Goal: Task Accomplishment & Management: Complete application form

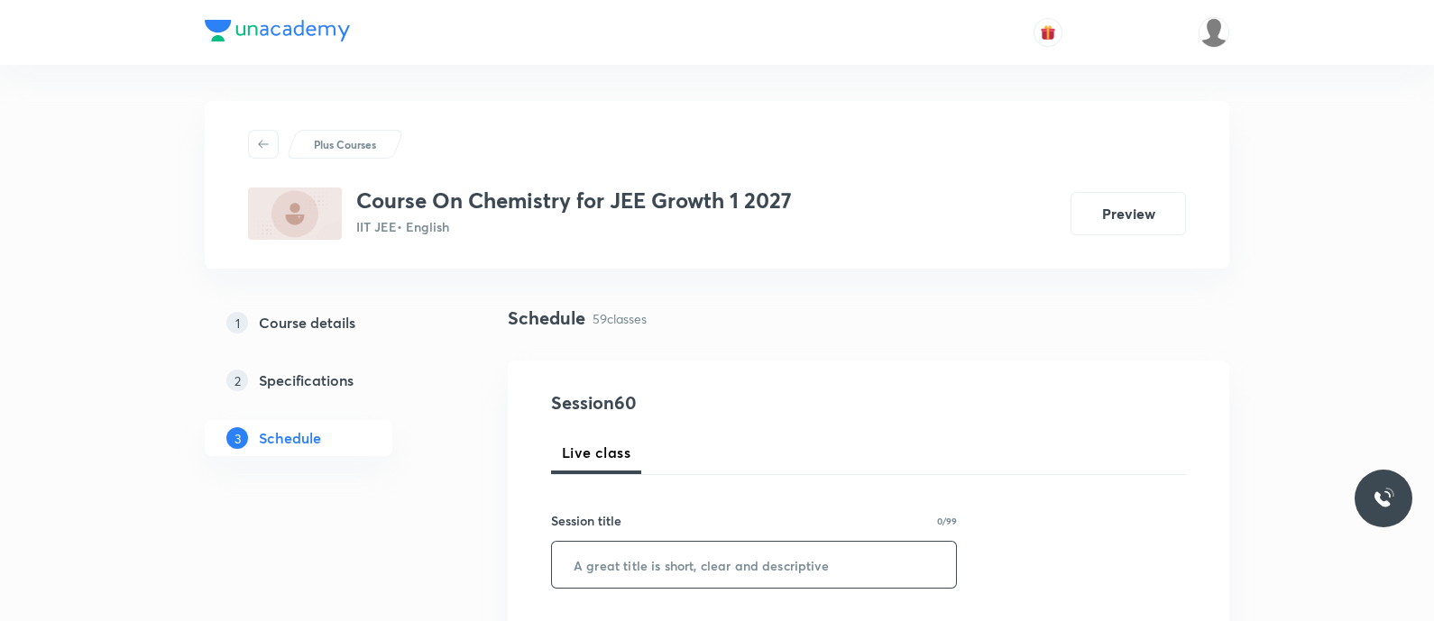
click at [633, 565] on input "text" at bounding box center [754, 565] width 404 height 46
paste input "Equilibrium - Equilibrium constant"
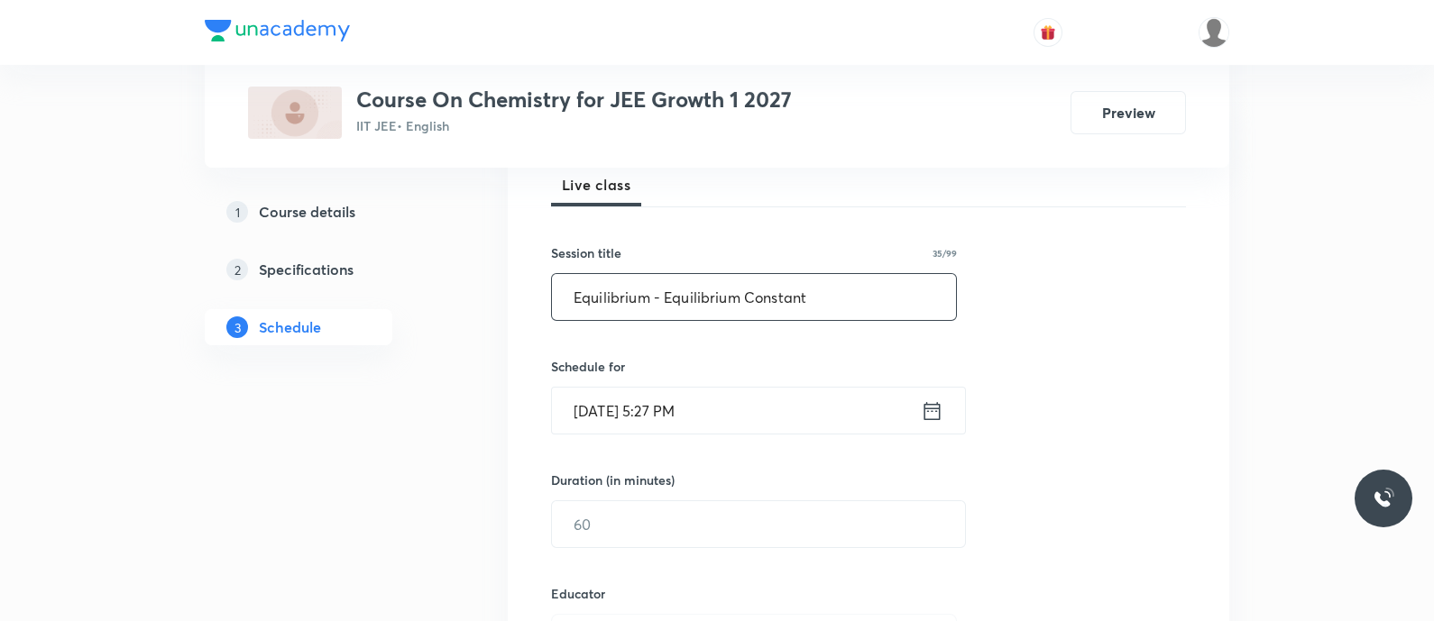
scroll to position [279, 0]
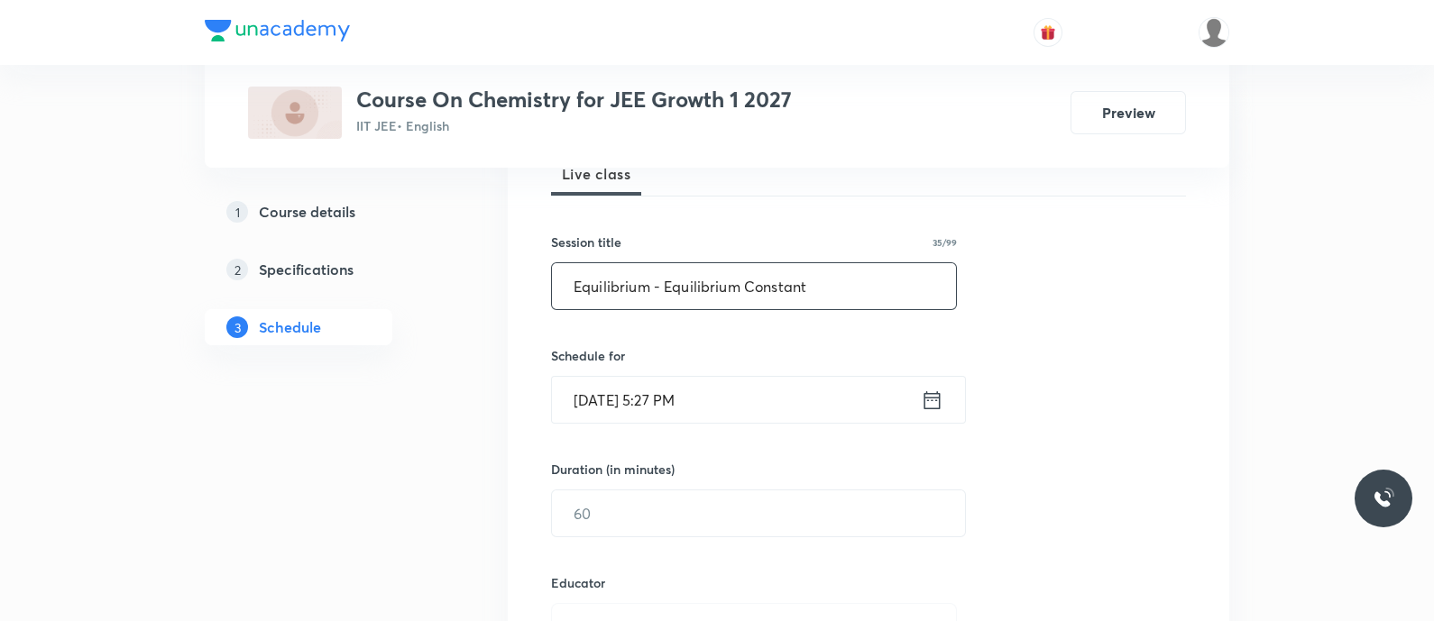
type input "Equilibrium - Equilibrium Constant"
click at [933, 401] on icon at bounding box center [932, 400] width 23 height 25
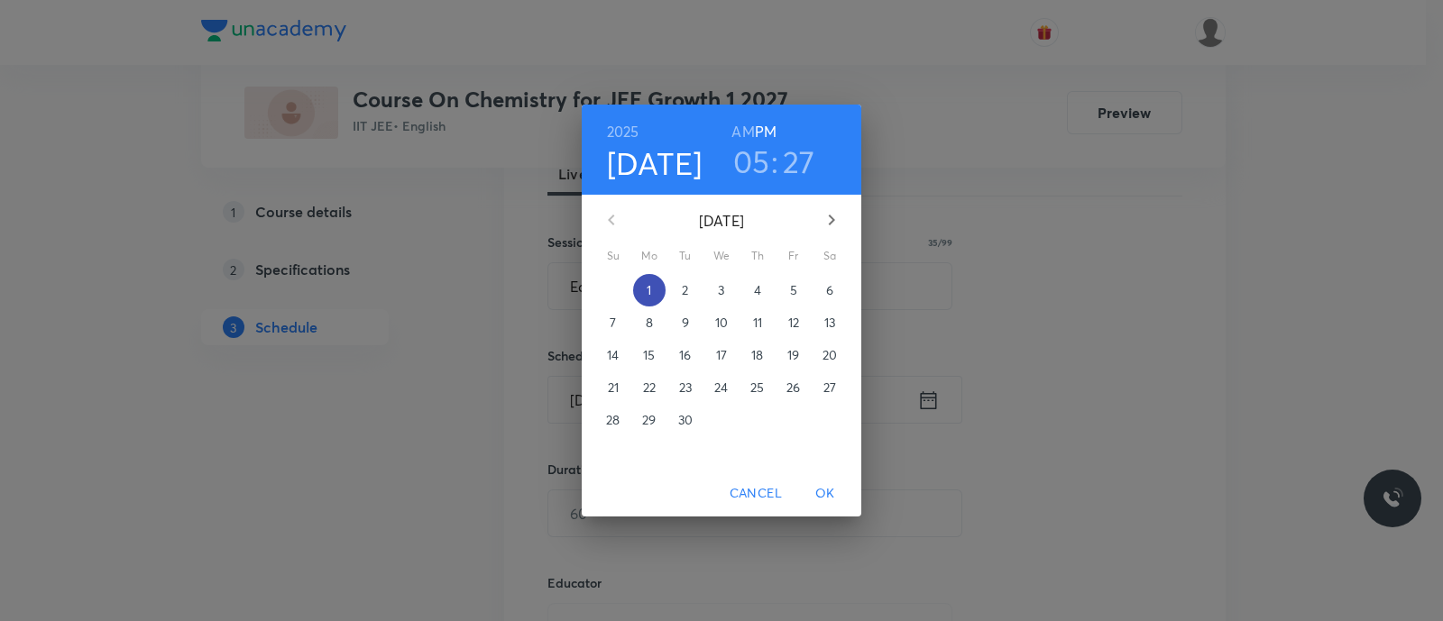
click at [648, 285] on p "1" at bounding box center [649, 290] width 5 height 18
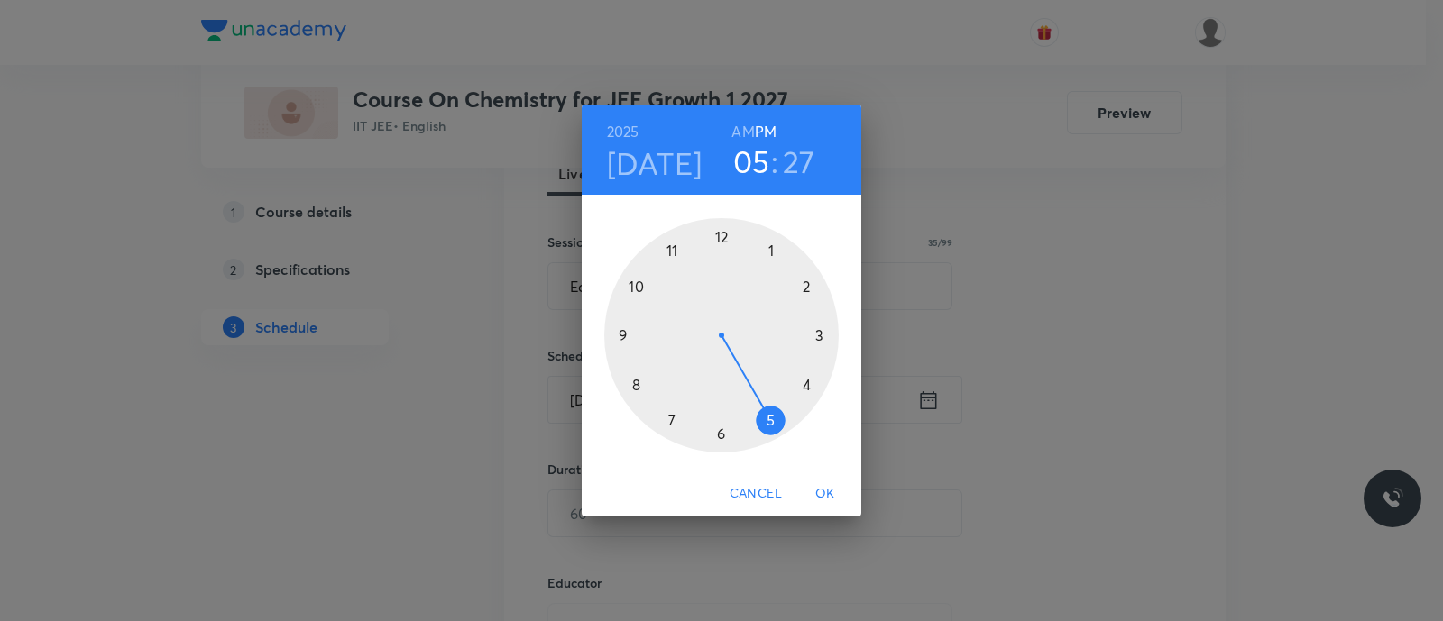
click at [767, 421] on div at bounding box center [721, 335] width 234 height 234
click at [722, 435] on div at bounding box center [721, 335] width 234 height 234
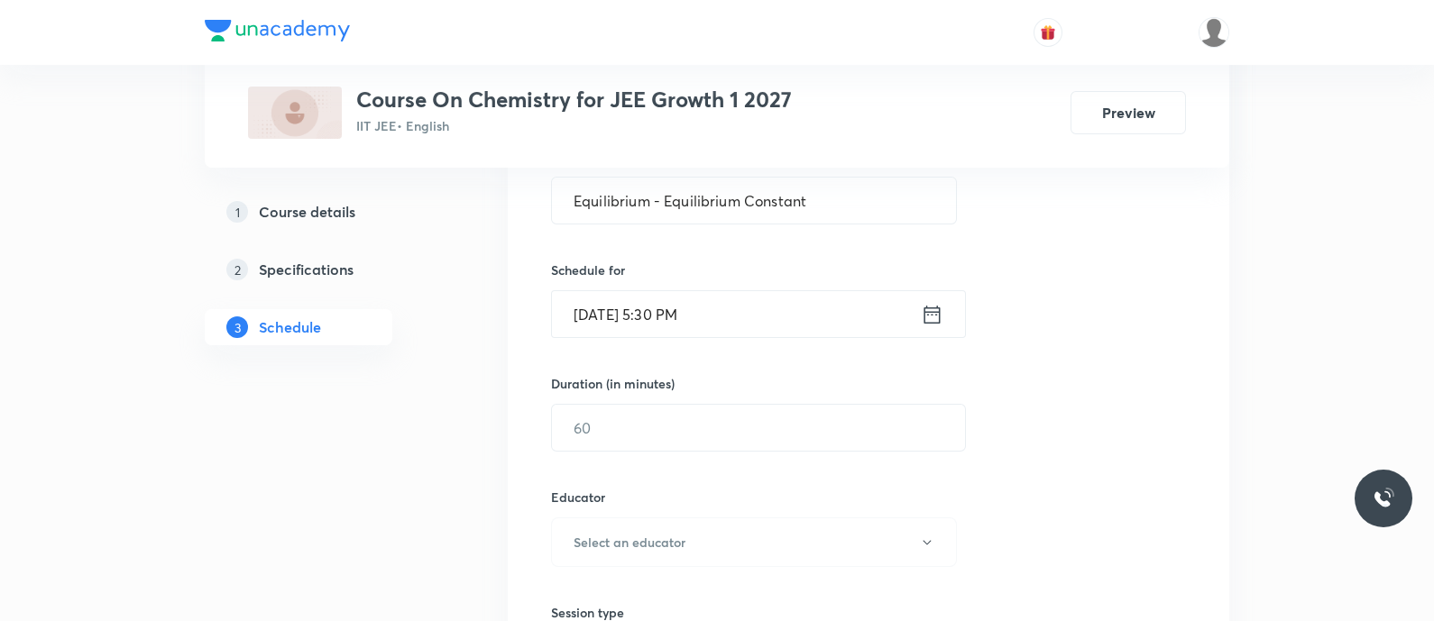
scroll to position [371, 0]
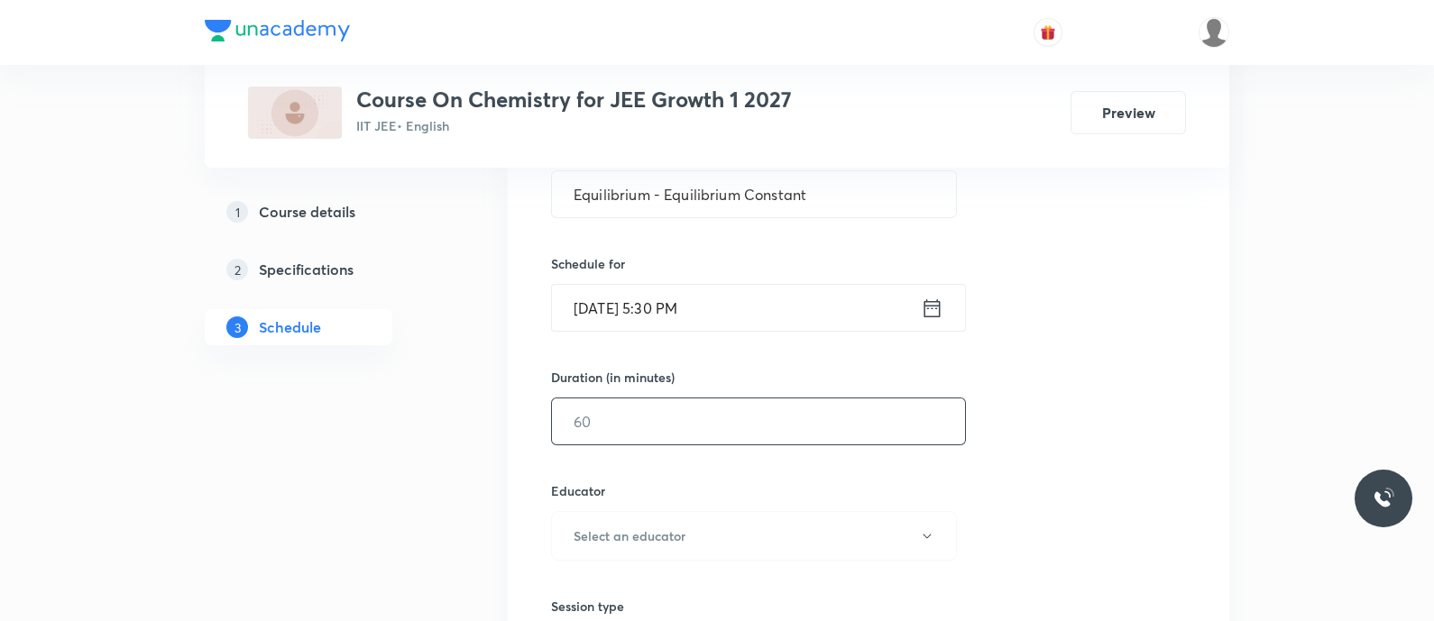
click at [722, 435] on input "text" at bounding box center [758, 422] width 413 height 46
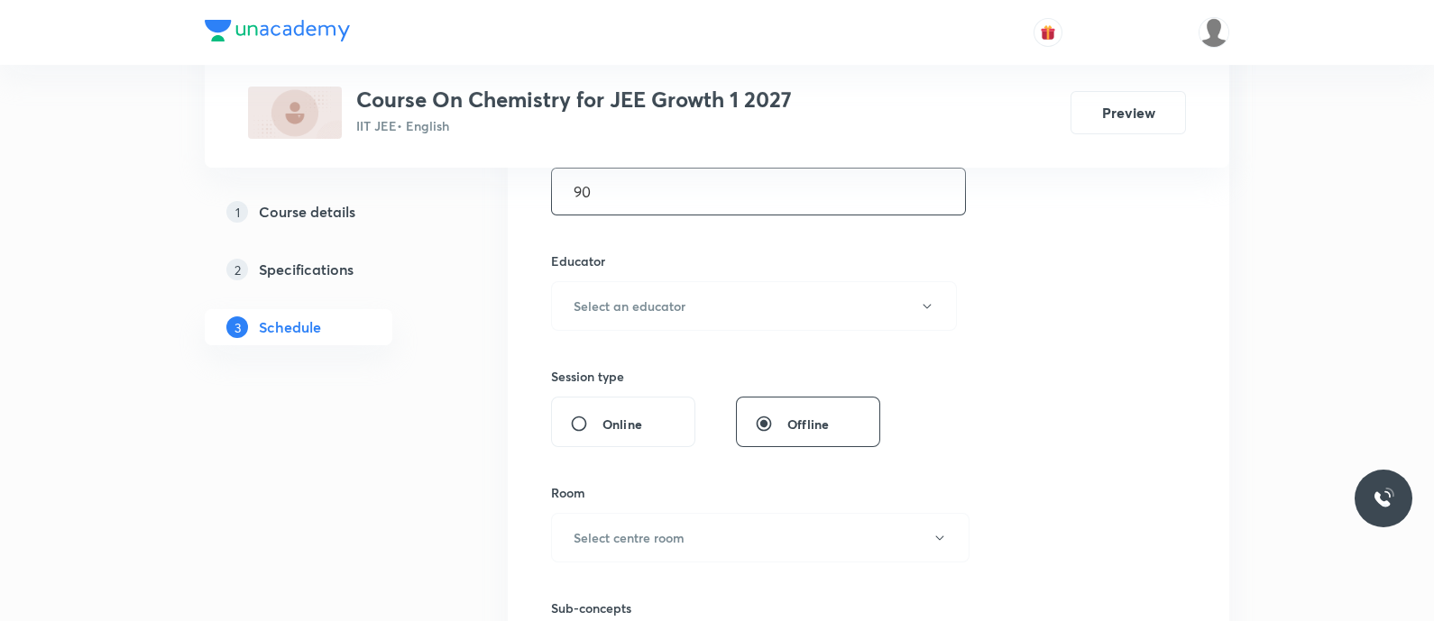
scroll to position [604, 0]
type input "90"
click at [639, 282] on button "Select an educator" at bounding box center [754, 303] width 406 height 50
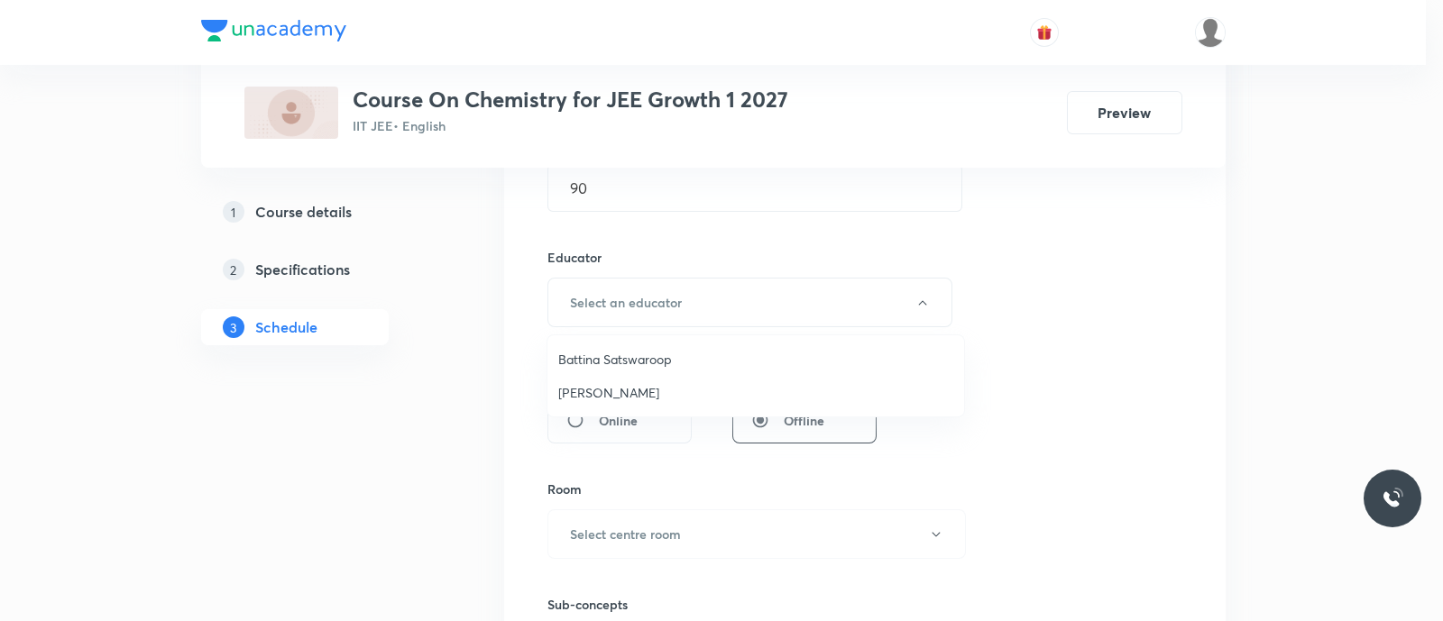
click at [607, 393] on span "Koneti Nagarjuna" at bounding box center [755, 392] width 395 height 19
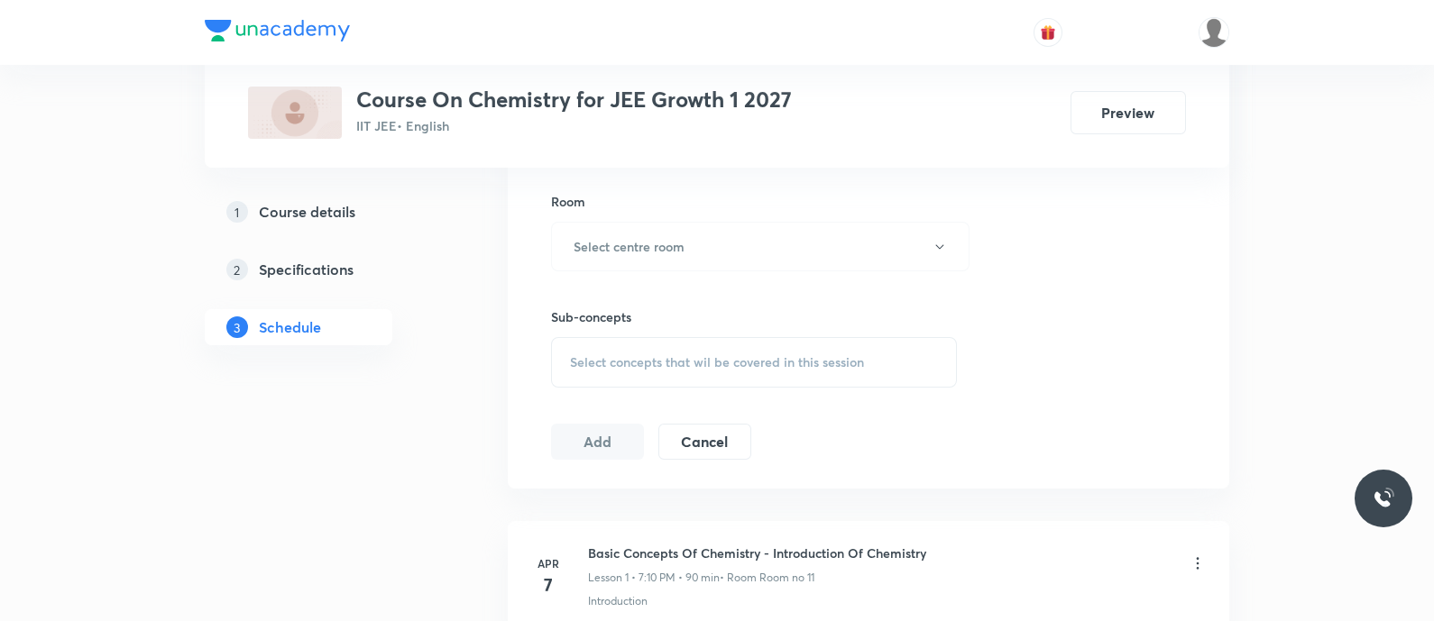
scroll to position [926, 0]
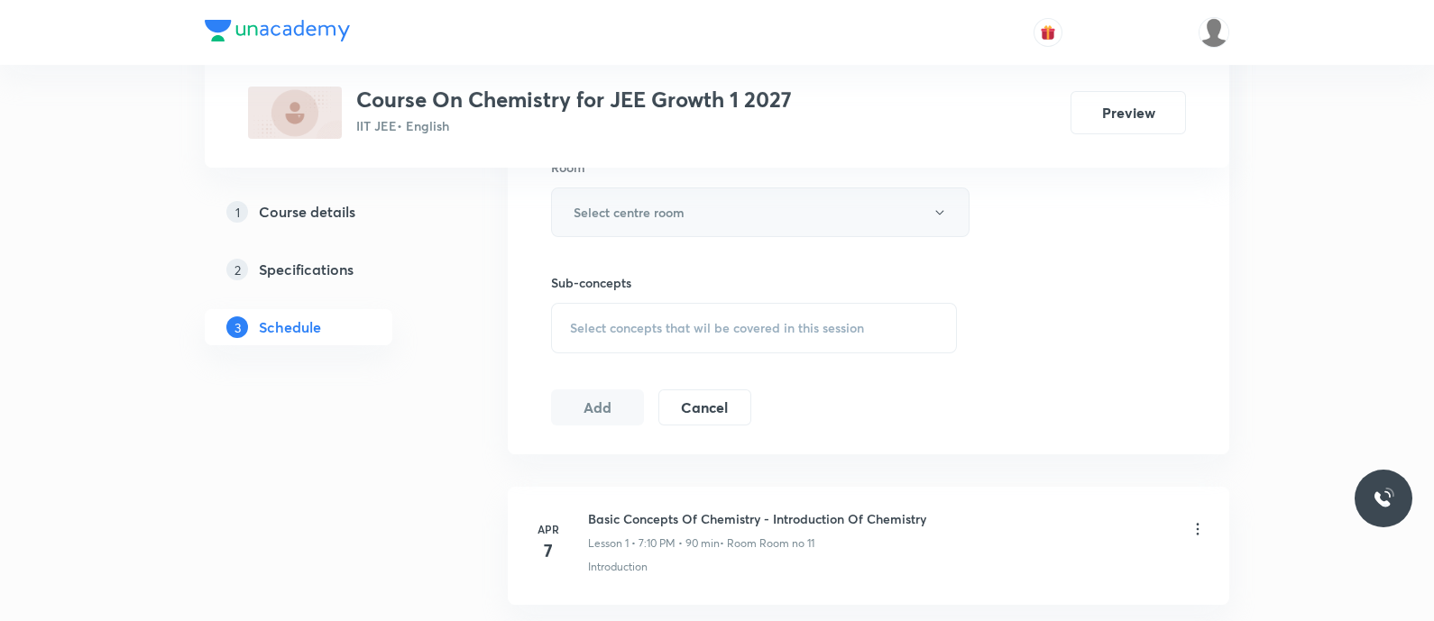
click at [645, 214] on h6 "Select centre room" at bounding box center [629, 212] width 111 height 19
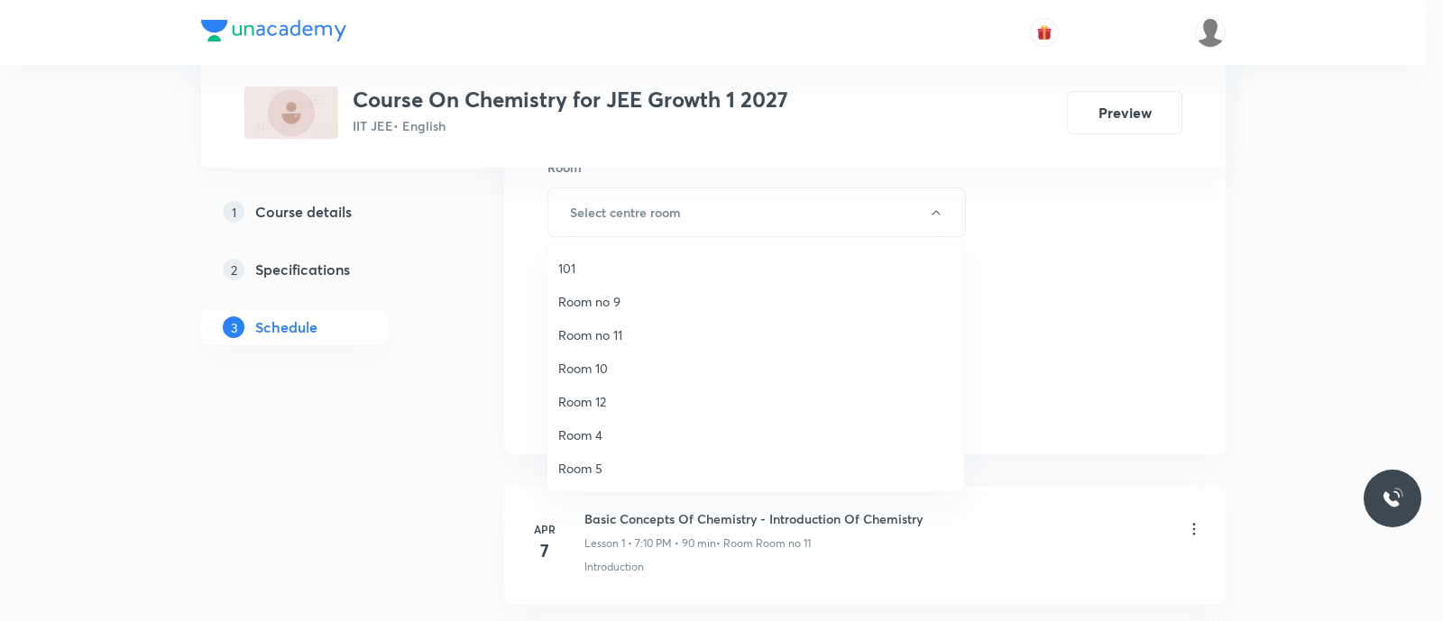
click at [630, 332] on span "Room no 11" at bounding box center [755, 335] width 395 height 19
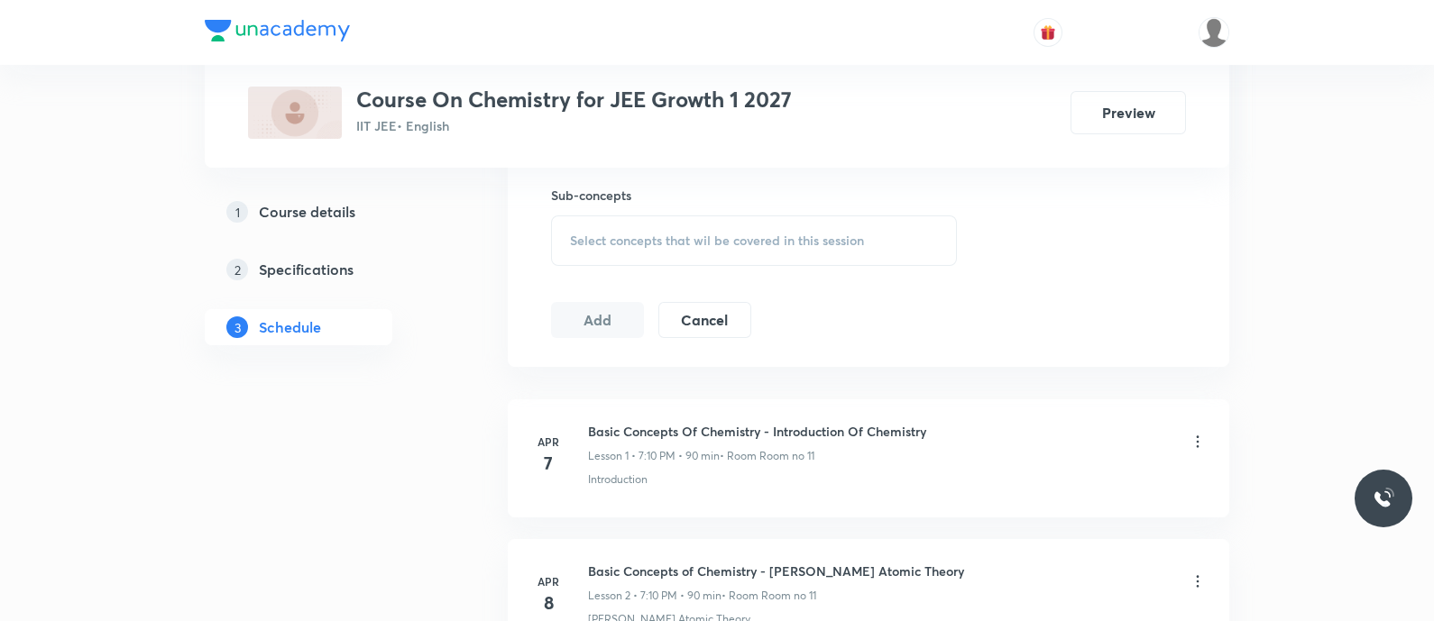
scroll to position [1015, 0]
click at [596, 234] on span "Select concepts that wil be covered in this session" at bounding box center [717, 240] width 294 height 14
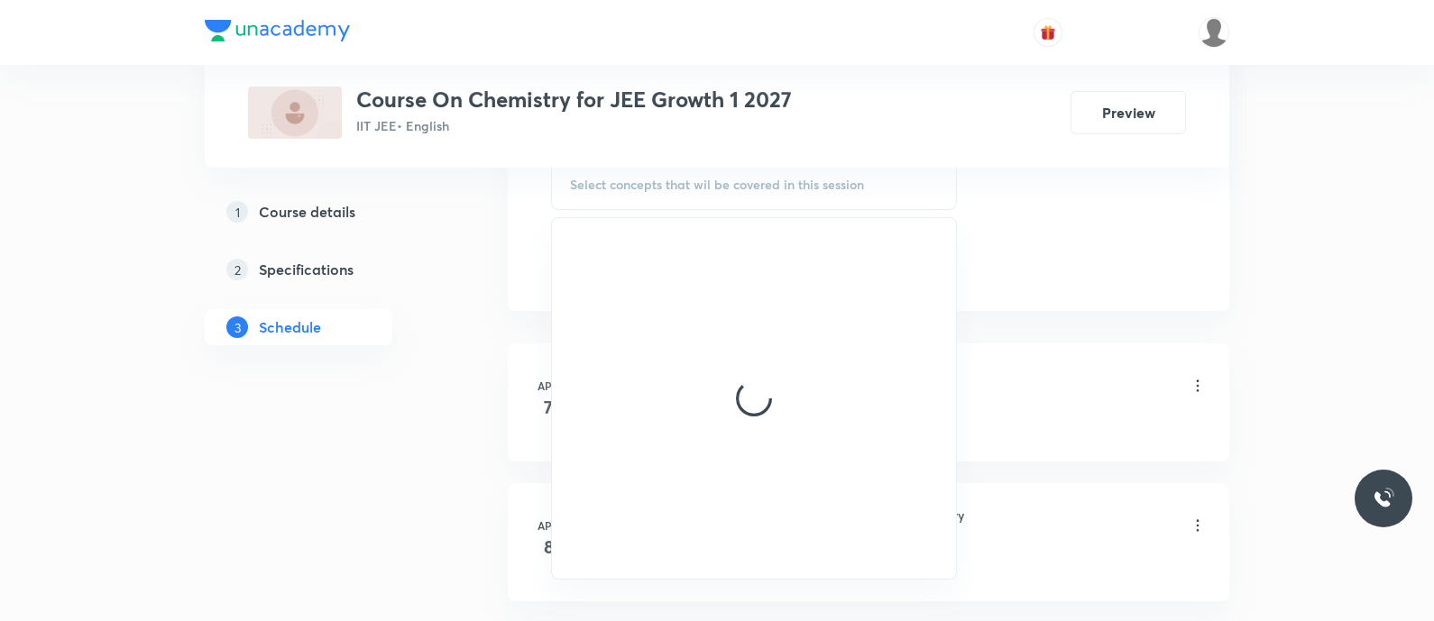
scroll to position [1066, 0]
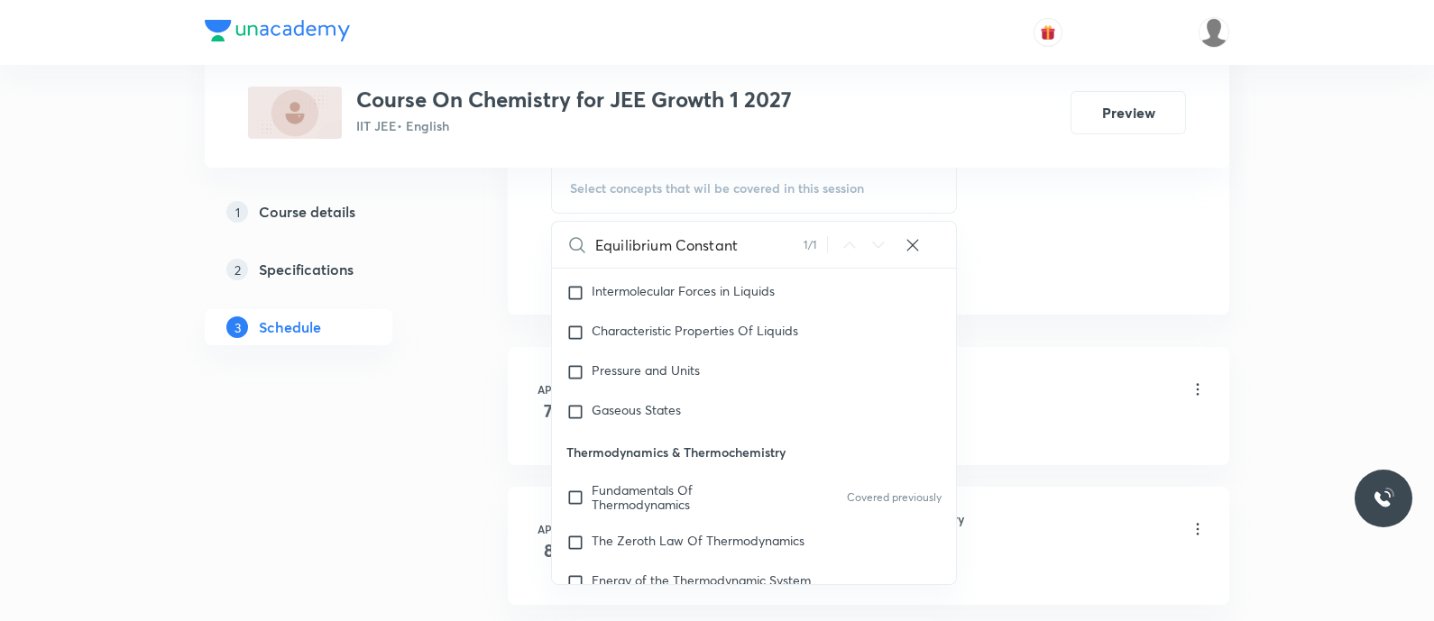
type input "Equilibrium Constant"
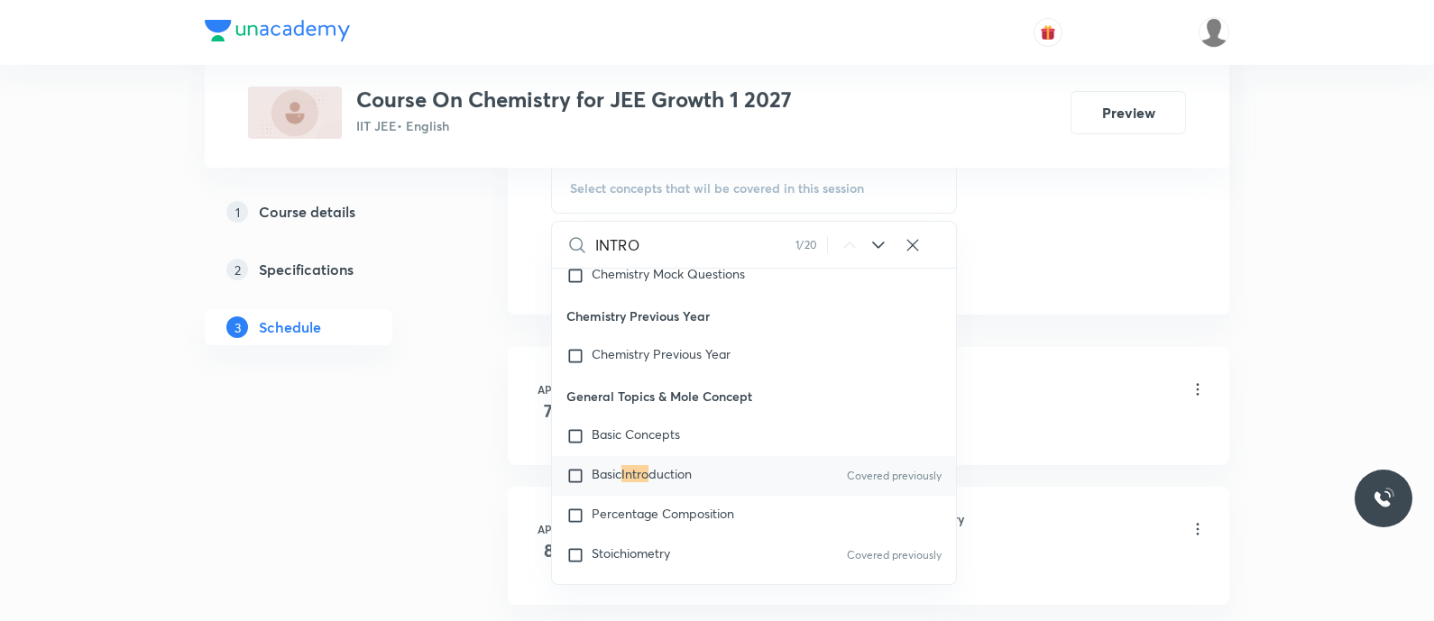
scroll to position [27, 0]
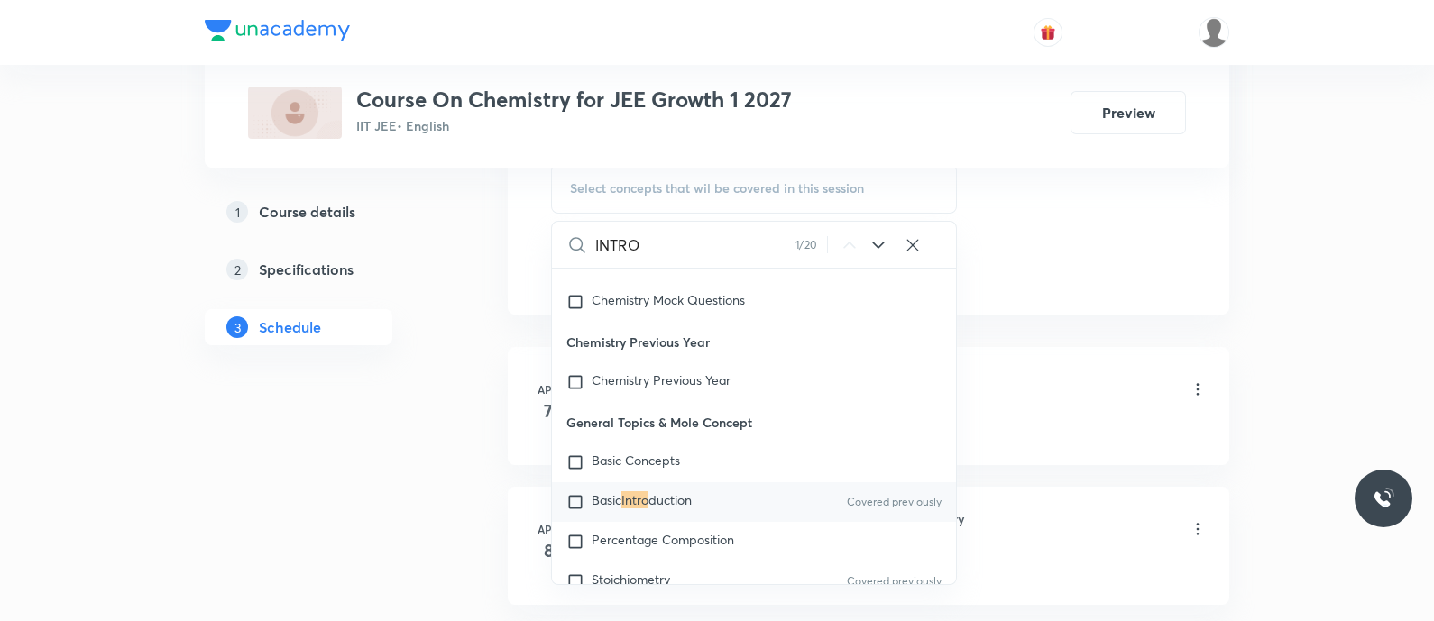
type input "INTRO"
click at [641, 501] on mark "Intro" at bounding box center [634, 500] width 27 height 17
checkbox input "true"
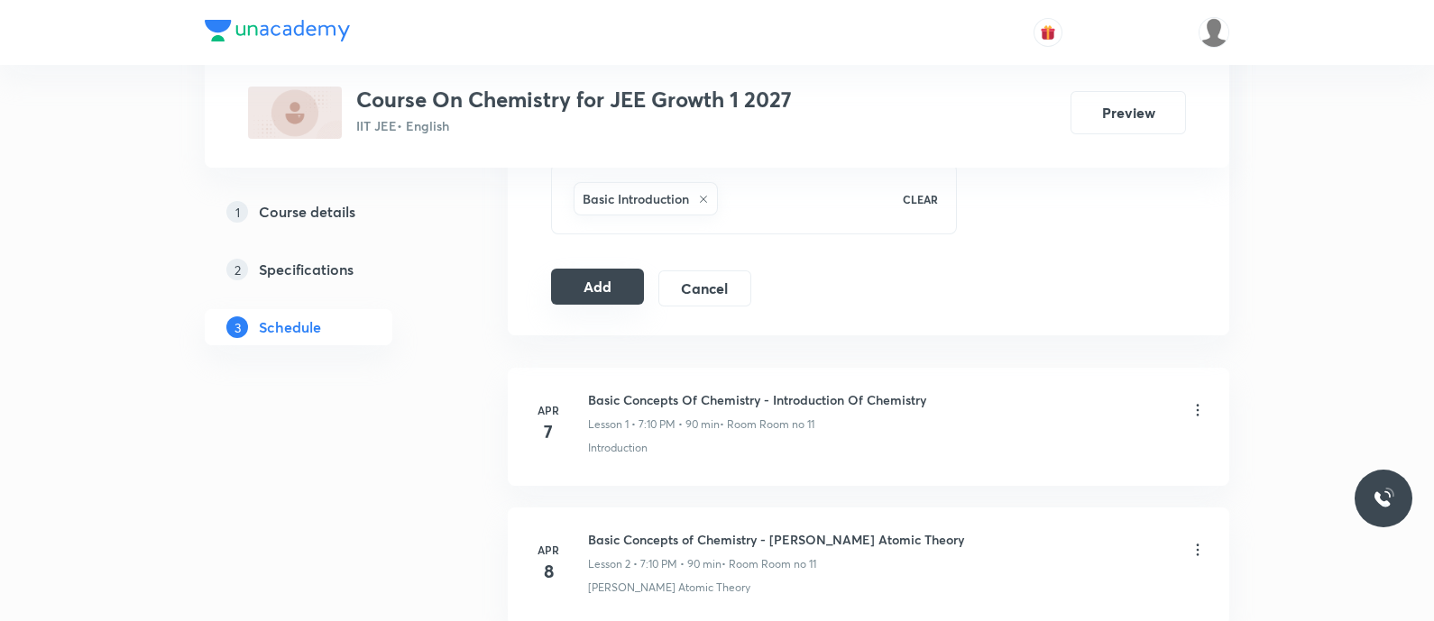
click at [588, 293] on button "Add" at bounding box center [597, 287] width 93 height 36
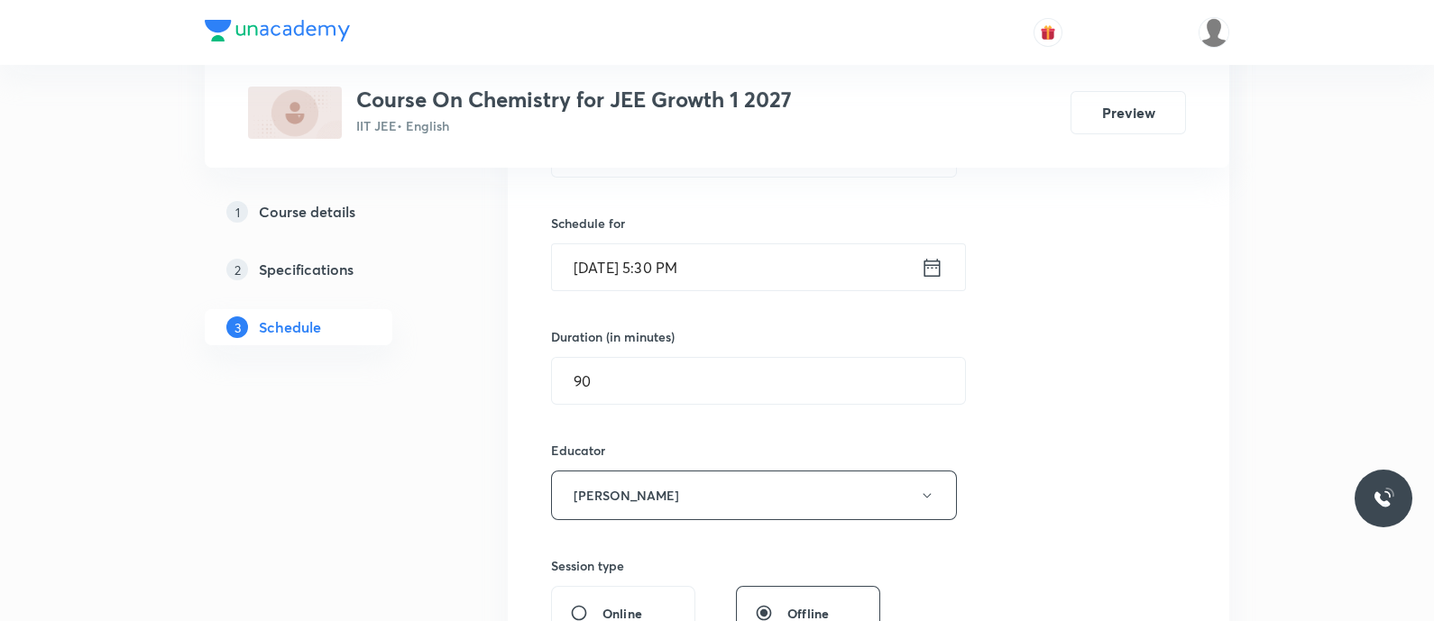
scroll to position [409, 0]
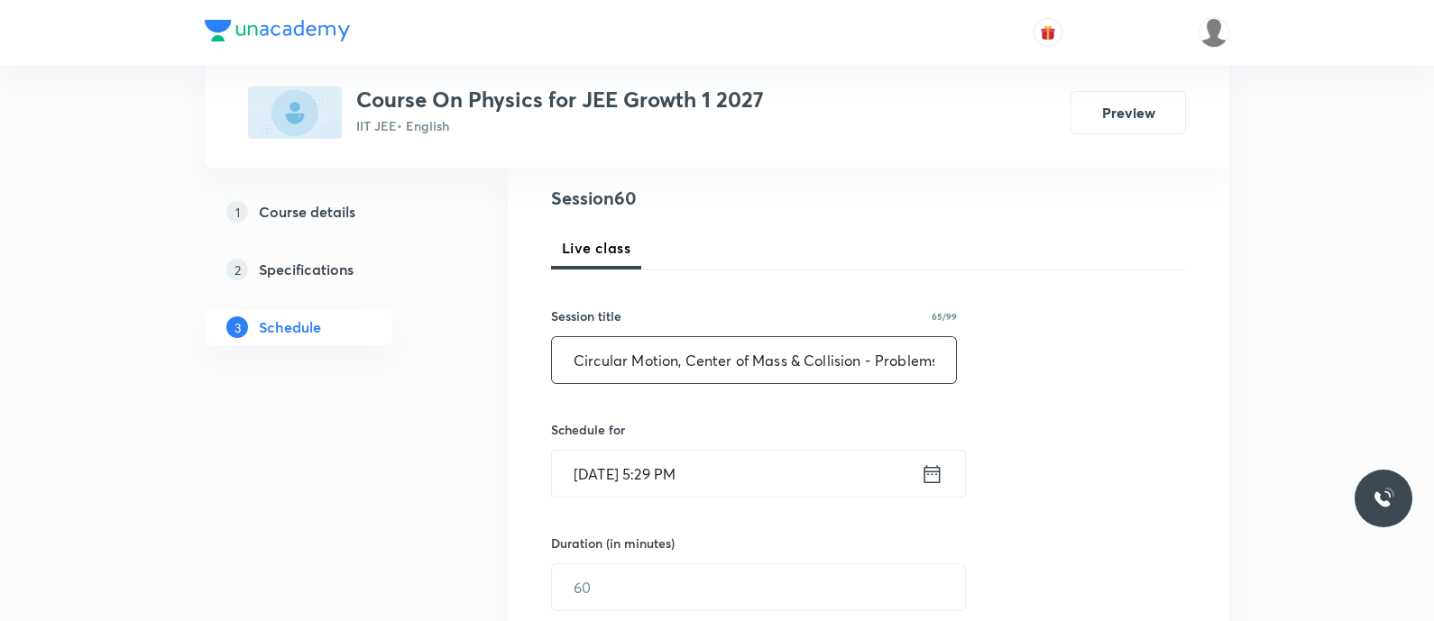
type input "Circular Motion, Center of Mass & Collision - Problems Discussion"
click at [933, 472] on icon at bounding box center [932, 473] width 16 height 18
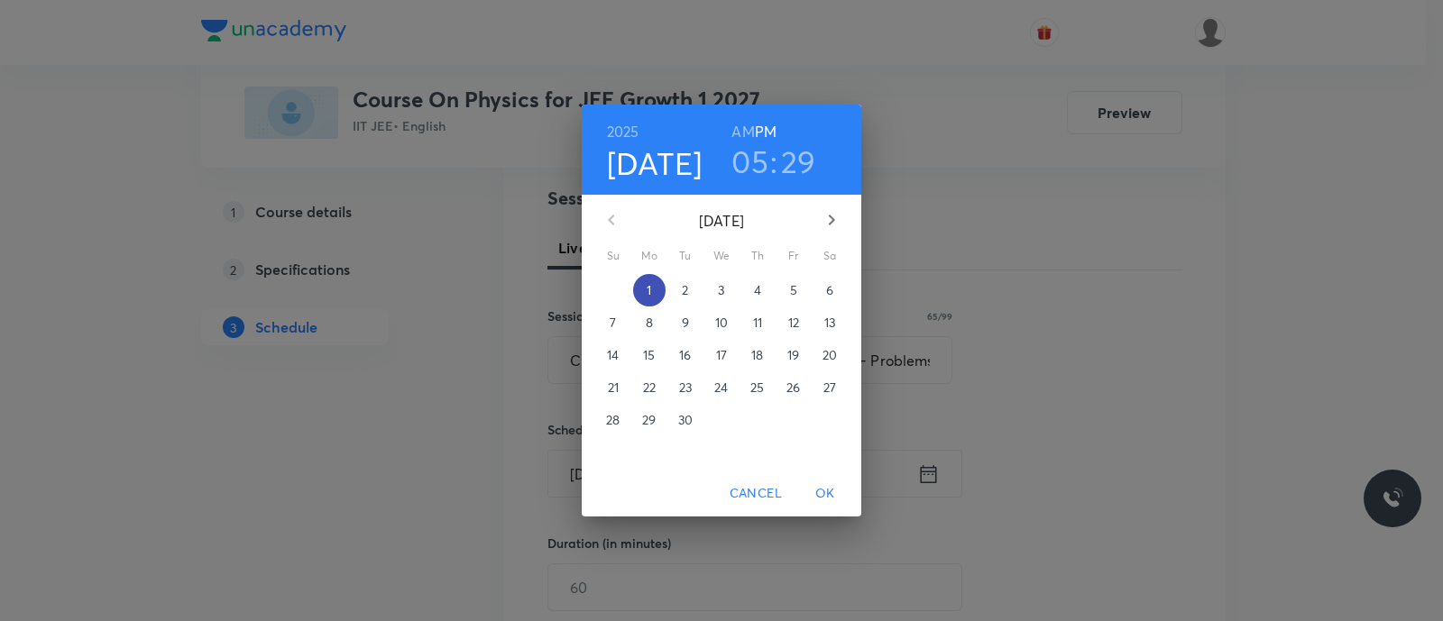
click at [645, 286] on span "1" at bounding box center [649, 290] width 32 height 18
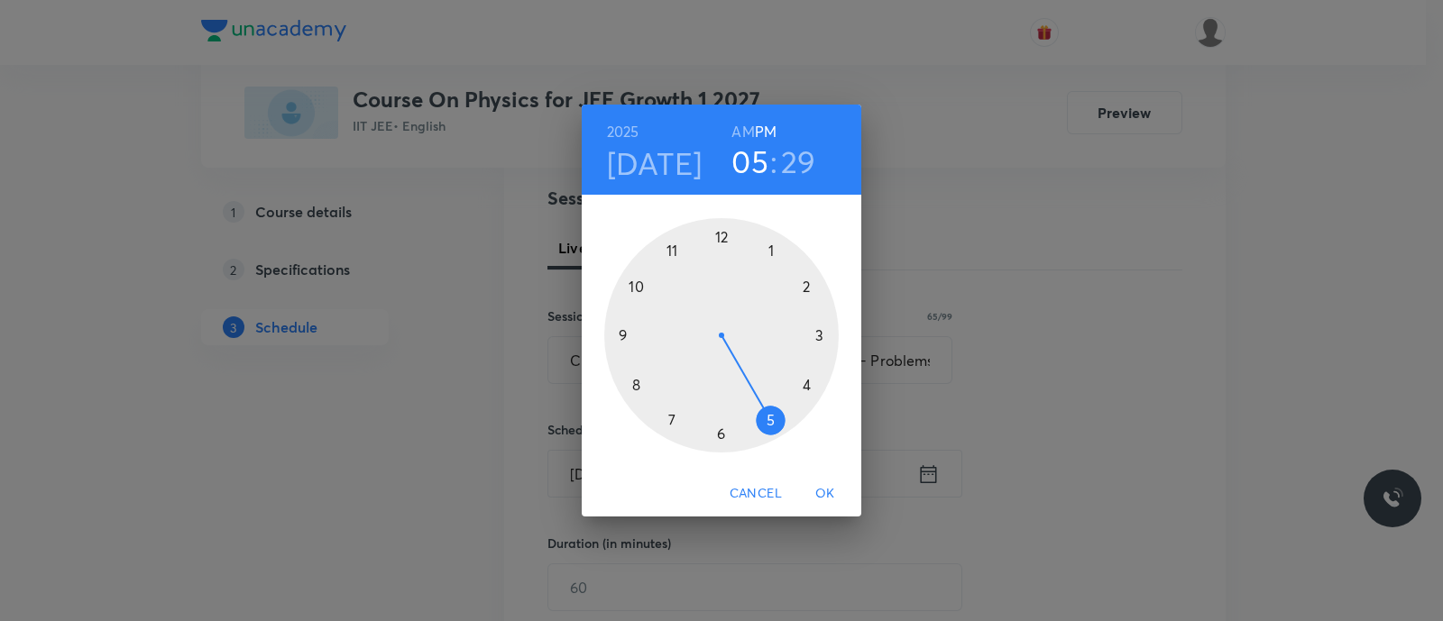
click at [771, 421] on div at bounding box center [721, 335] width 234 height 234
click at [712, 432] on div at bounding box center [721, 335] width 234 height 234
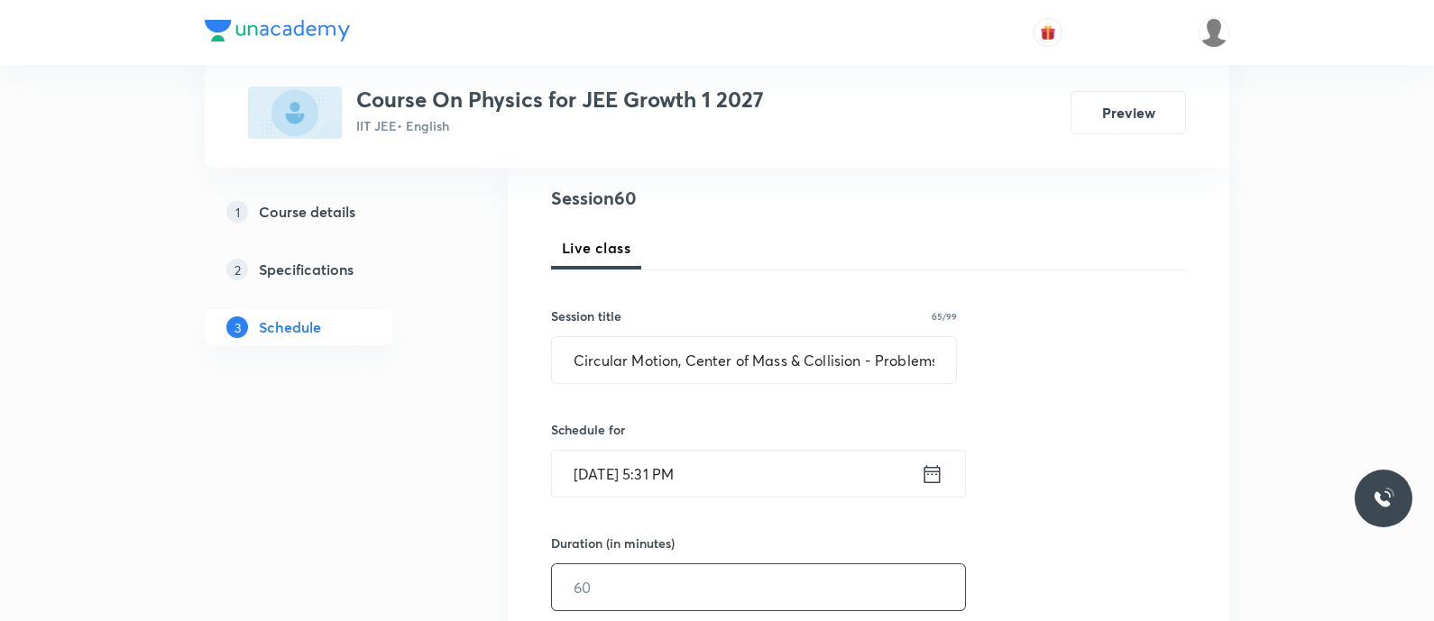
click at [679, 573] on input "text" at bounding box center [758, 588] width 413 height 46
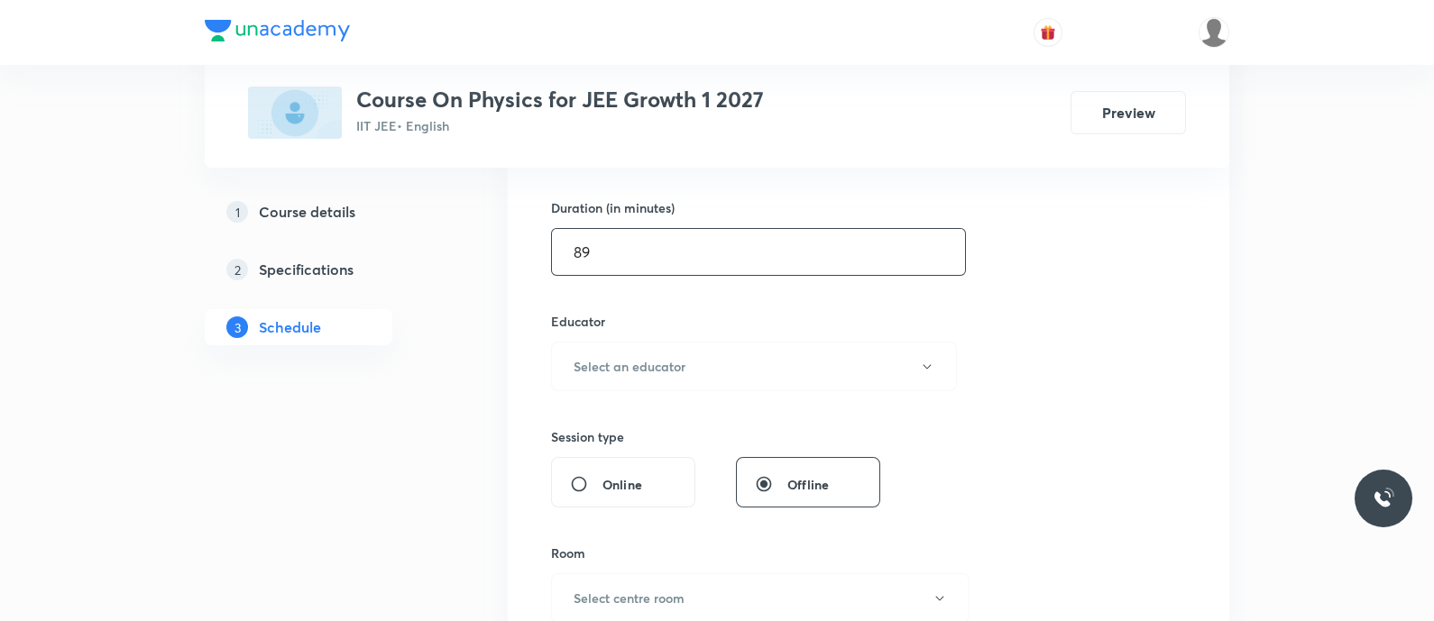
scroll to position [542, 0]
type input "89"
click at [633, 357] on h6 "Select an educator" at bounding box center [630, 364] width 112 height 19
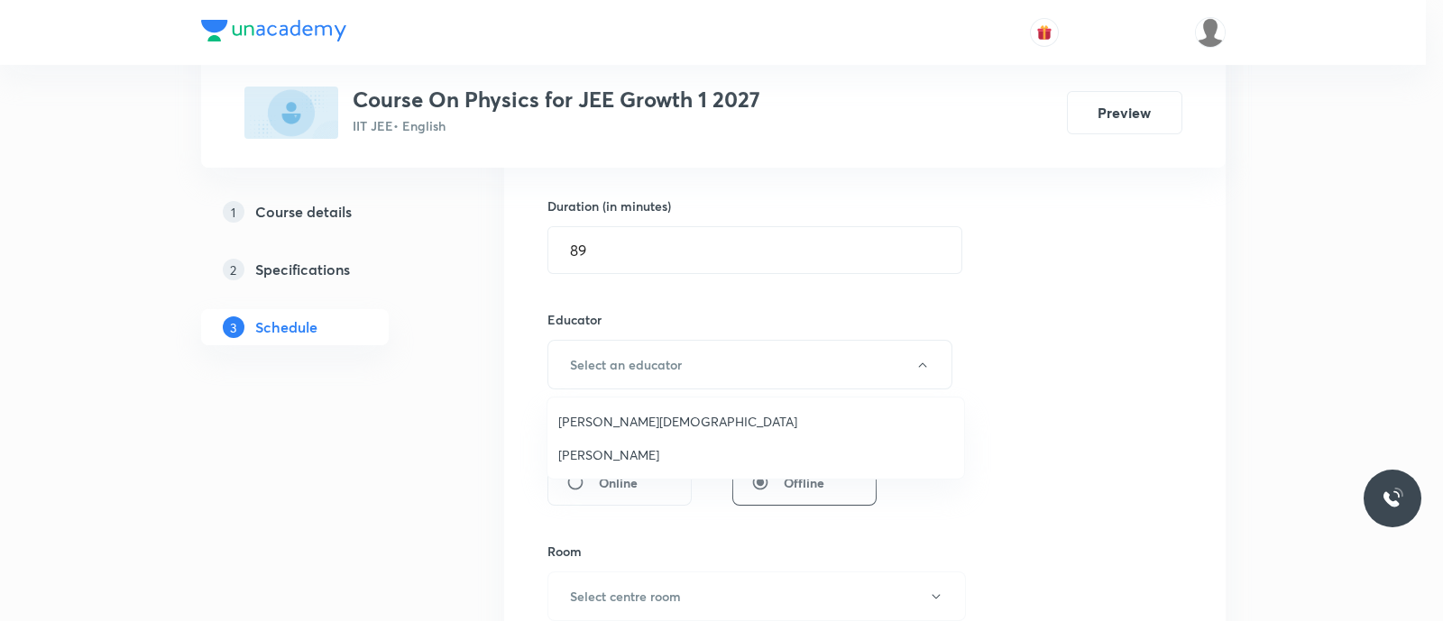
click at [599, 422] on span "Nammi Venkata Rama Krishna" at bounding box center [755, 421] width 395 height 19
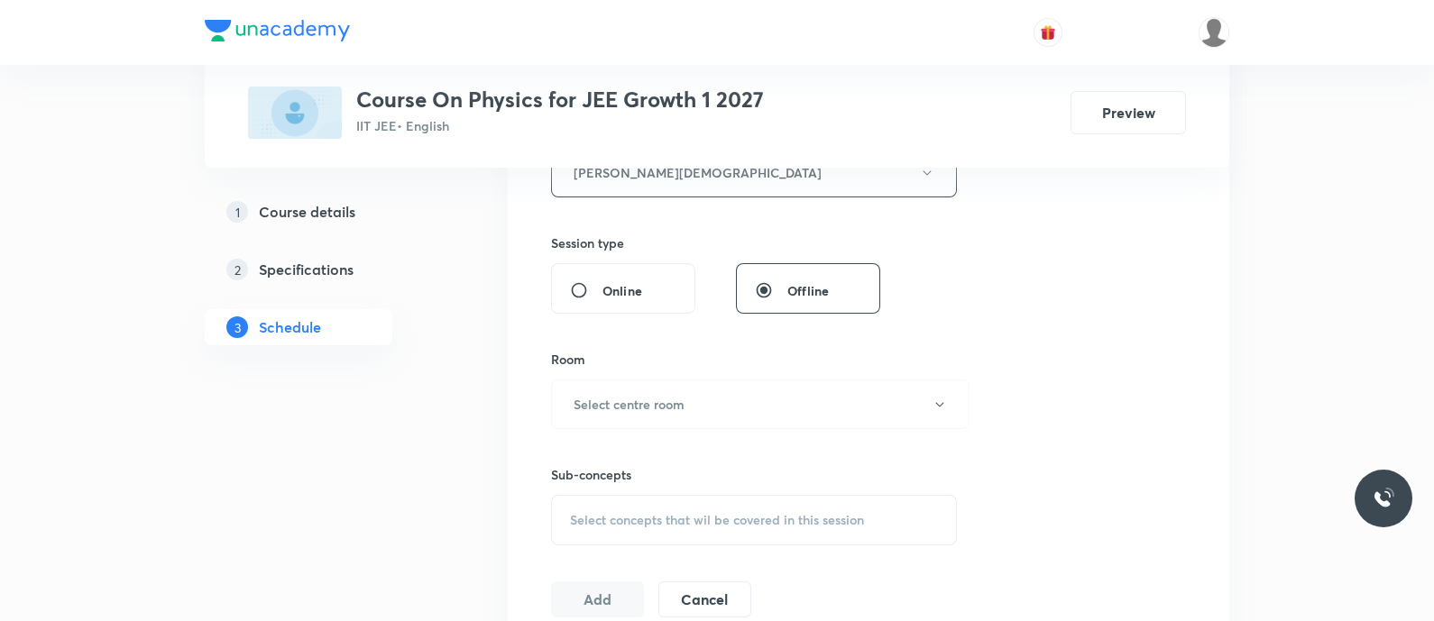
scroll to position [737, 0]
click at [599, 422] on button "Select centre room" at bounding box center [760, 402] width 418 height 50
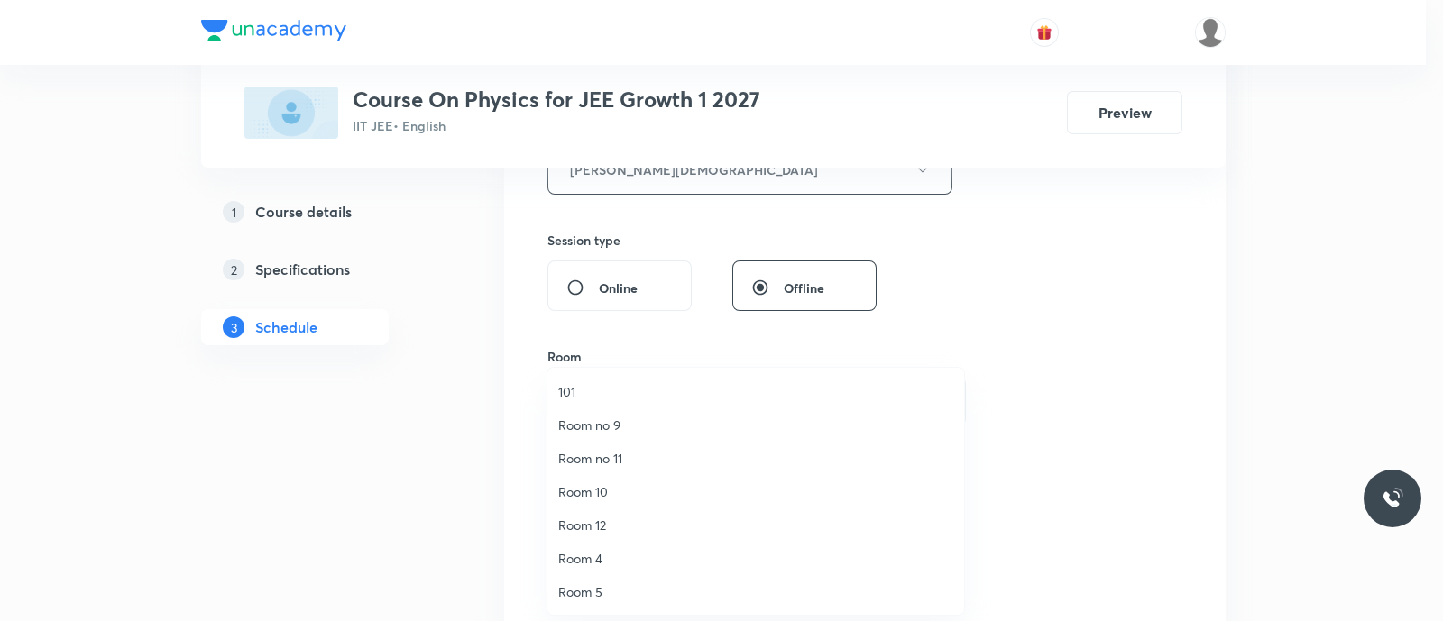
click at [598, 455] on span "Room no 11" at bounding box center [755, 458] width 395 height 19
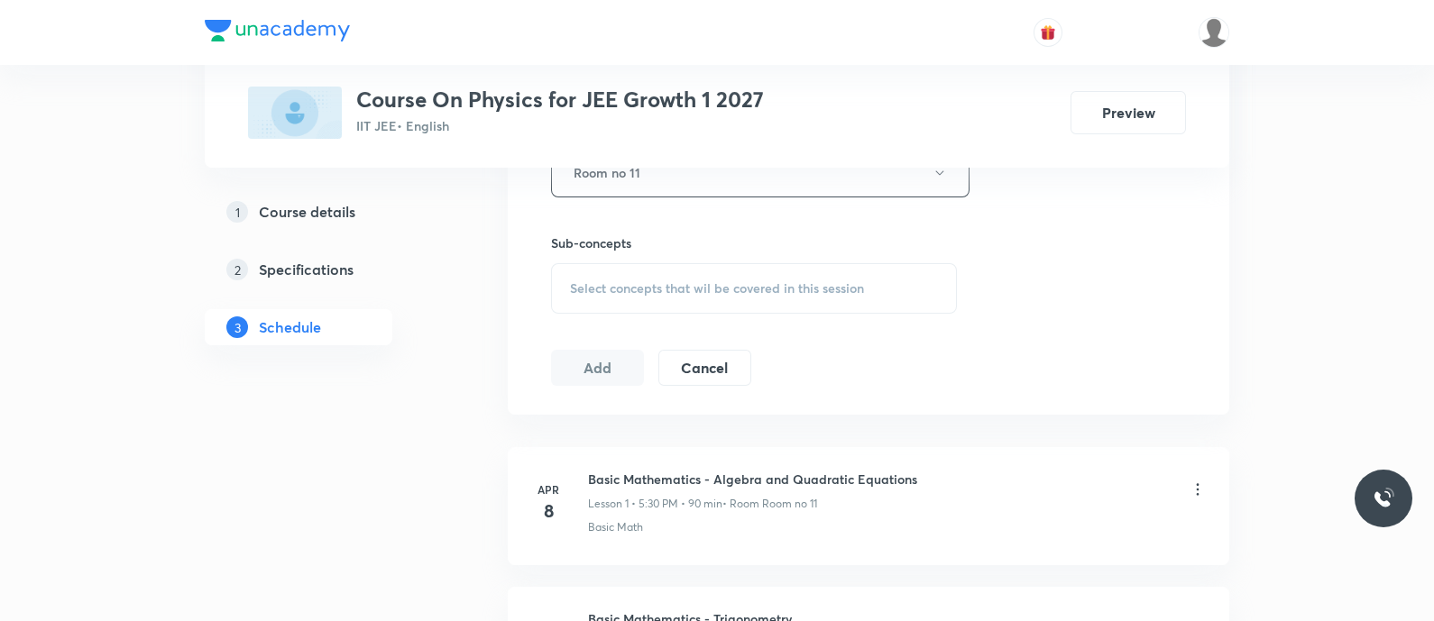
scroll to position [967, 0]
click at [596, 291] on span "Select concepts that wil be covered in this session" at bounding box center [717, 287] width 294 height 14
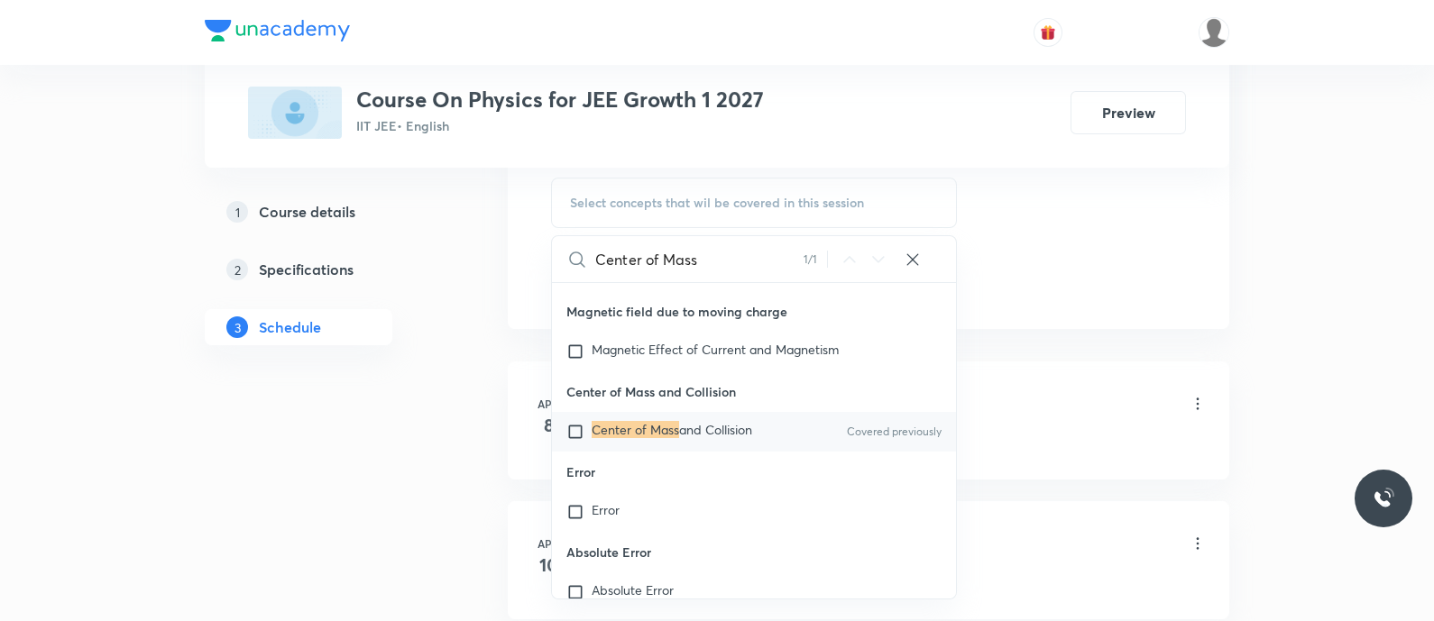
scroll to position [45744, 0]
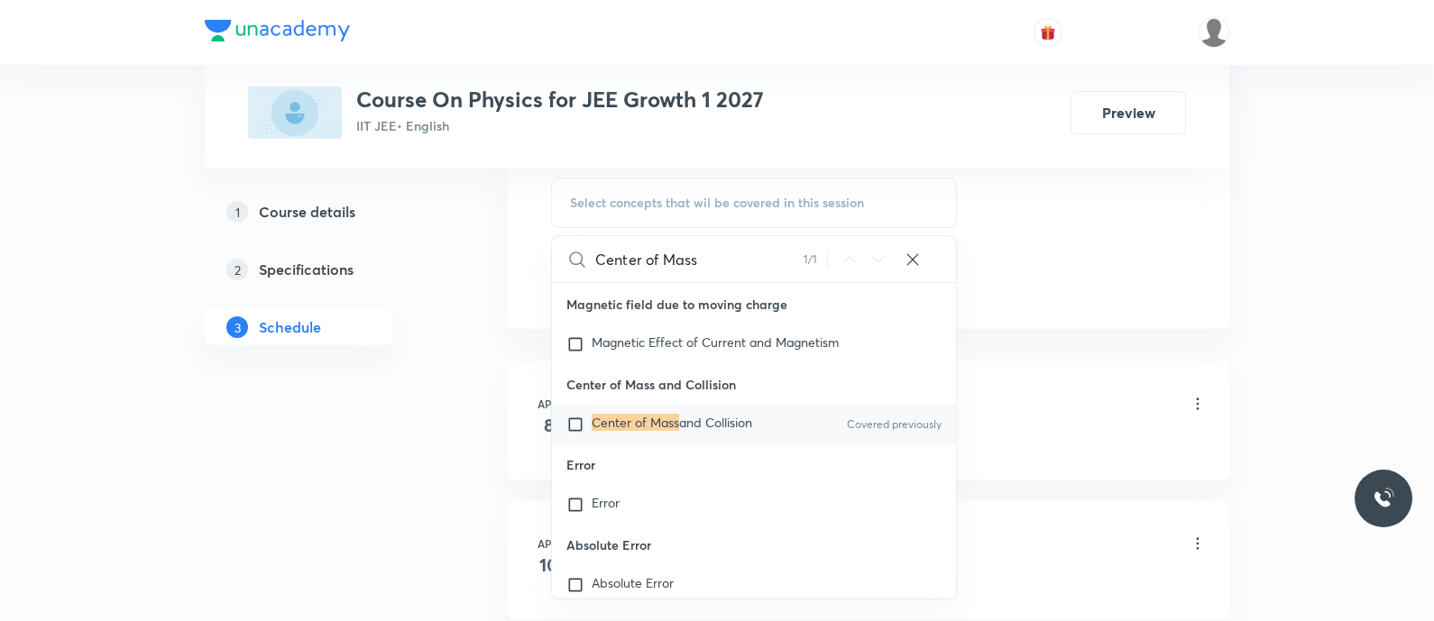
type input "Center of Mass"
click at [608, 431] on mark "Center of Mass" at bounding box center [635, 422] width 87 height 17
checkbox input "true"
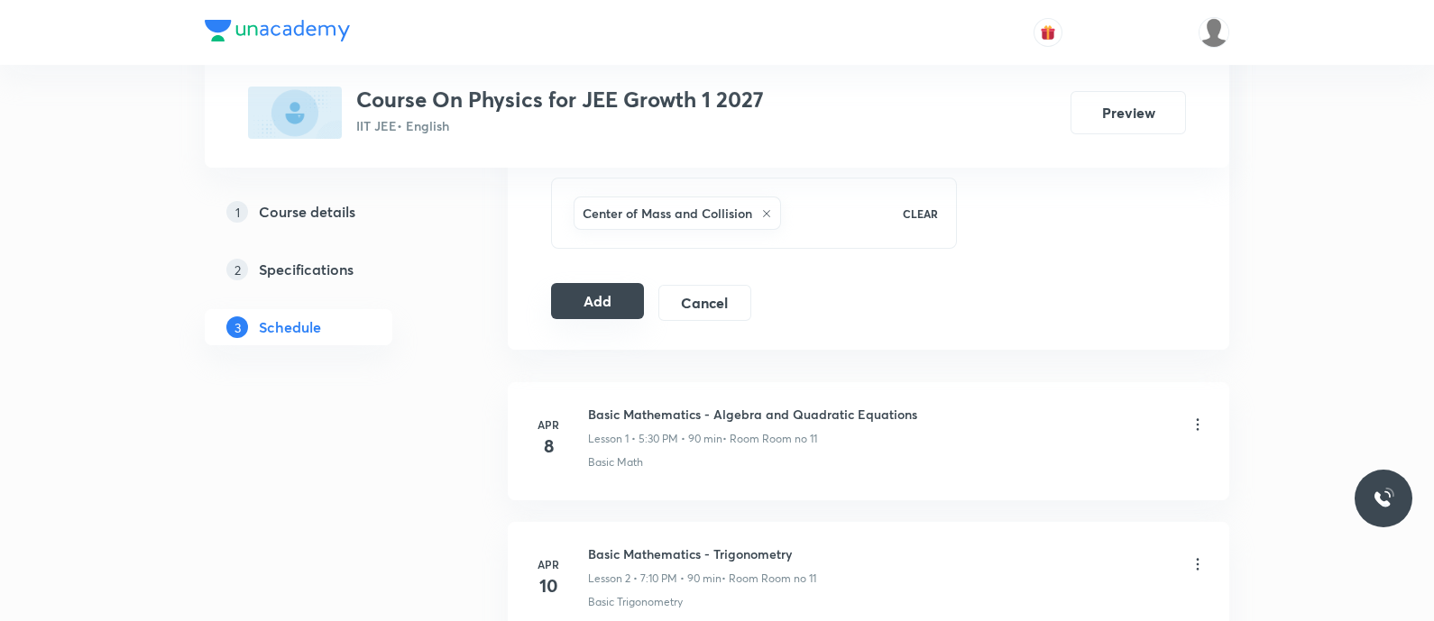
click at [584, 296] on button "Add" at bounding box center [597, 301] width 93 height 36
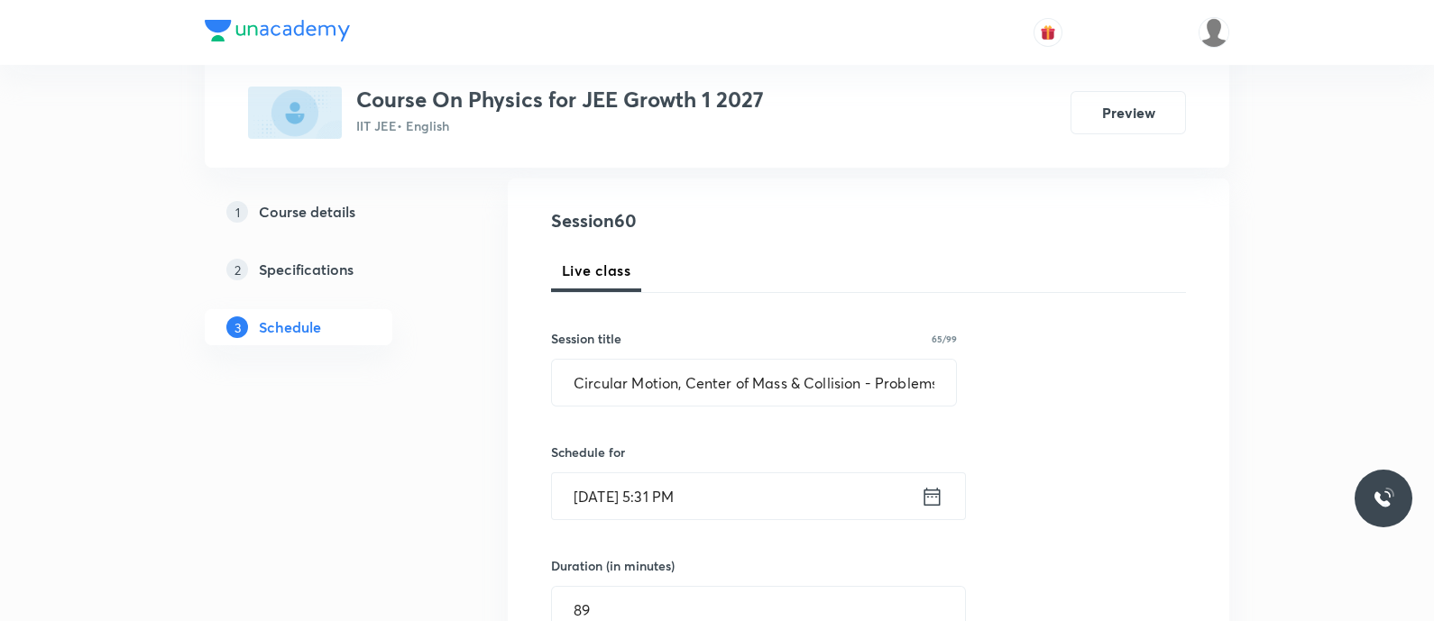
scroll to position [181, 0]
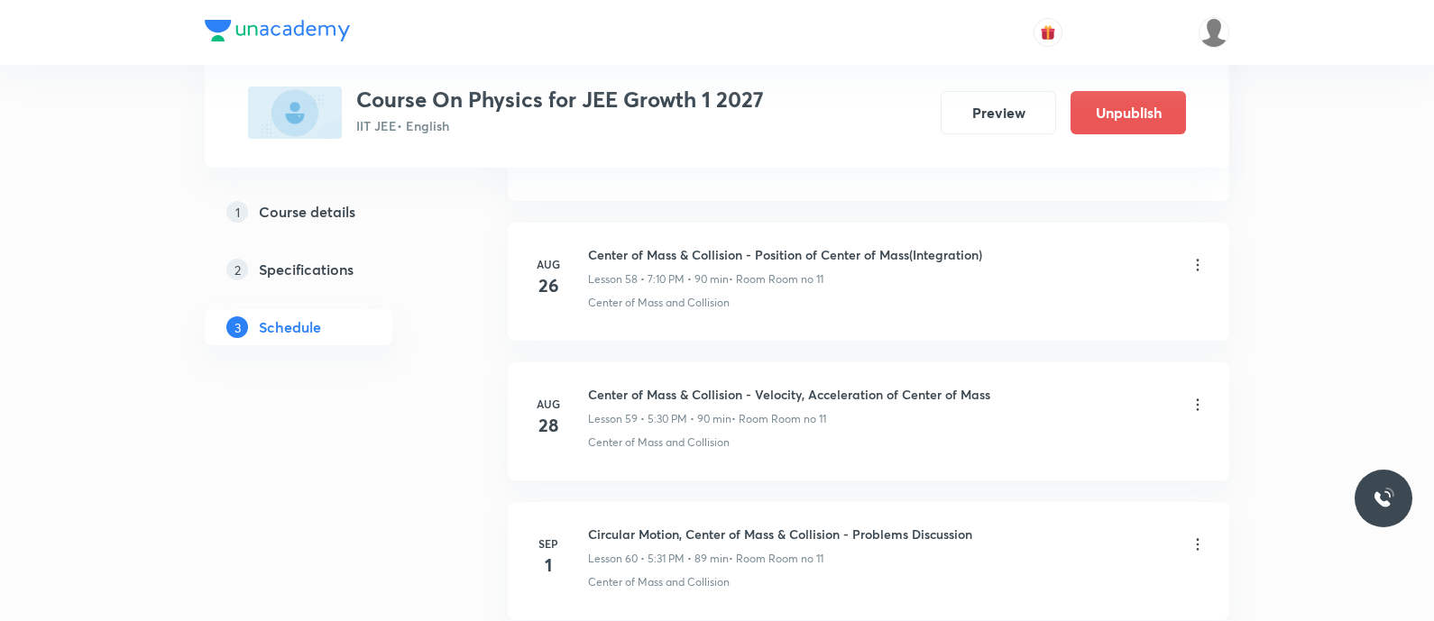
scroll to position [8363, 0]
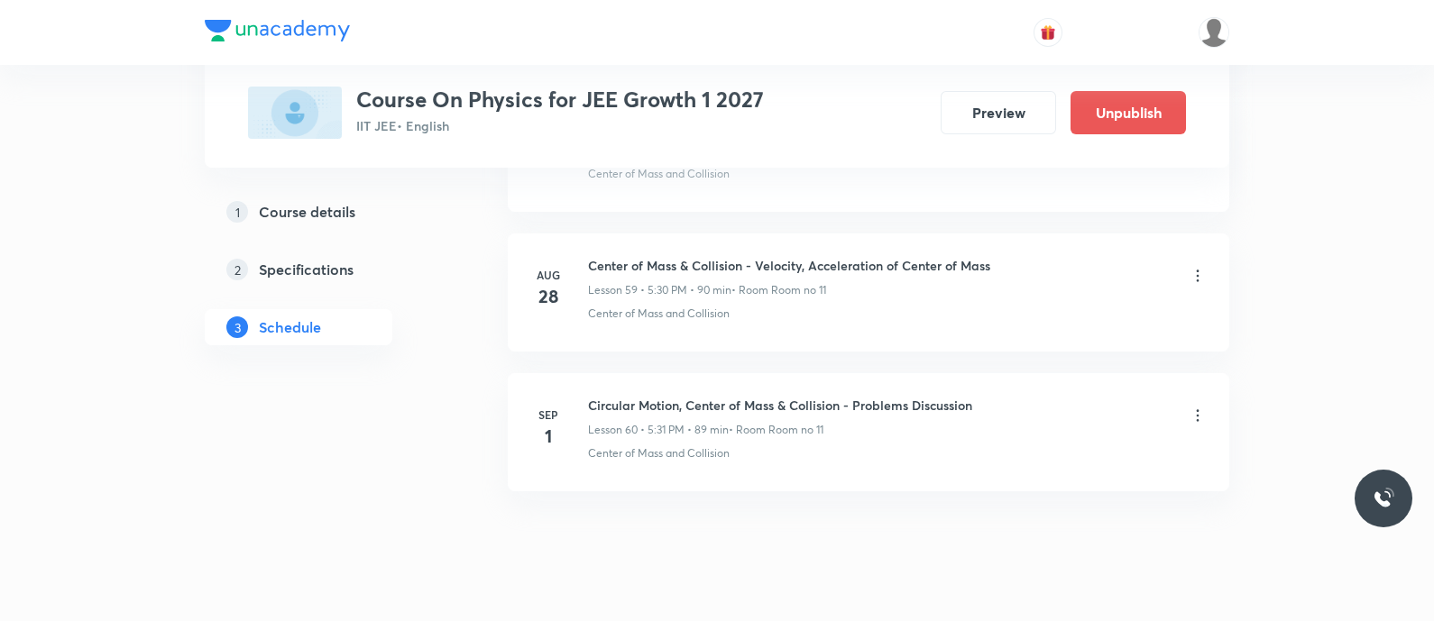
click at [1201, 407] on icon at bounding box center [1198, 416] width 18 height 18
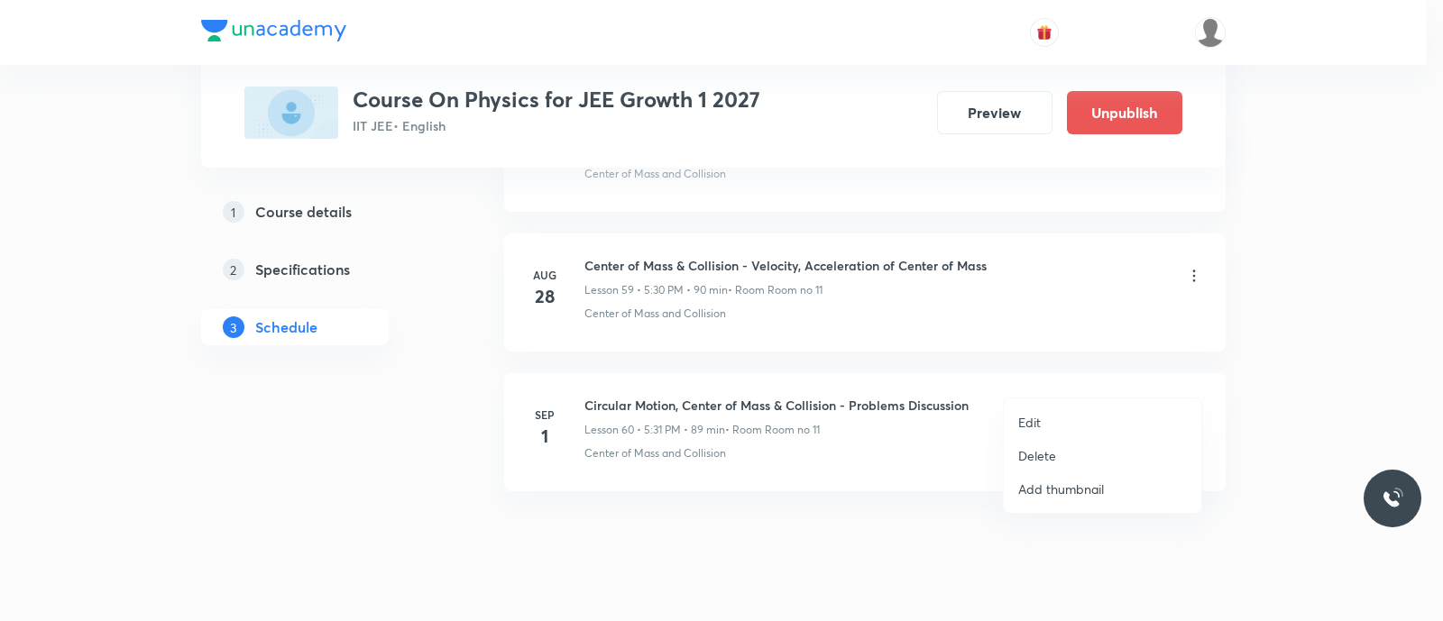
click at [1014, 423] on li "Edit" at bounding box center [1103, 422] width 198 height 33
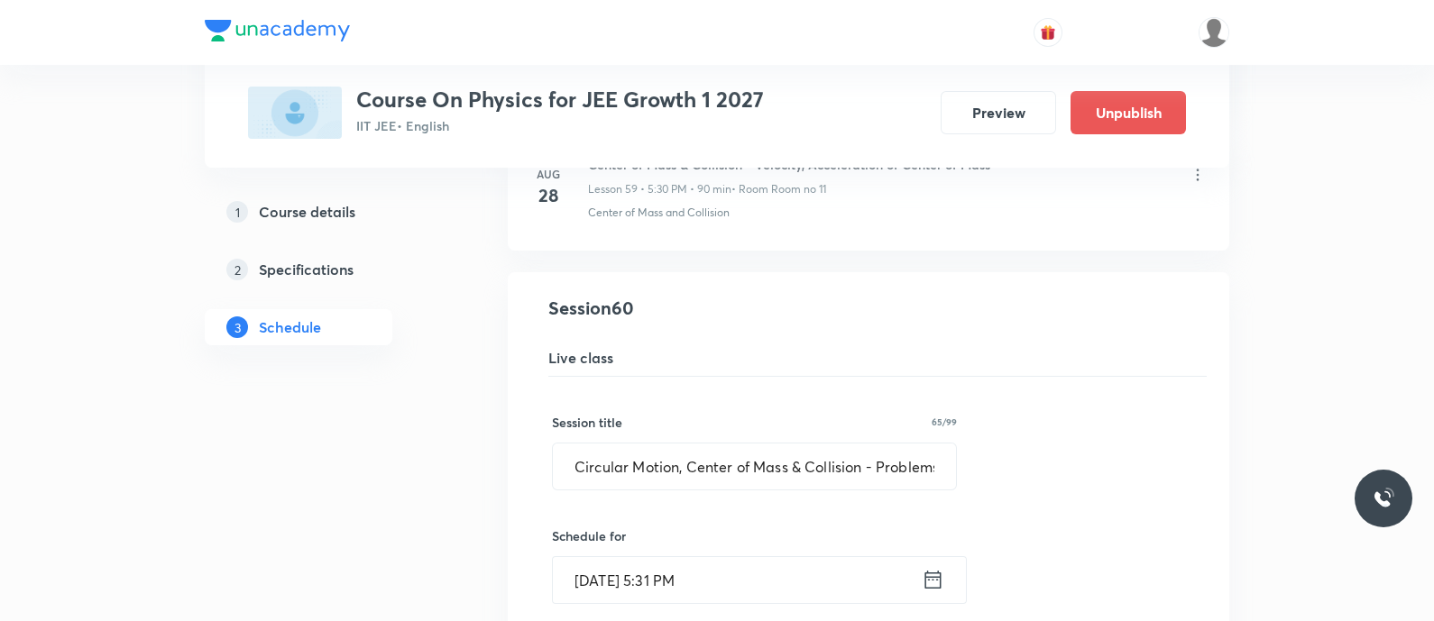
click at [925, 571] on icon at bounding box center [933, 580] width 16 height 18
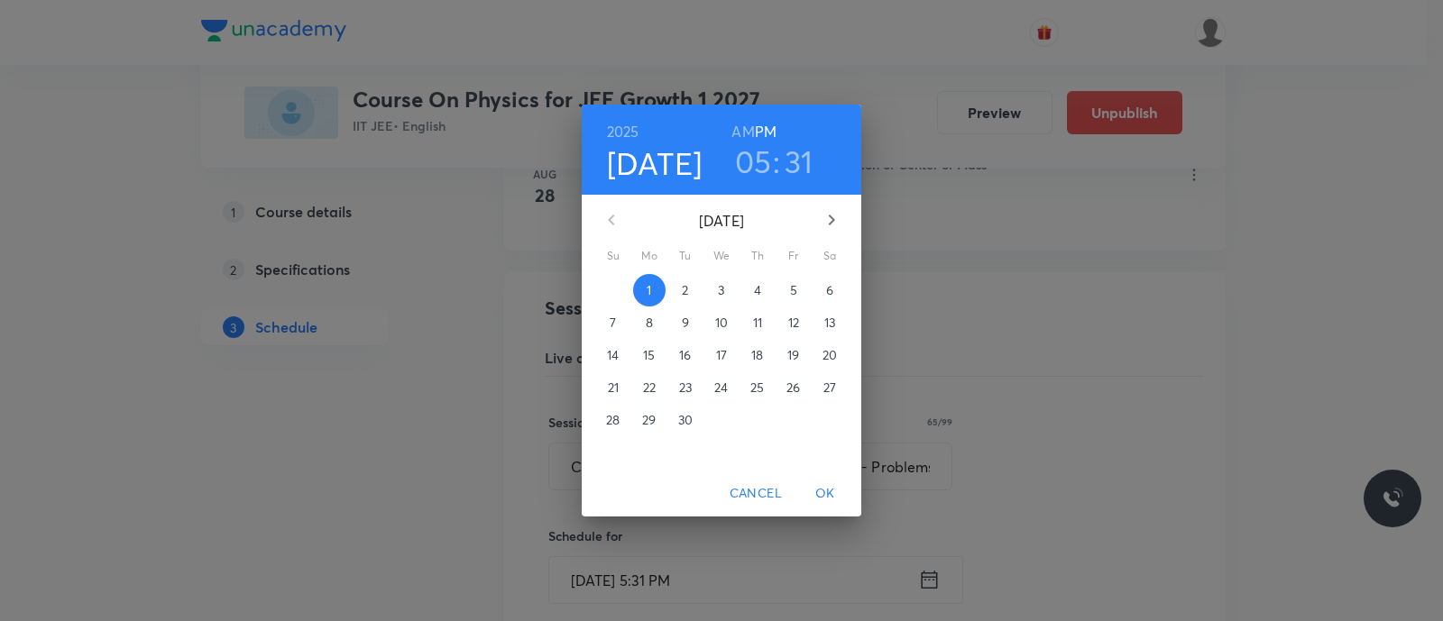
click at [753, 164] on h3 "05" at bounding box center [753, 161] width 37 height 38
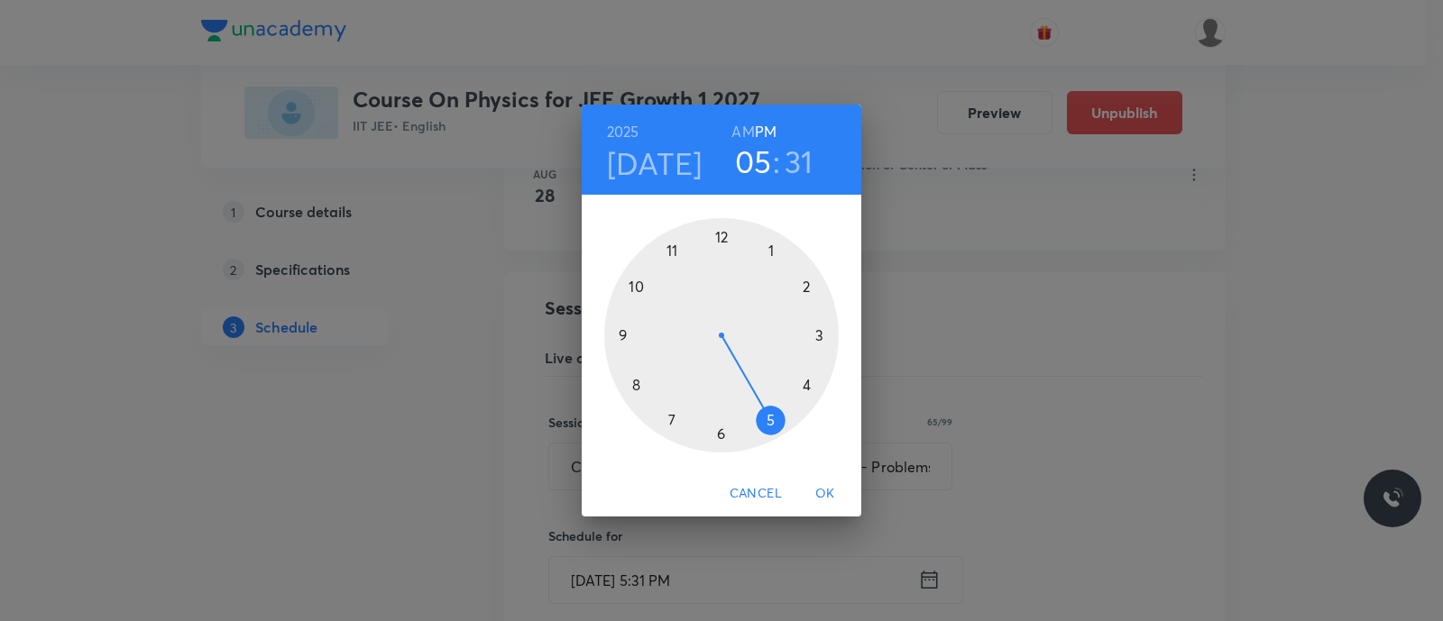
click at [669, 417] on div at bounding box center [721, 335] width 234 height 234
click at [808, 285] on div at bounding box center [721, 335] width 234 height 234
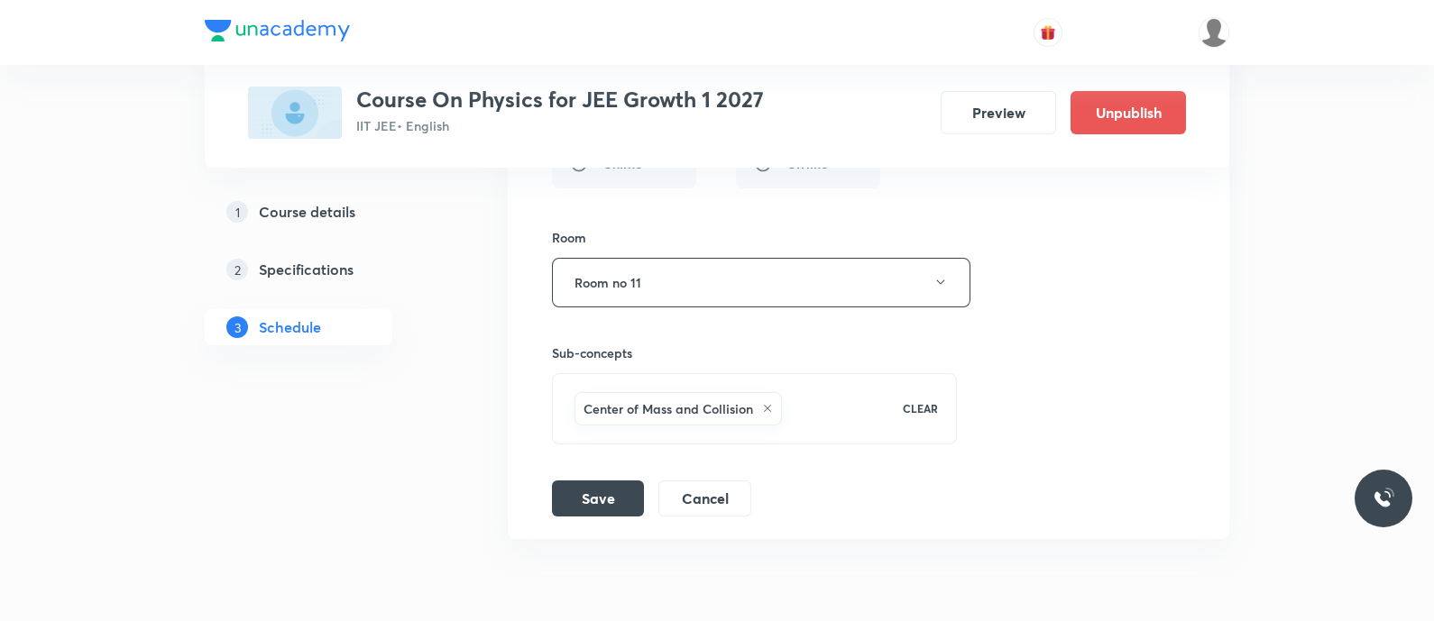
scroll to position [9163, 0]
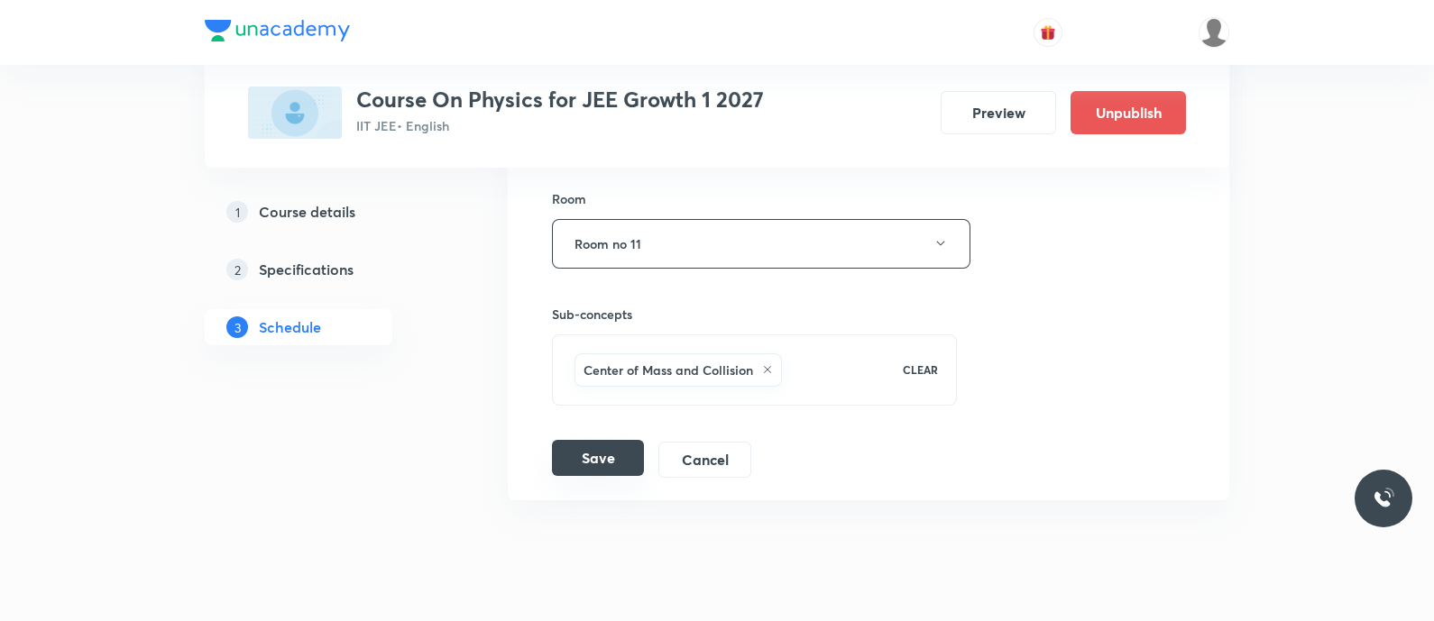
click at [596, 440] on button "Save" at bounding box center [598, 458] width 92 height 36
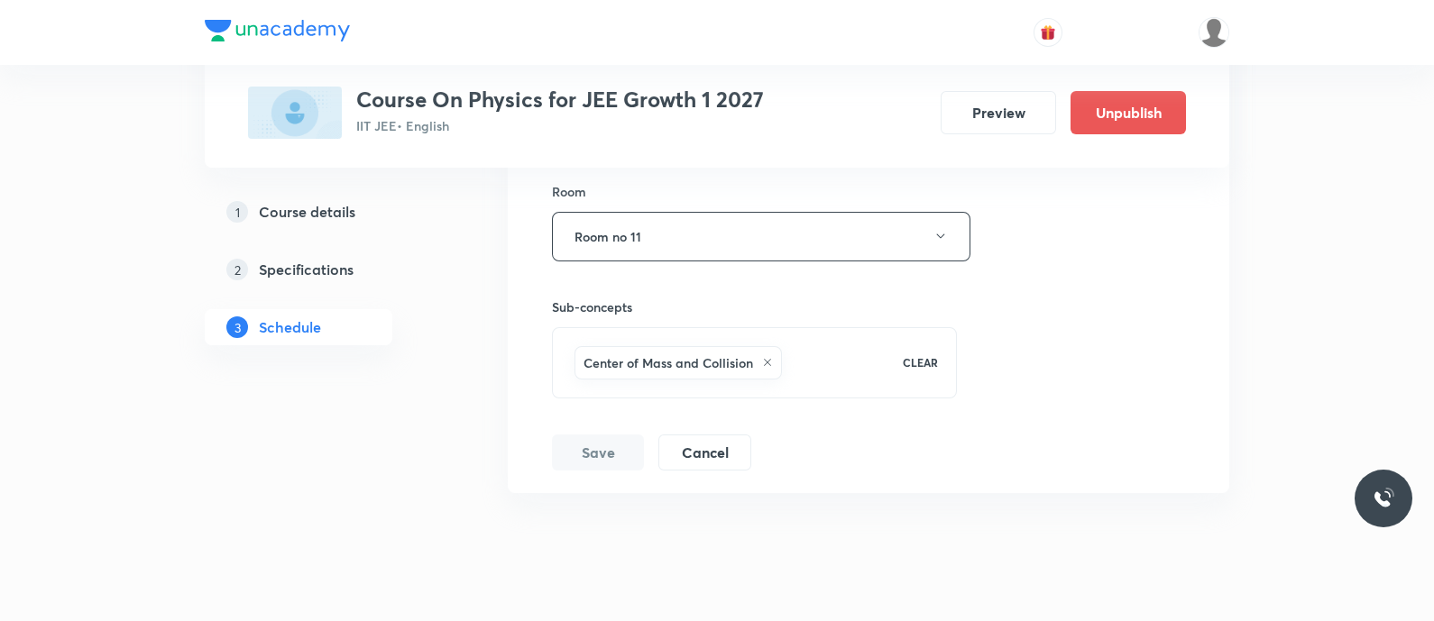
scroll to position [8363, 0]
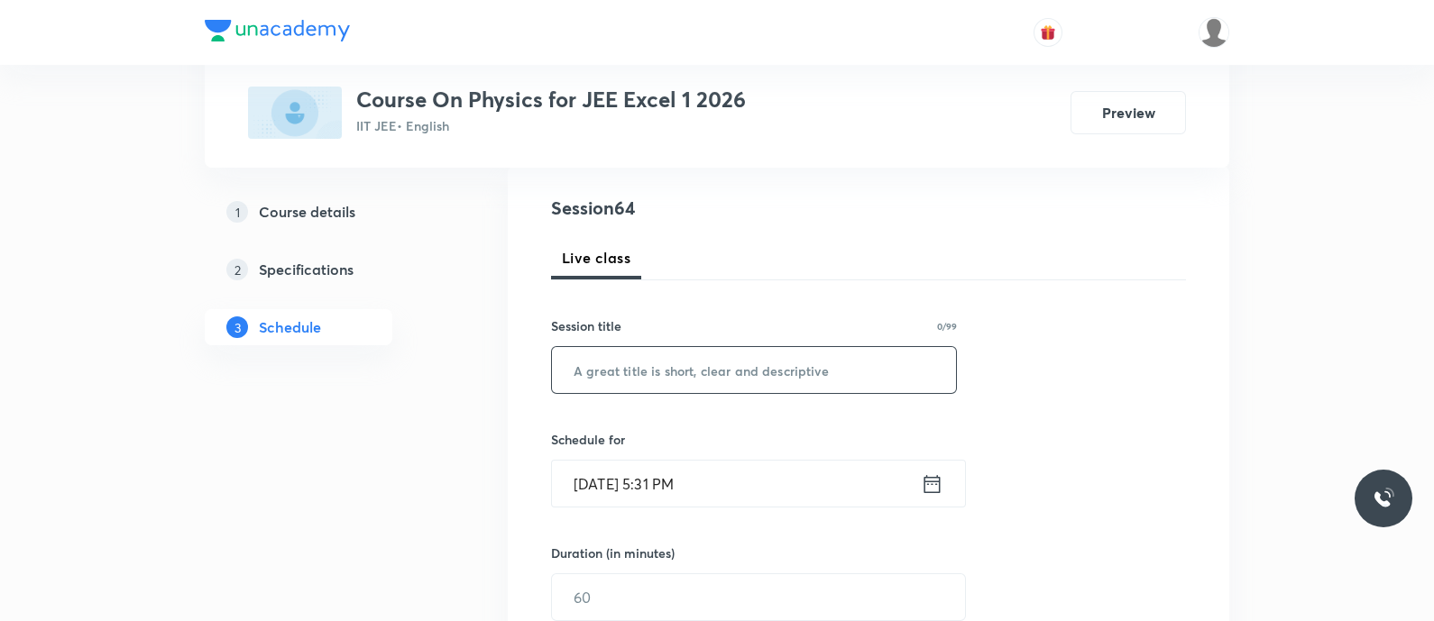
click at [682, 385] on input "text" at bounding box center [754, 370] width 404 height 46
paste input "Ray optics - Refraction at curved surface, lenses"
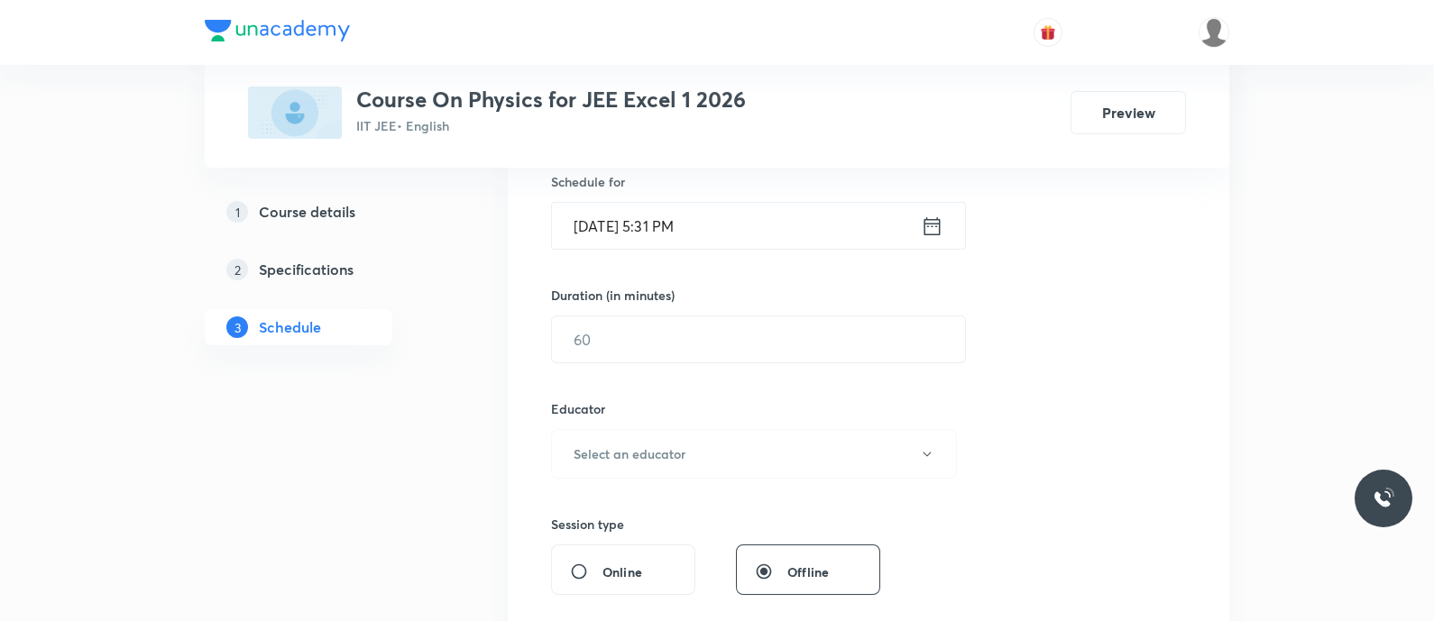
scroll to position [455, 0]
type input "Ray optics - Refraction at Curved Surface, Lenses"
click at [927, 228] on icon at bounding box center [932, 224] width 23 height 25
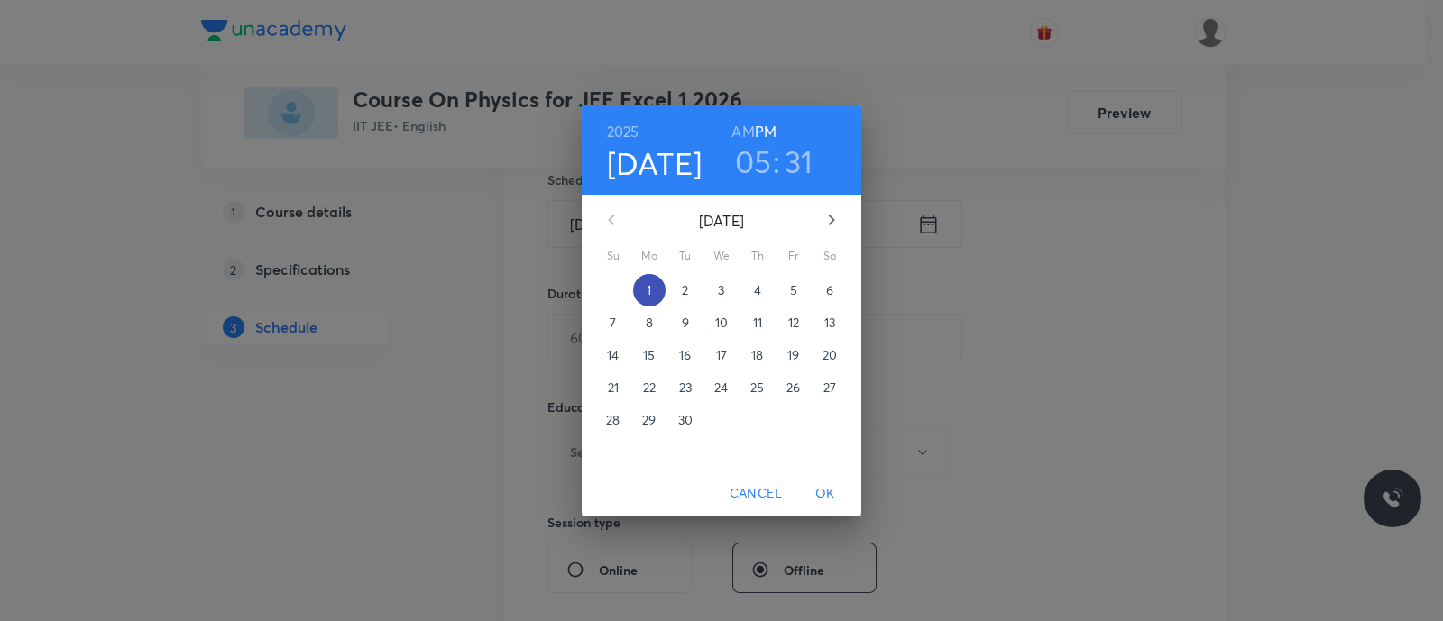
click at [648, 292] on p "1" at bounding box center [649, 290] width 5 height 18
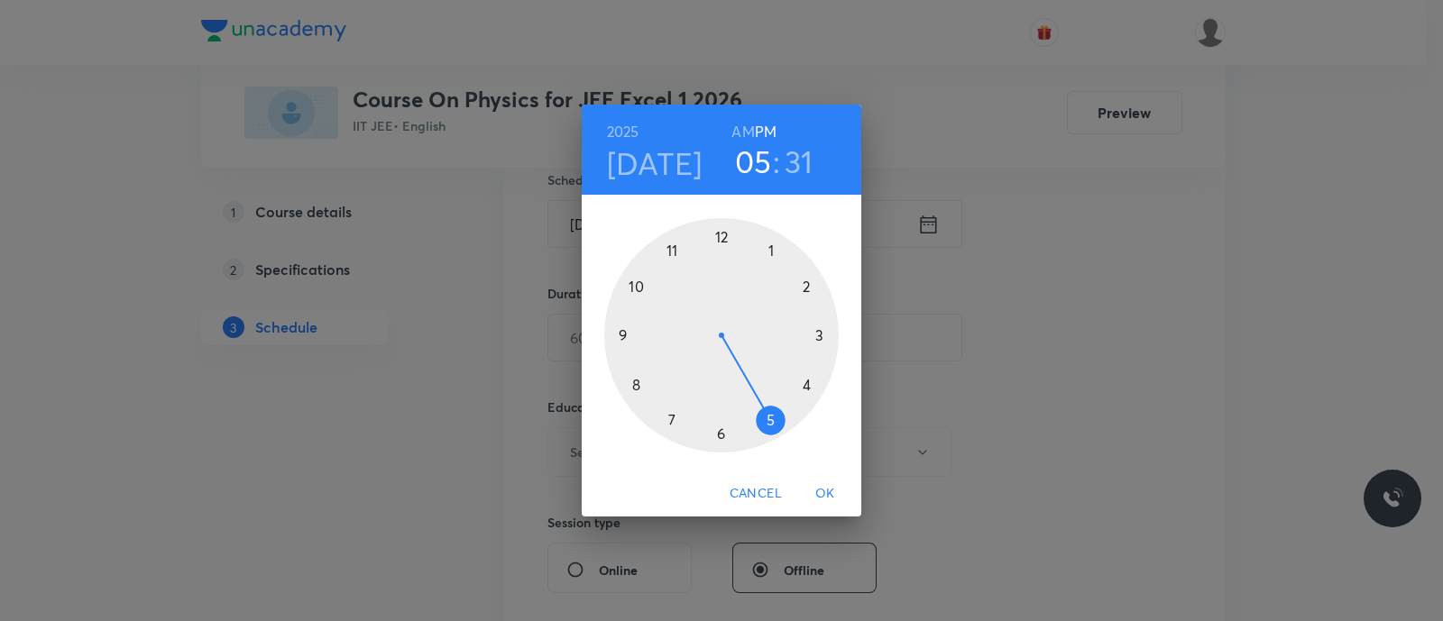
click at [773, 421] on div at bounding box center [721, 335] width 234 height 234
click at [669, 420] on div at bounding box center [721, 335] width 234 height 234
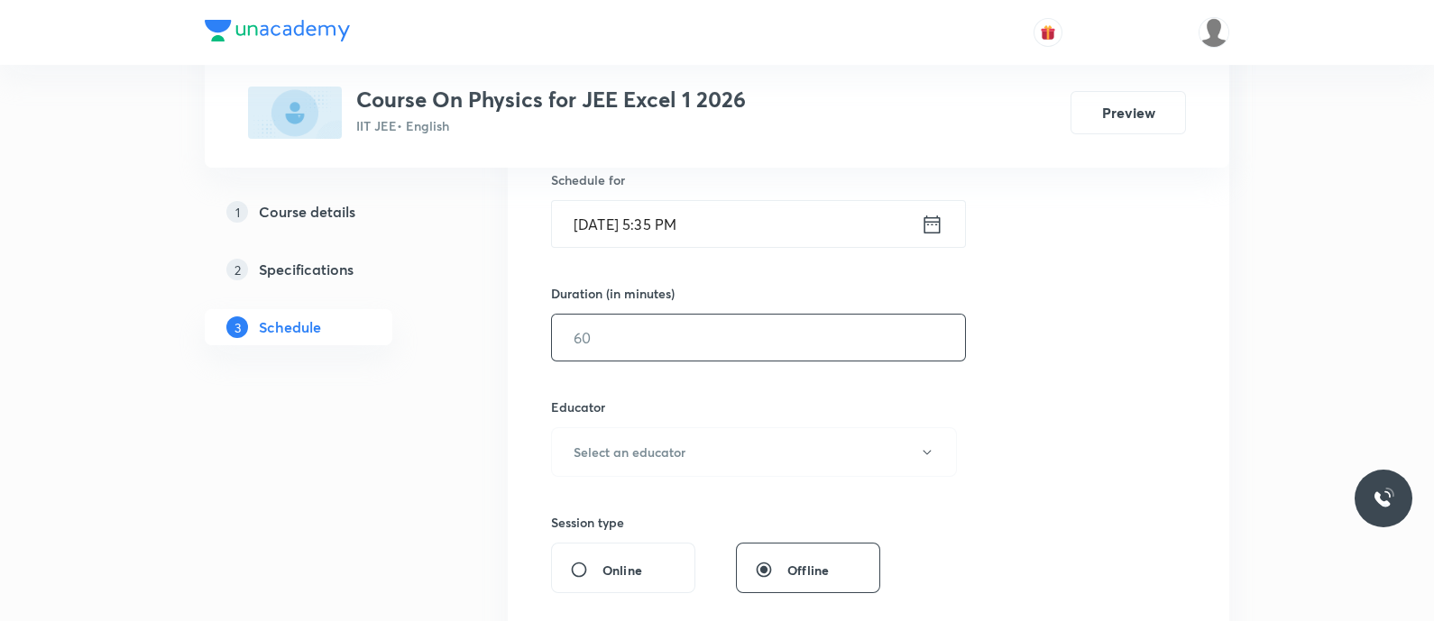
click at [627, 345] on input "text" at bounding box center [758, 338] width 413 height 46
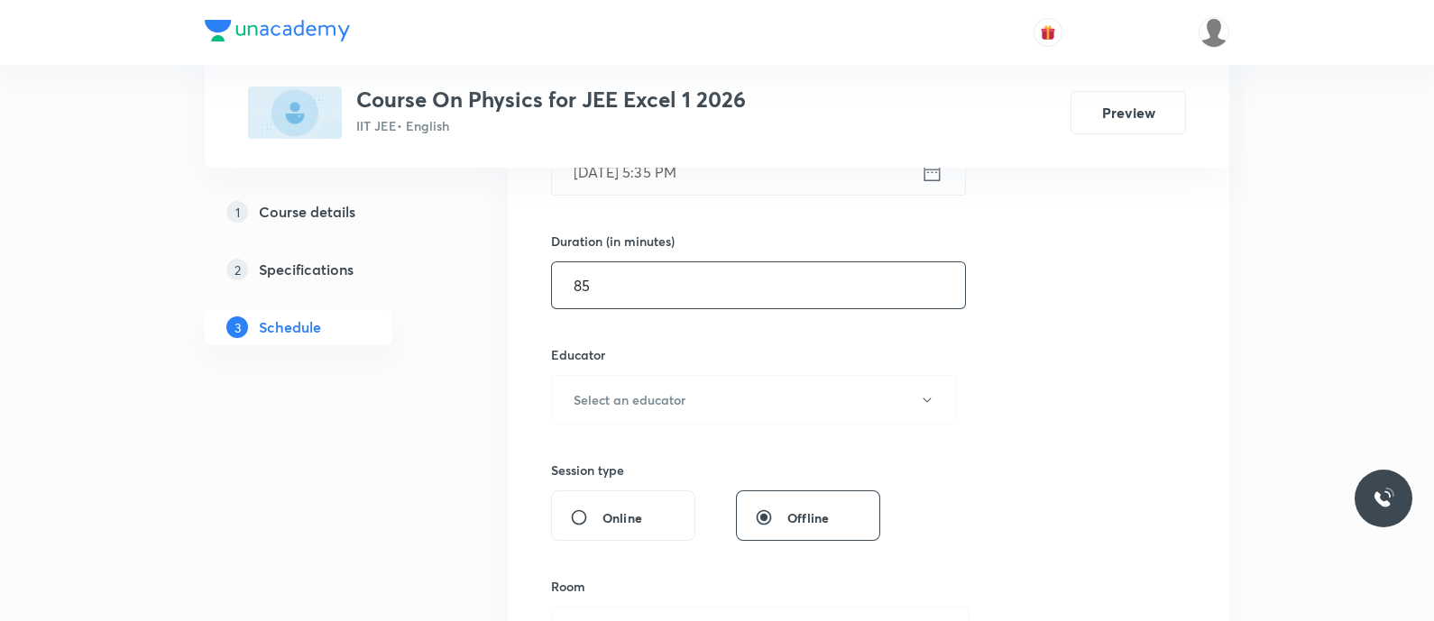
scroll to position [510, 0]
type input "85"
click at [640, 381] on button "Select an educator" at bounding box center [754, 397] width 406 height 50
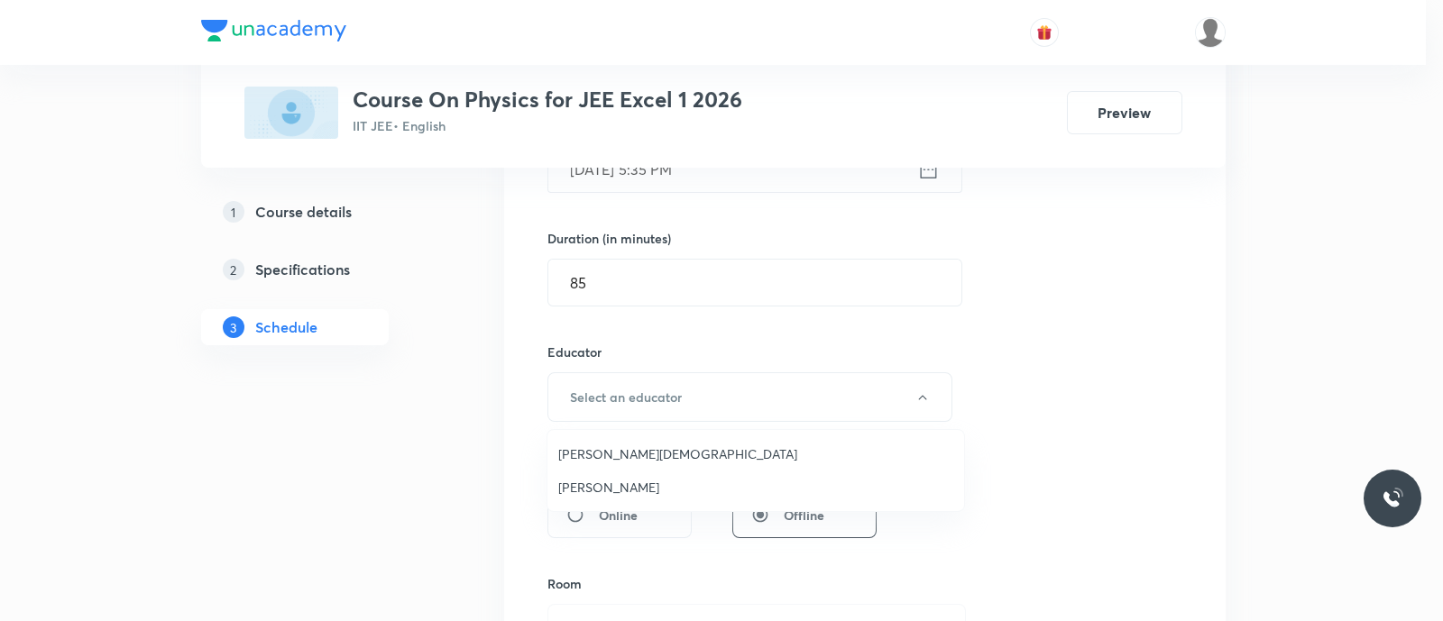
click at [620, 448] on span "Nammi Venkata Rama Krishna" at bounding box center [755, 454] width 395 height 19
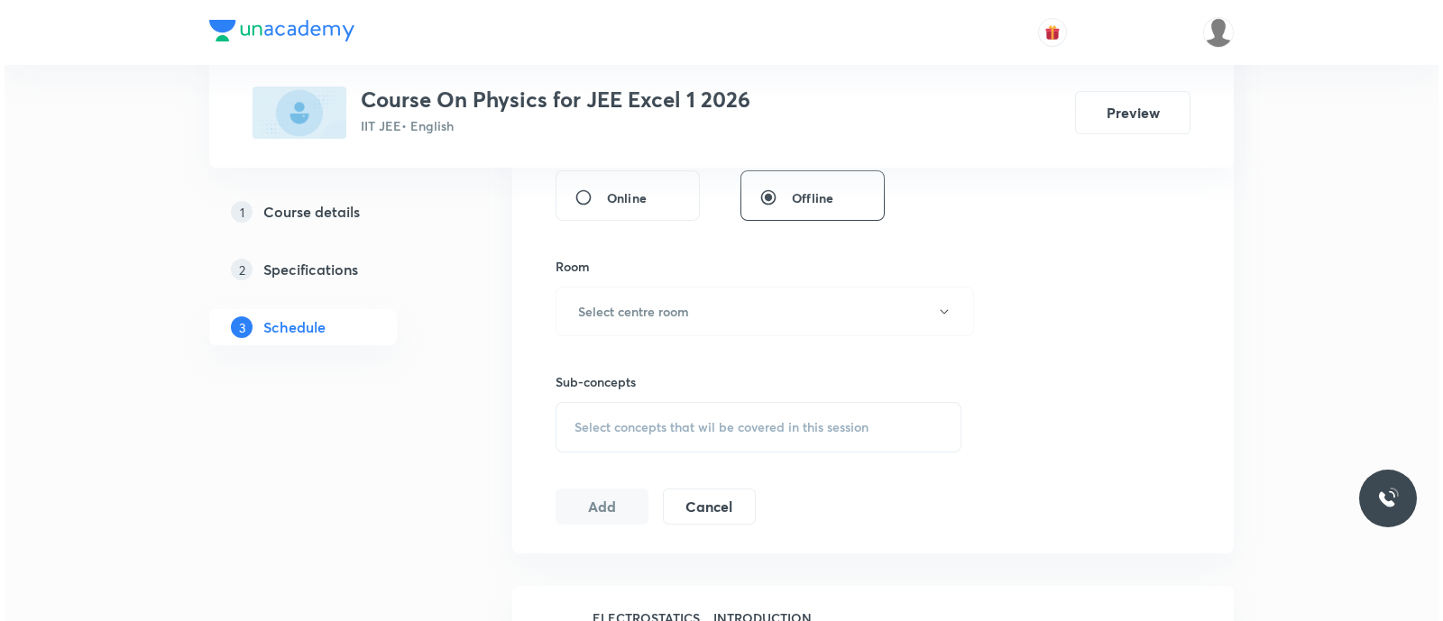
scroll to position [836, 0]
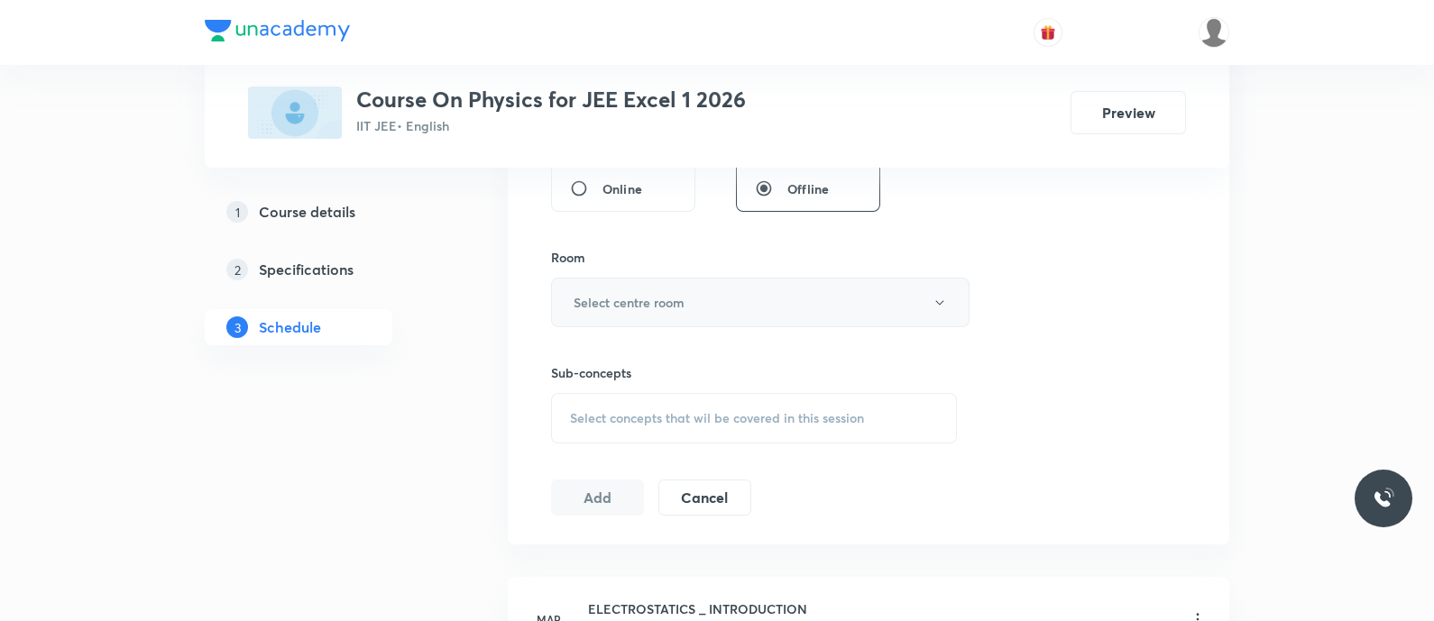
click at [609, 294] on h6 "Select centre room" at bounding box center [629, 302] width 111 height 19
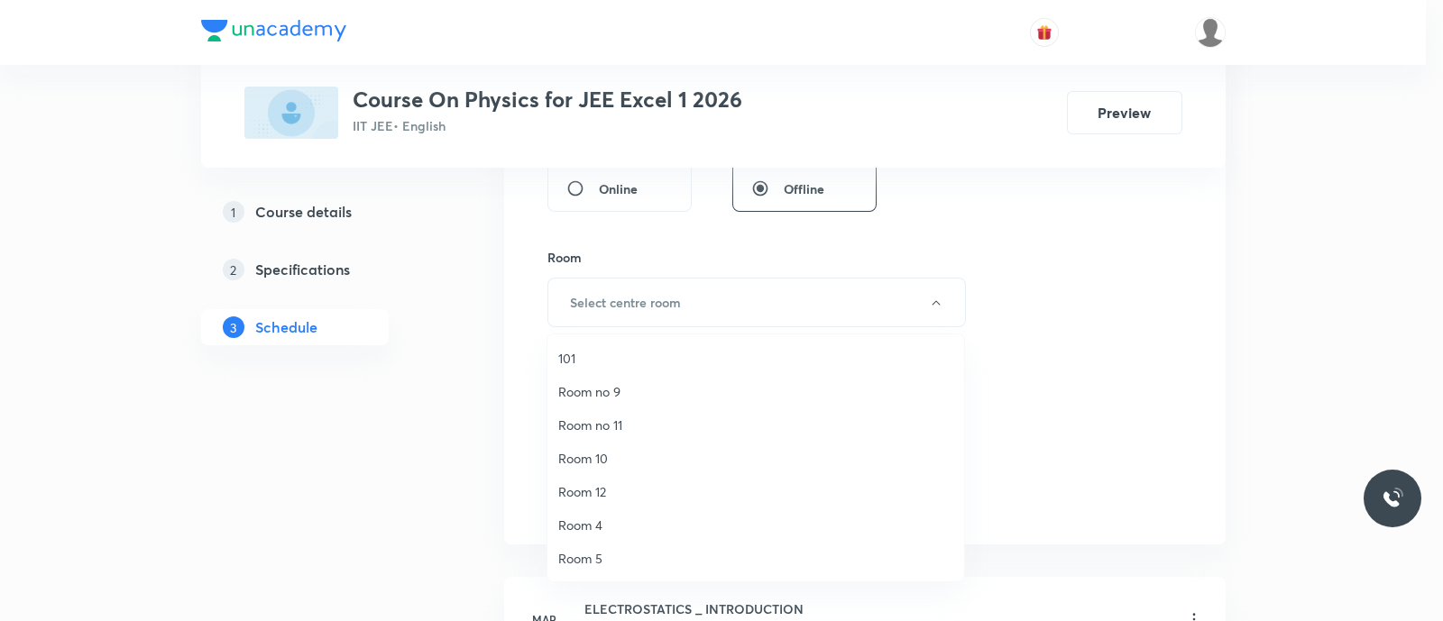
click at [618, 433] on span "Room no 11" at bounding box center [755, 425] width 395 height 19
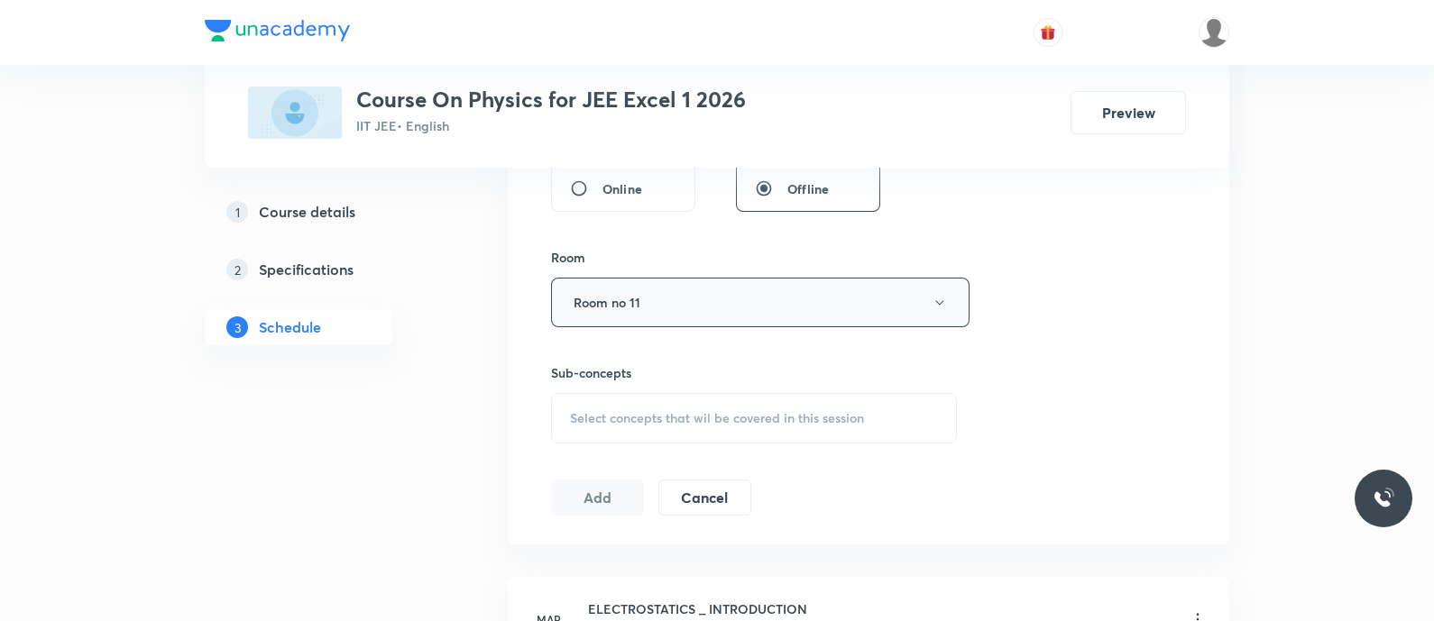
click at [626, 301] on button "Room no 11" at bounding box center [760, 303] width 418 height 50
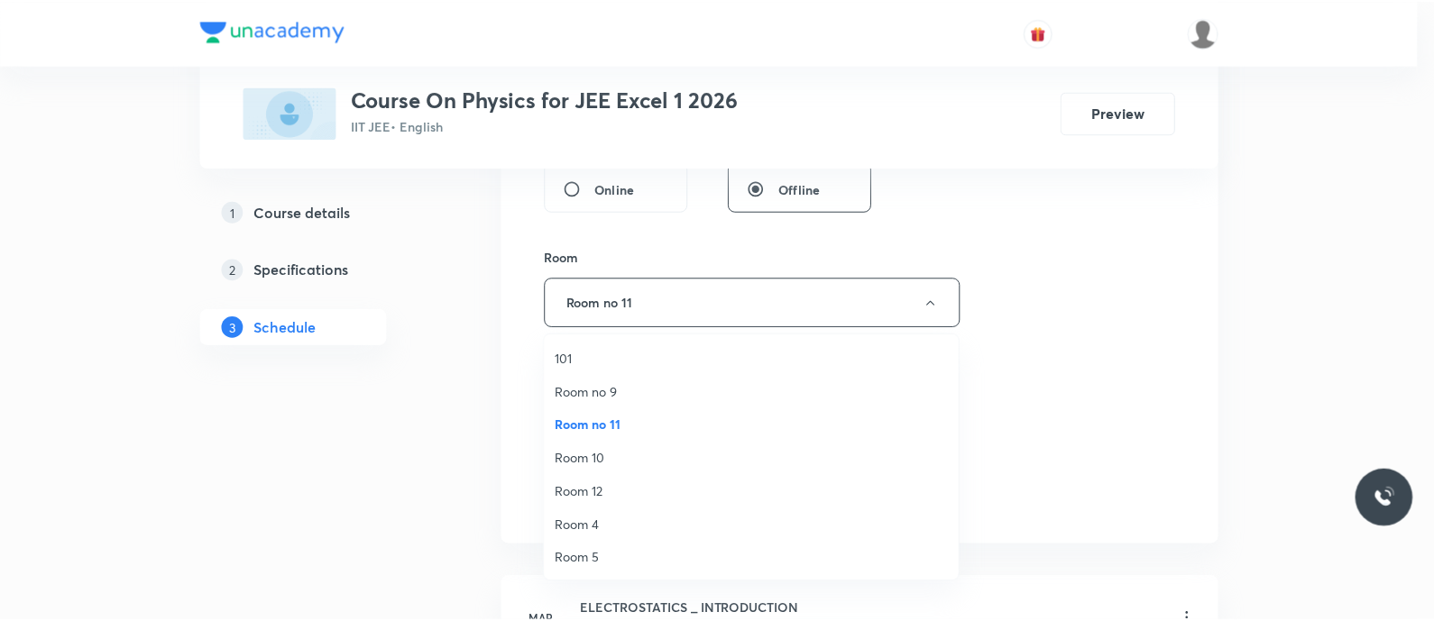
scroll to position [234, 0]
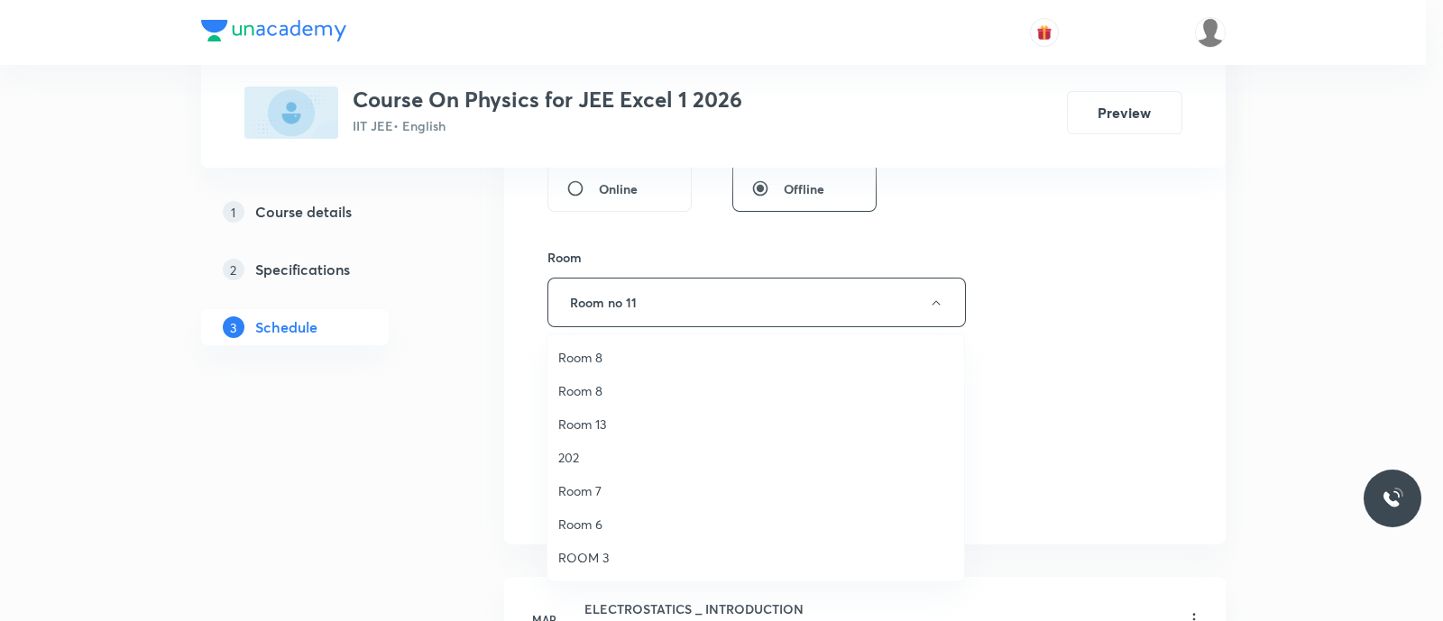
click at [593, 421] on span "Room 13" at bounding box center [755, 424] width 395 height 19
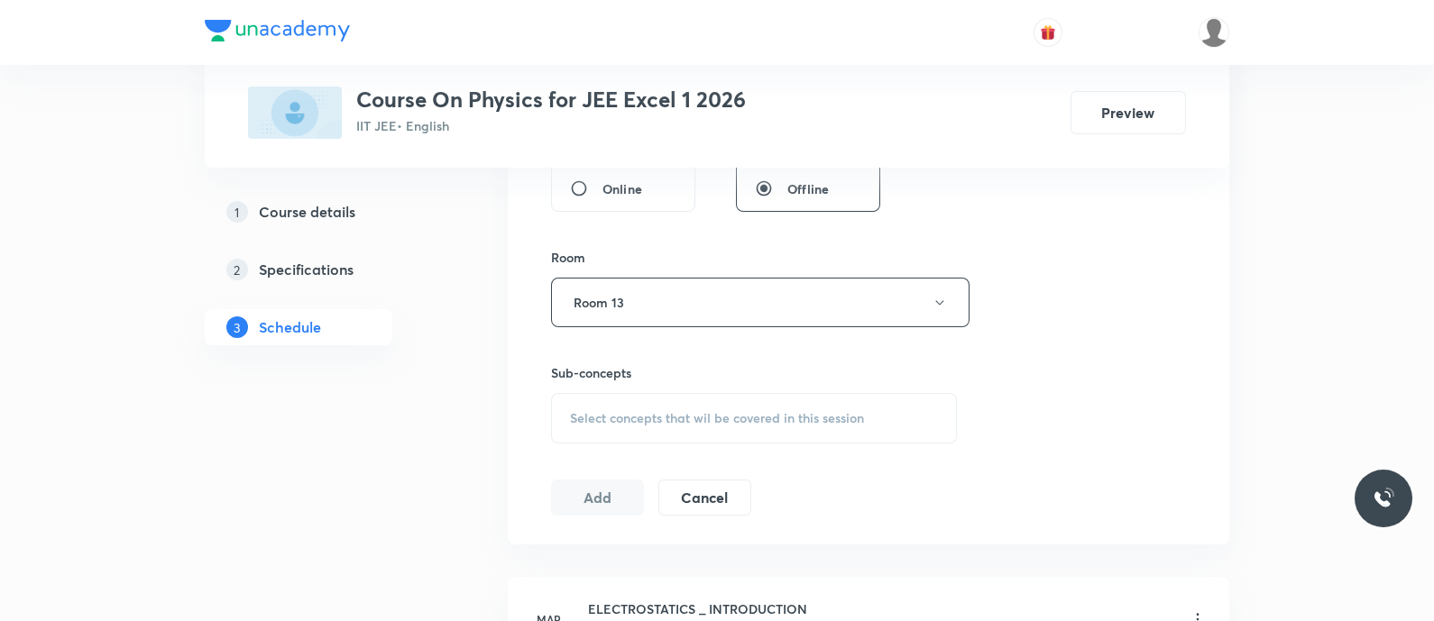
click at [615, 411] on span "Select concepts that wil be covered in this session" at bounding box center [717, 418] width 294 height 14
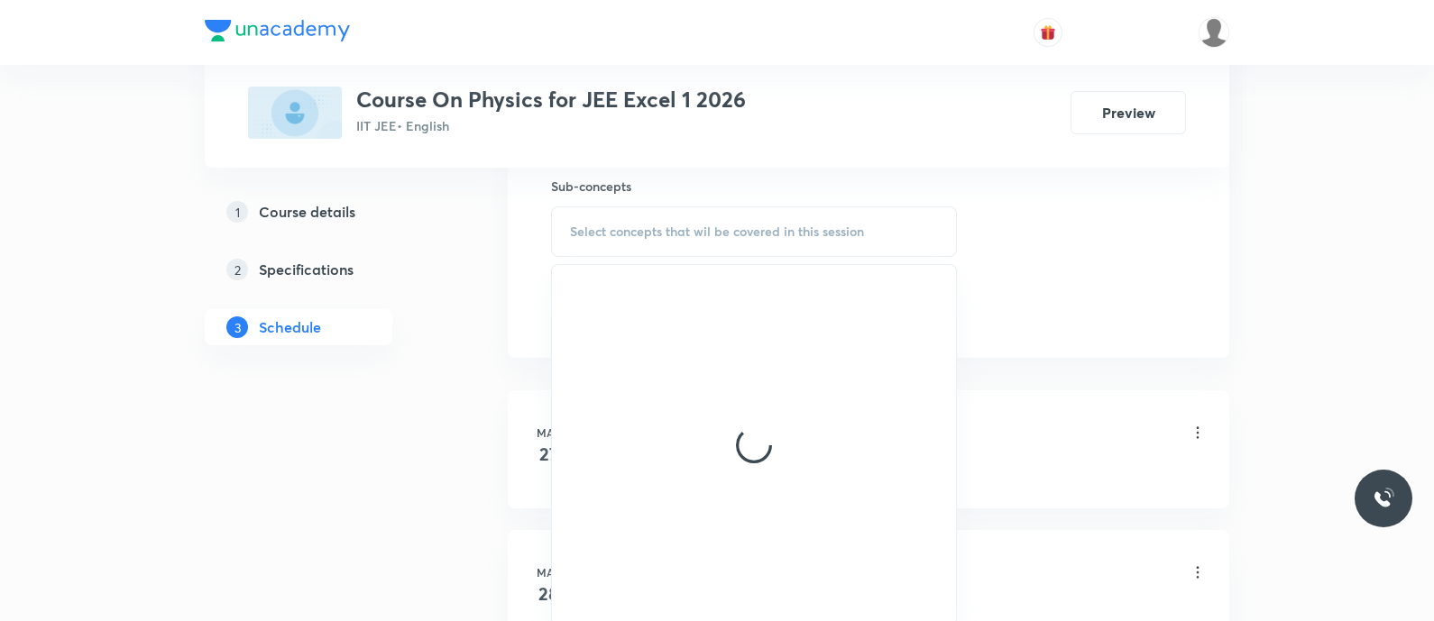
scroll to position [1030, 0]
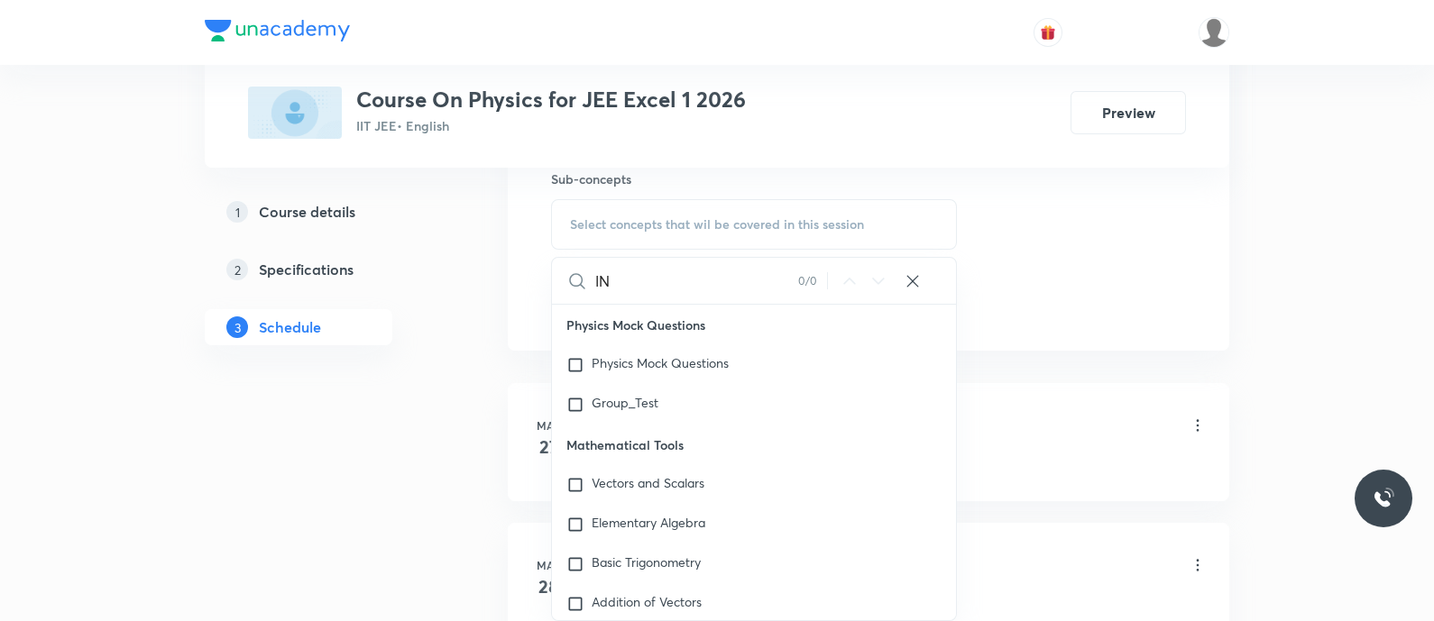
type input "I"
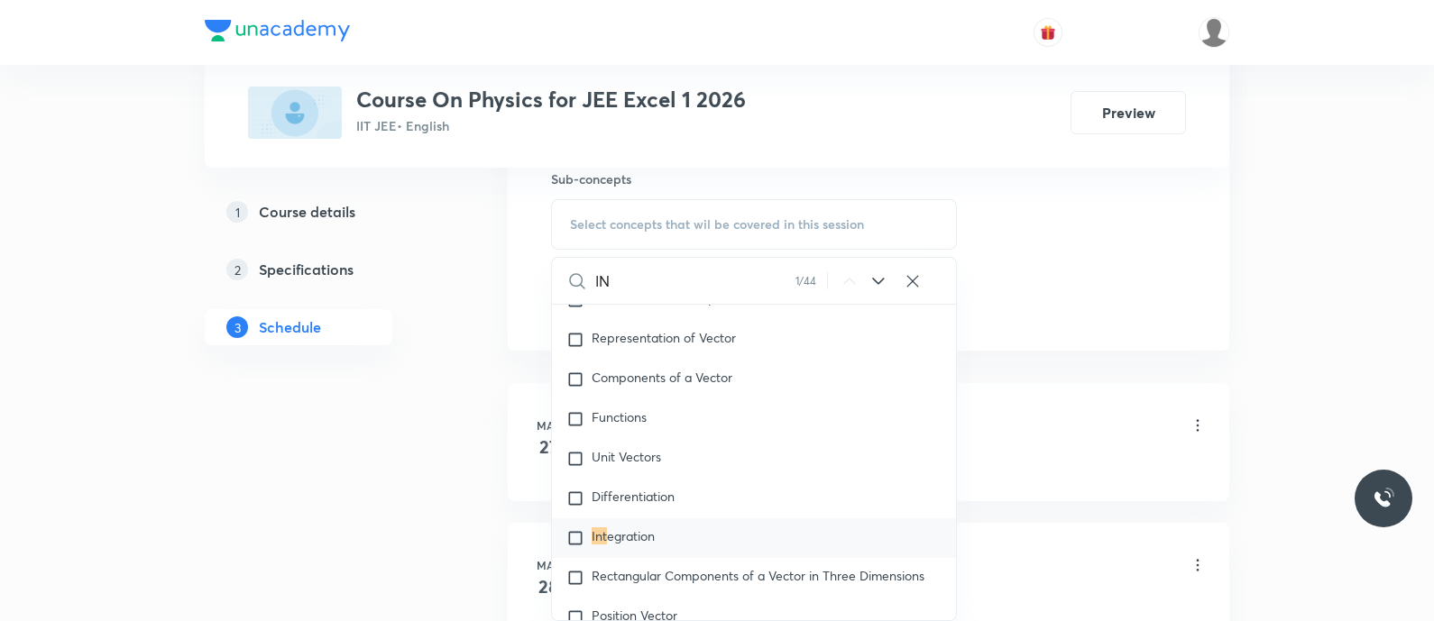
type input "I"
type input "lenses"
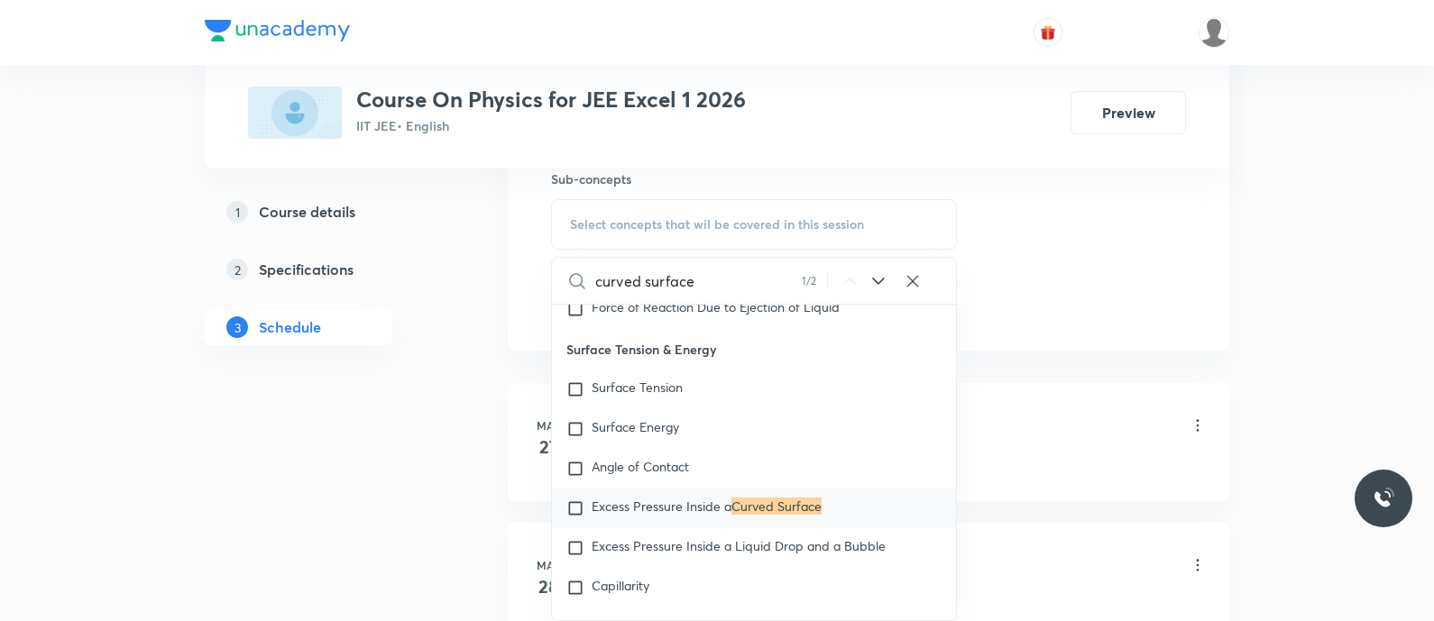
scroll to position [10009, 0]
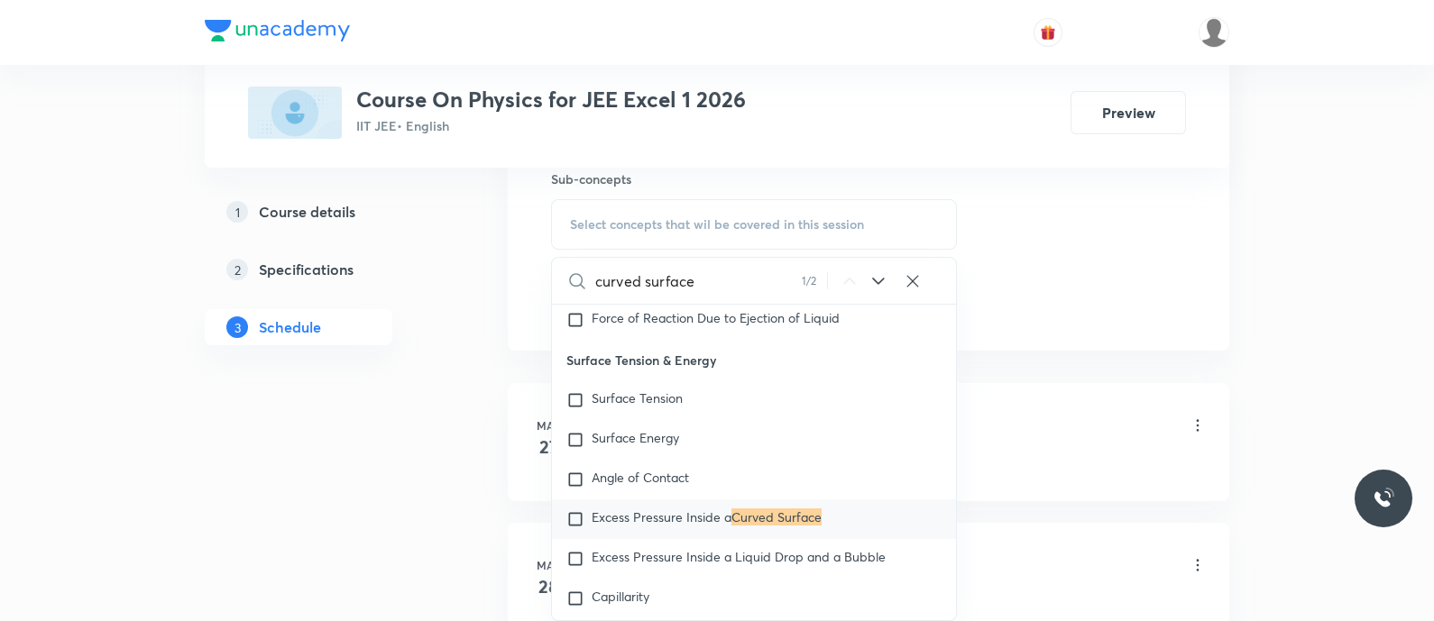
type input "curved surface"
click at [888, 285] on div "curved surface 1 / 2 ​" at bounding box center [754, 281] width 404 height 46
click at [880, 278] on icon at bounding box center [878, 281] width 12 height 7
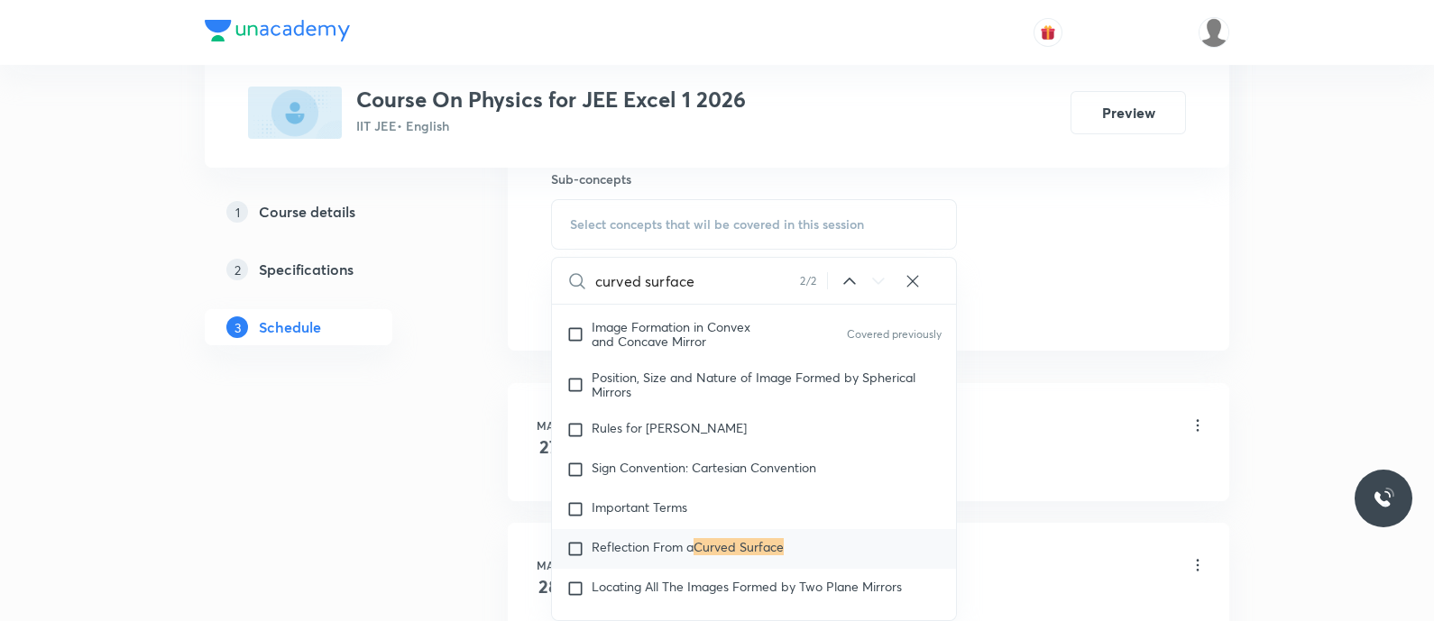
scroll to position [14556, 0]
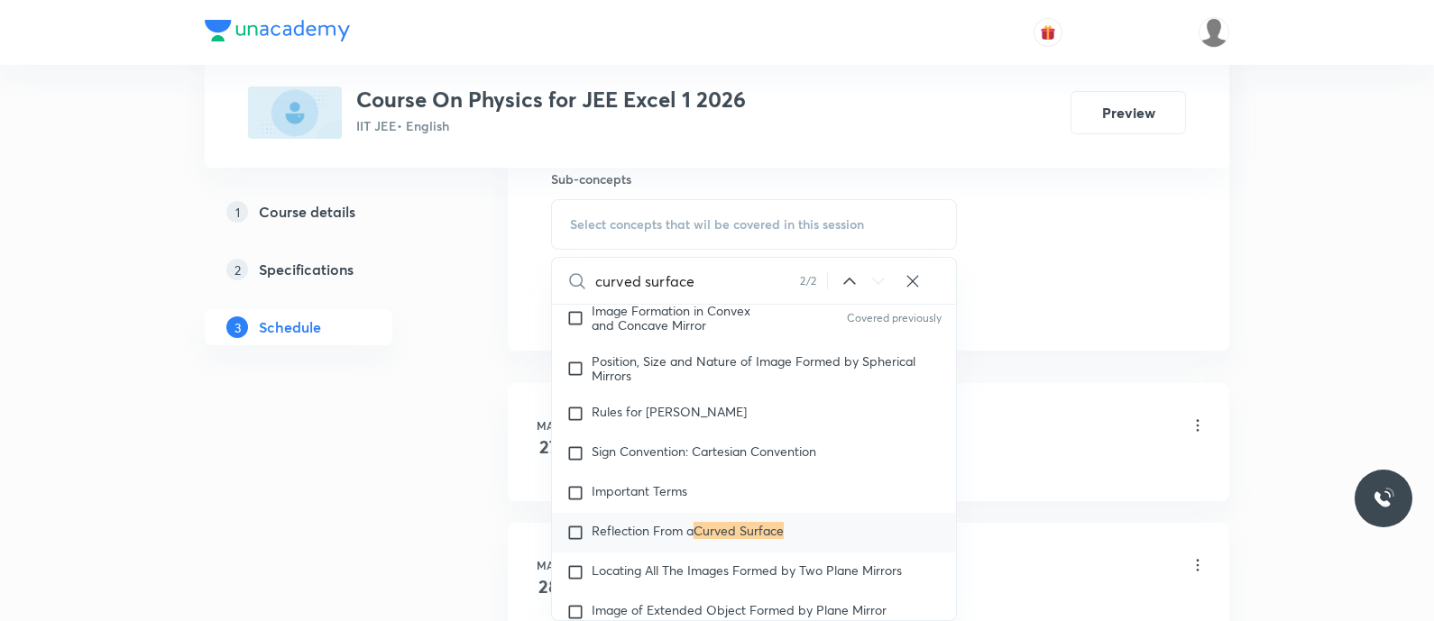
click at [600, 541] on p "Reflection From a Curved Surface" at bounding box center [688, 533] width 192 height 18
checkbox input "true"
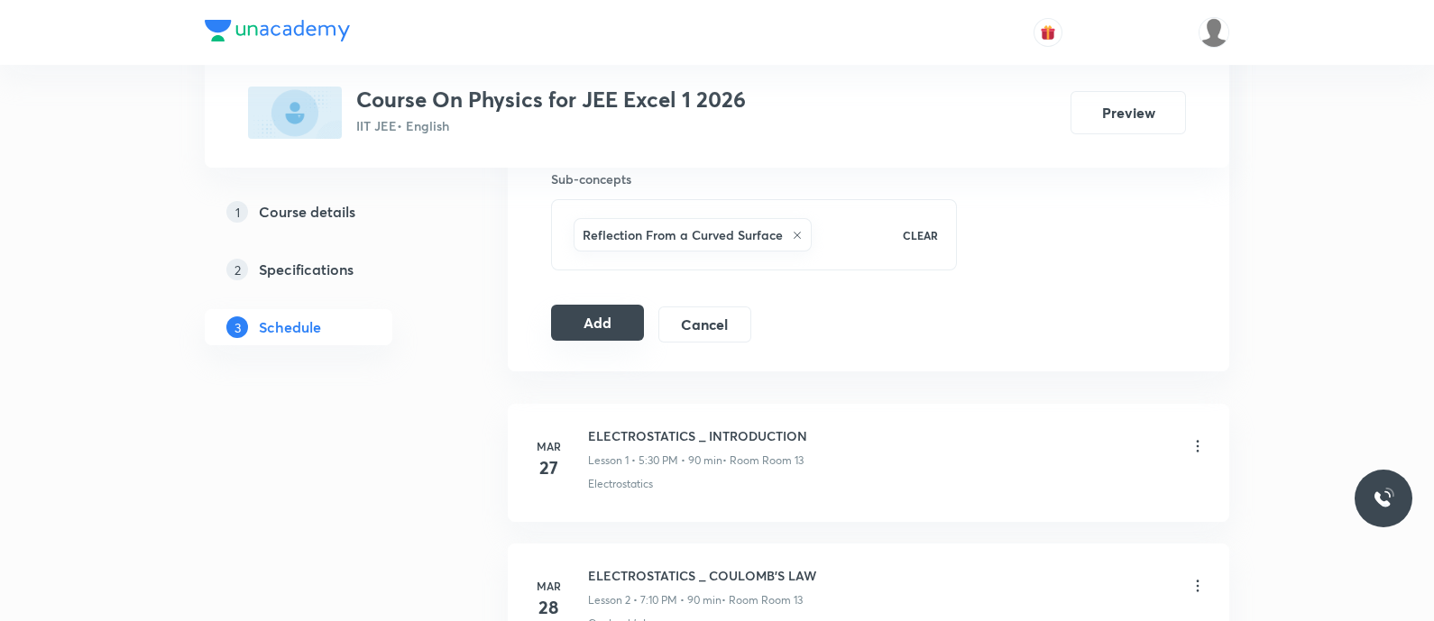
click at [611, 312] on button "Add" at bounding box center [597, 323] width 93 height 36
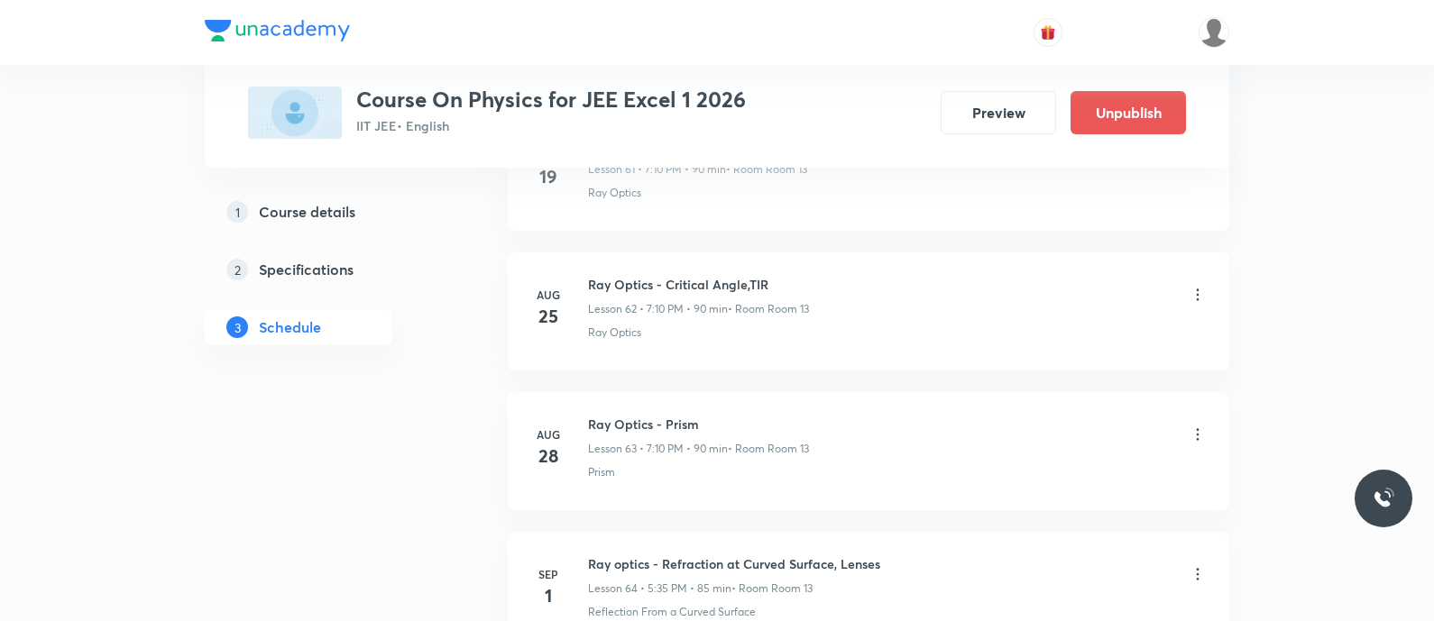
scroll to position [8921, 0]
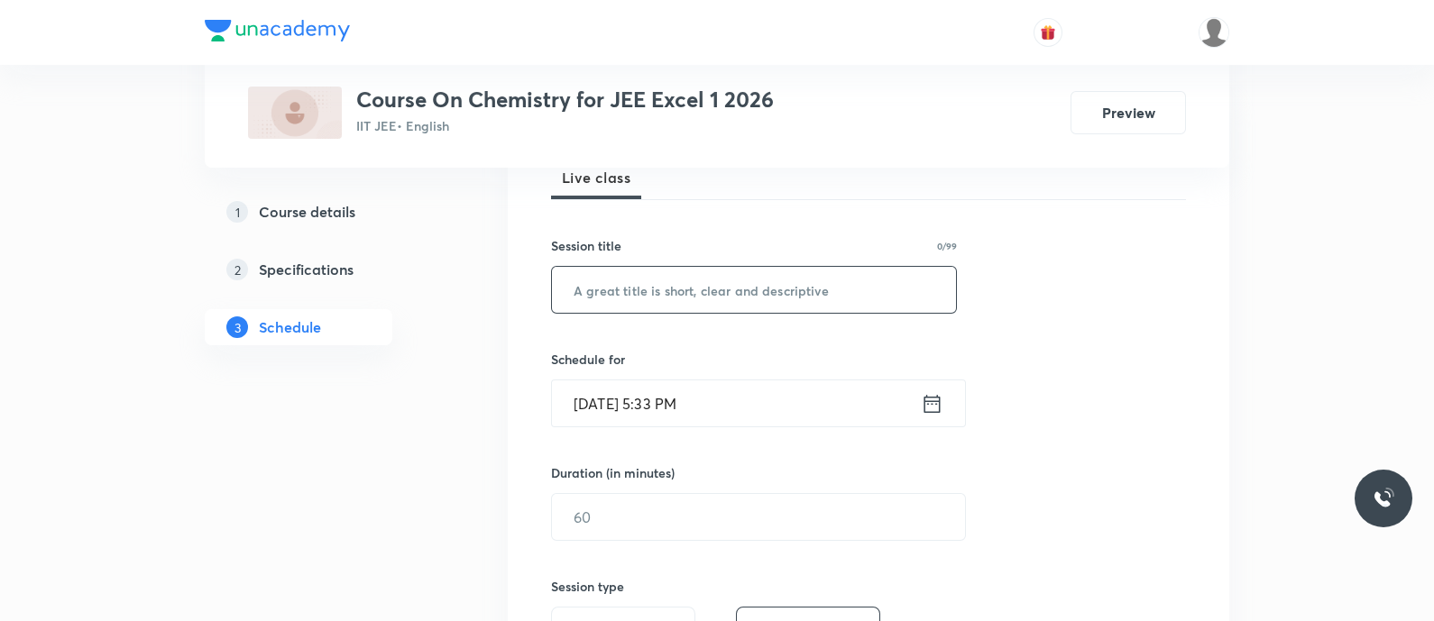
click at [642, 299] on input "text" at bounding box center [754, 290] width 404 height 46
paste input "Alcohol phenols and ethers - classification and preparation"
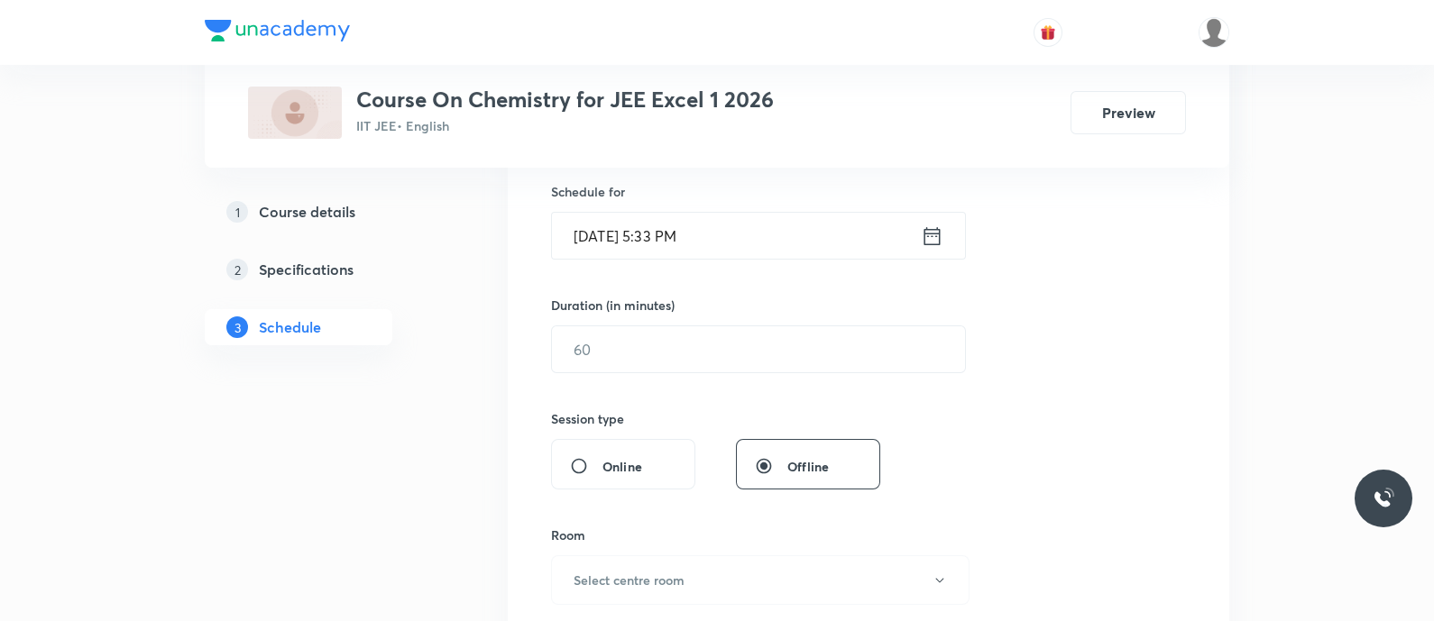
scroll to position [444, 0]
type input "Alcohol Phenols and Ethers - Classification and Preparation"
click at [932, 235] on icon at bounding box center [932, 235] width 23 height 25
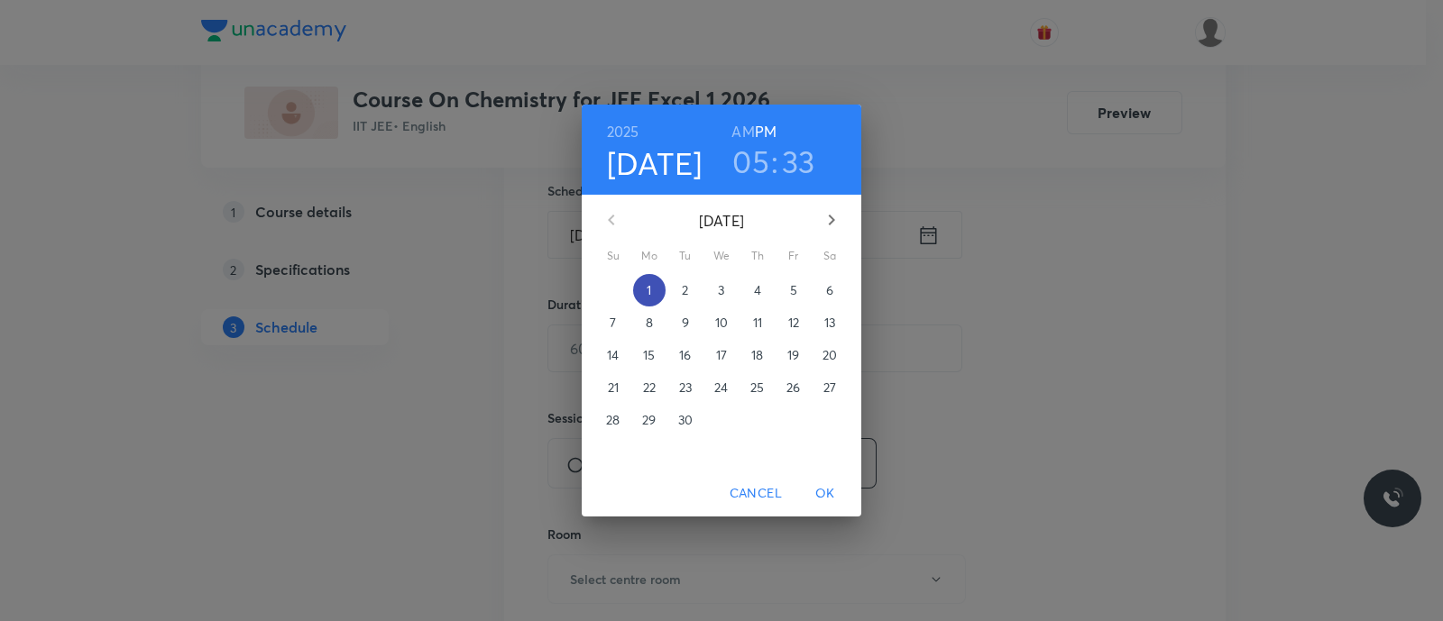
click at [647, 294] on p "1" at bounding box center [649, 290] width 5 height 18
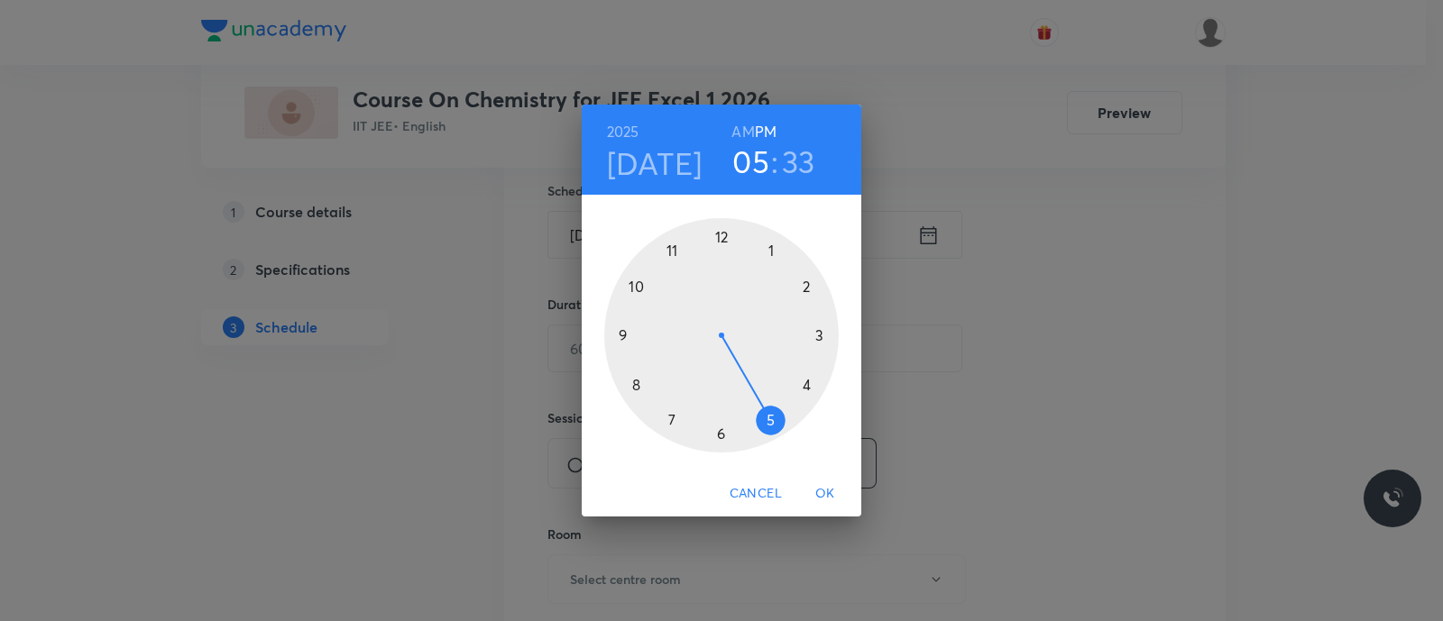
click at [668, 419] on div at bounding box center [721, 335] width 234 height 234
click at [803, 285] on div at bounding box center [721, 335] width 234 height 234
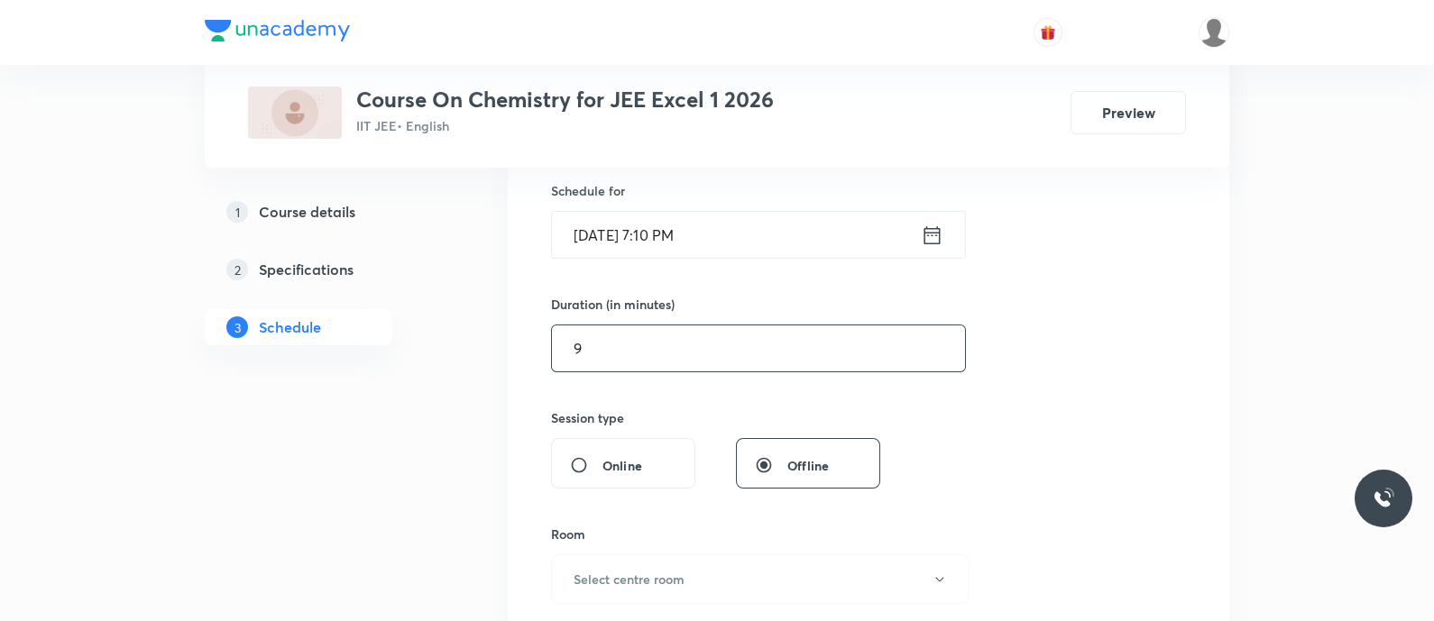
click at [653, 336] on input "9" at bounding box center [758, 349] width 413 height 46
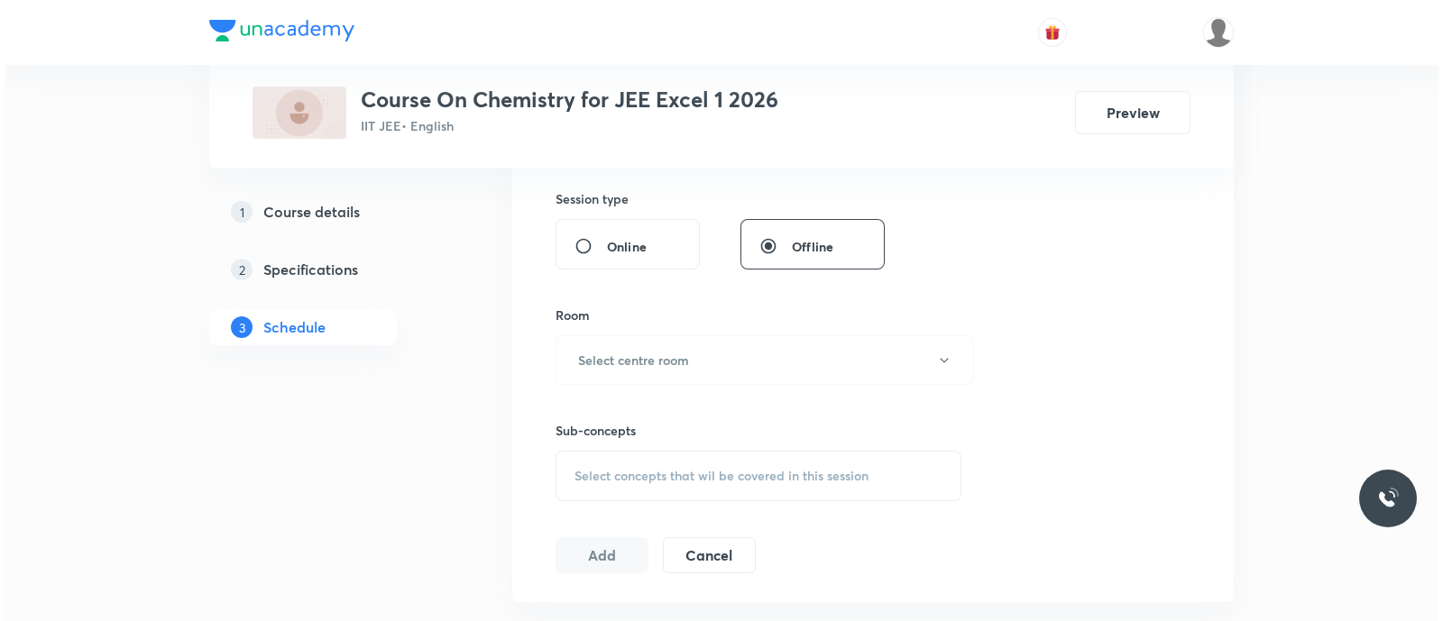
scroll to position [666, 0]
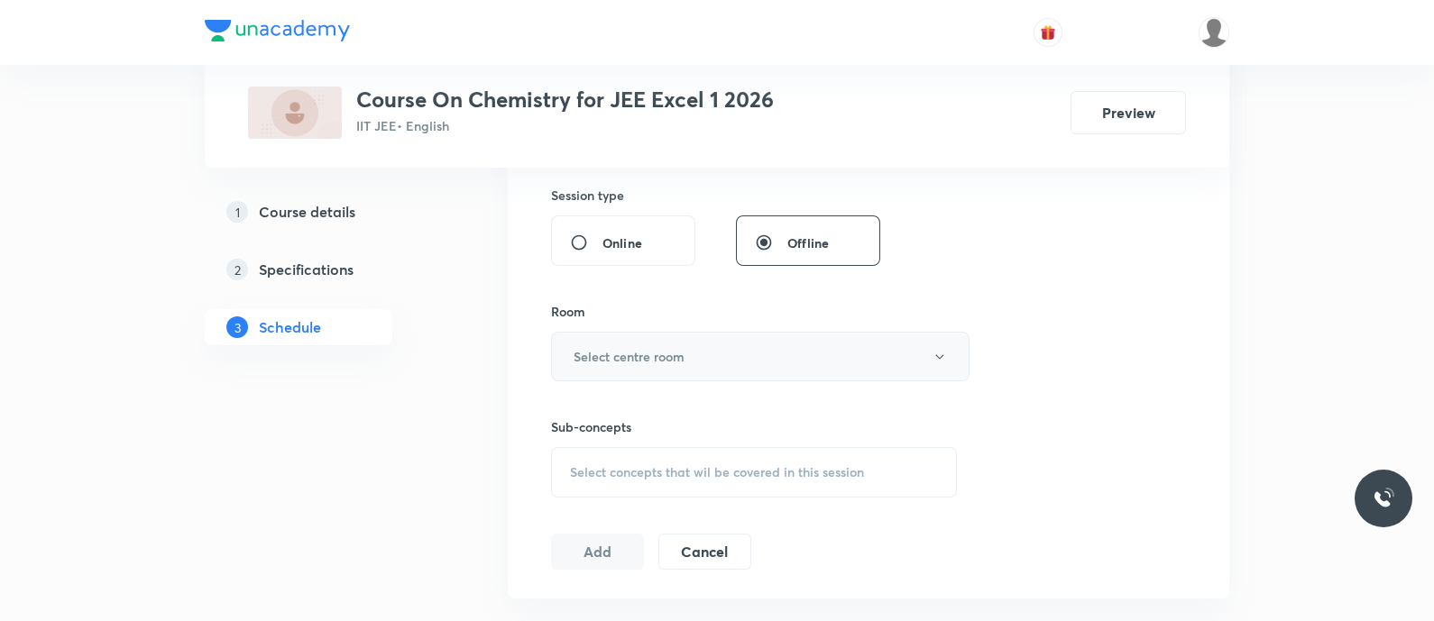
type input "90"
click at [669, 358] on h6 "Select centre room" at bounding box center [629, 356] width 111 height 19
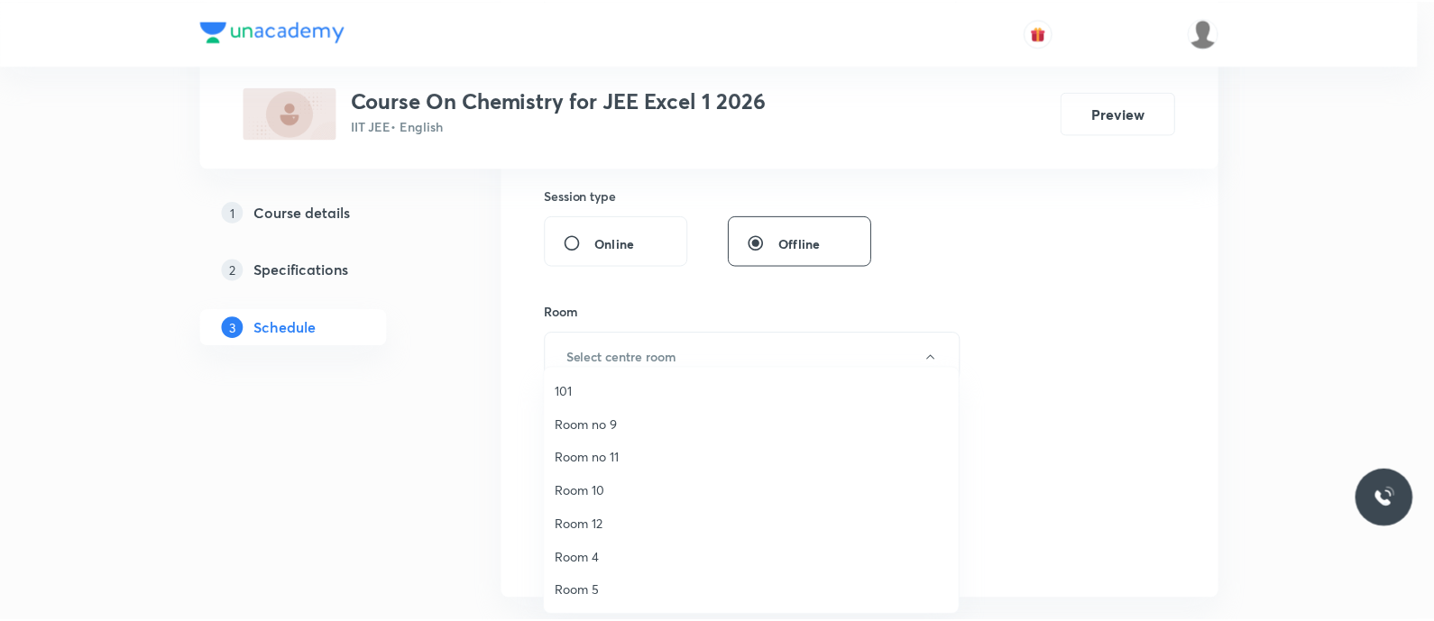
scroll to position [234, 0]
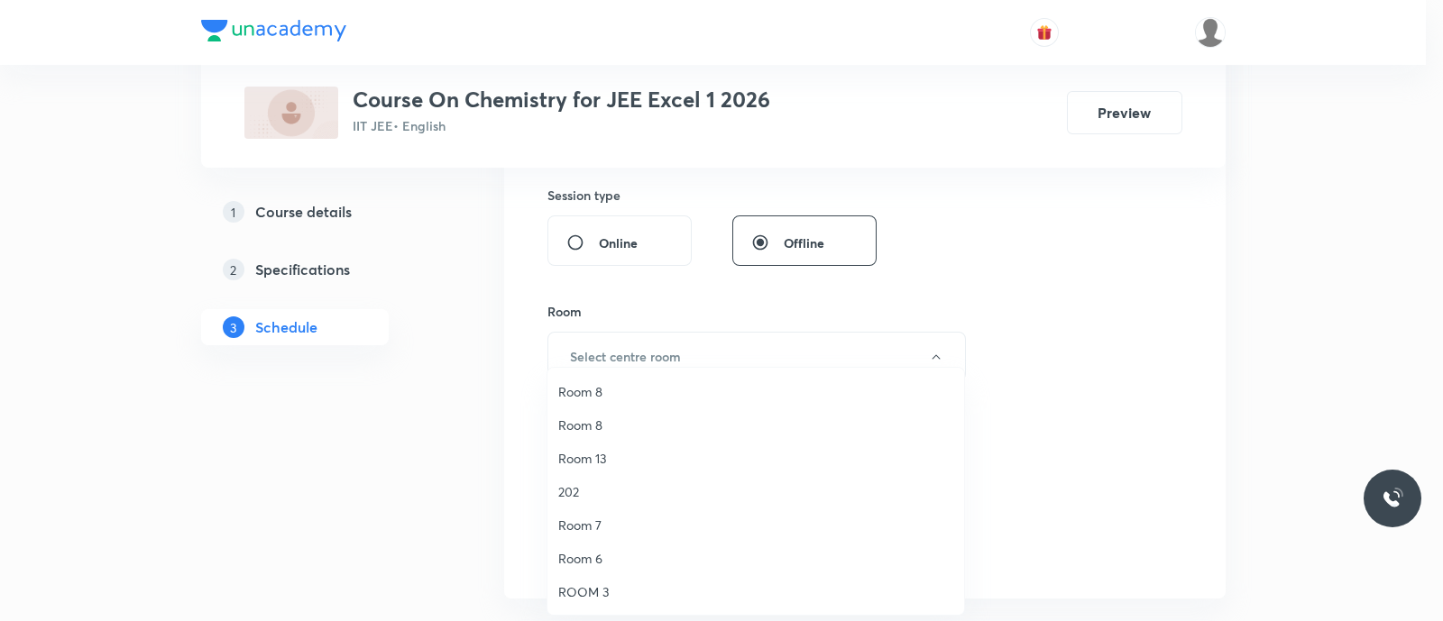
click at [605, 461] on span "Room 13" at bounding box center [755, 458] width 395 height 19
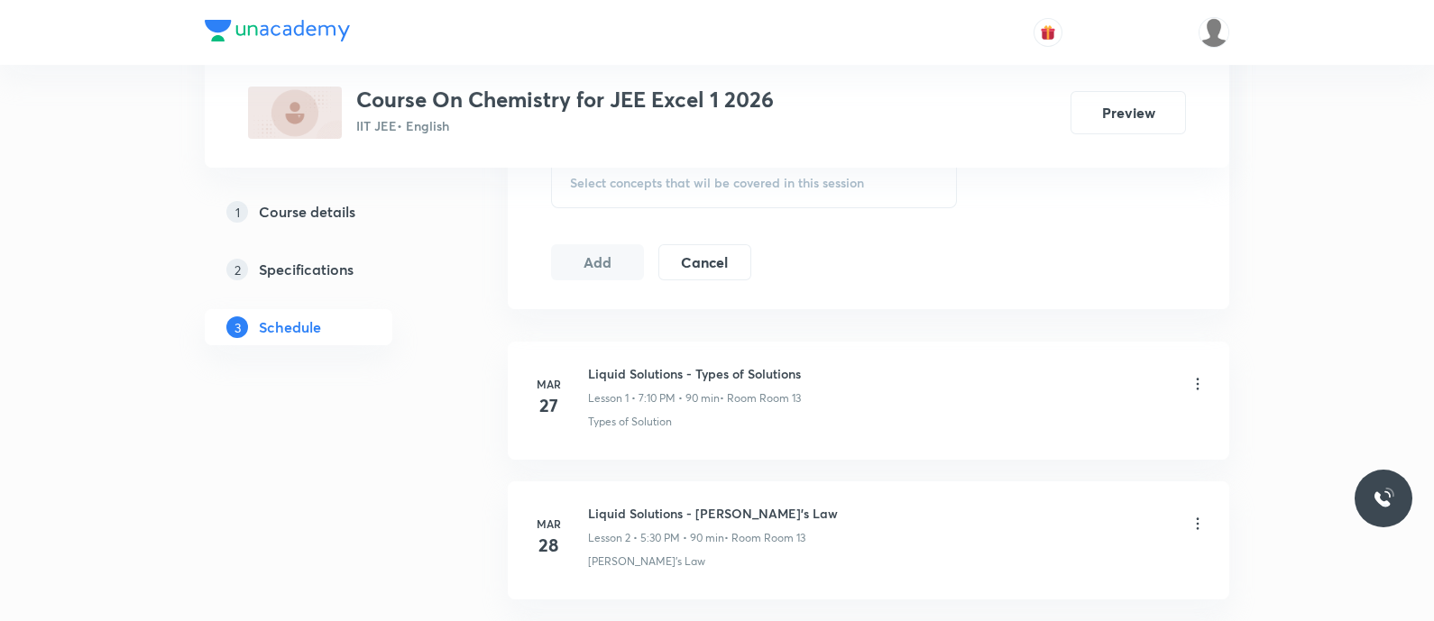
scroll to position [958, 0]
click at [596, 188] on div "Select concepts that wil be covered in this session" at bounding box center [754, 181] width 406 height 51
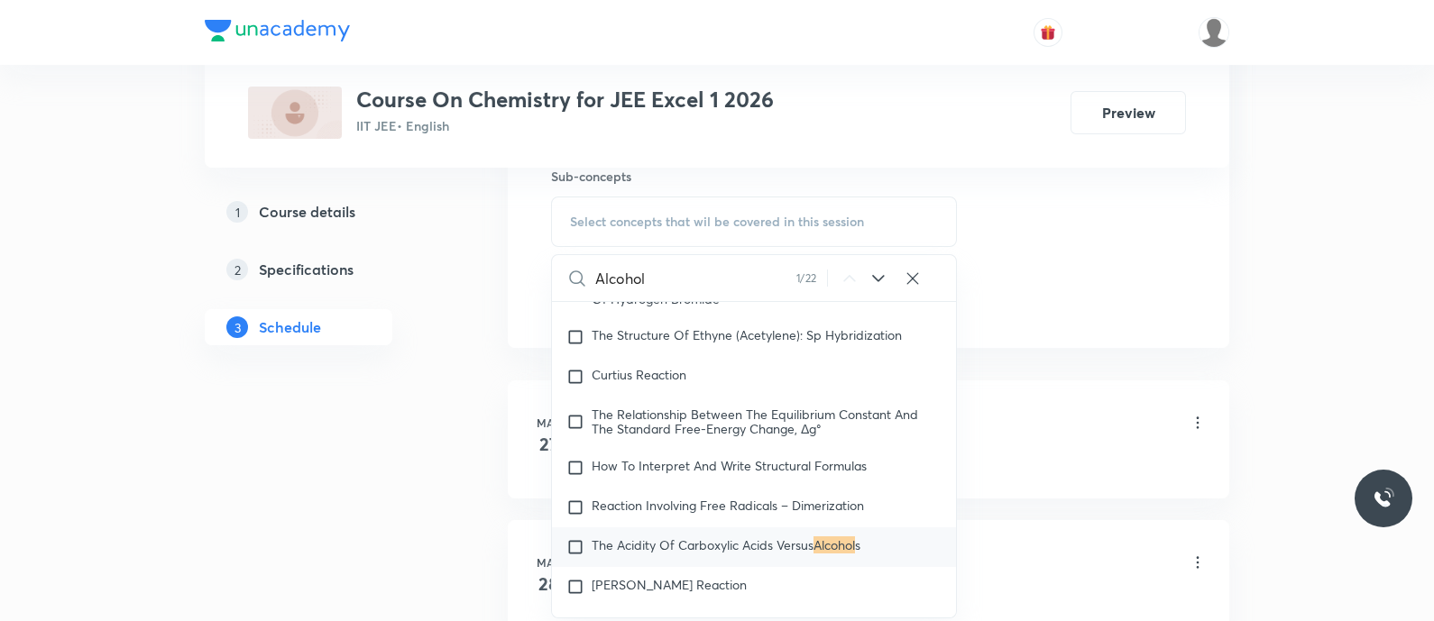
scroll to position [31246, 0]
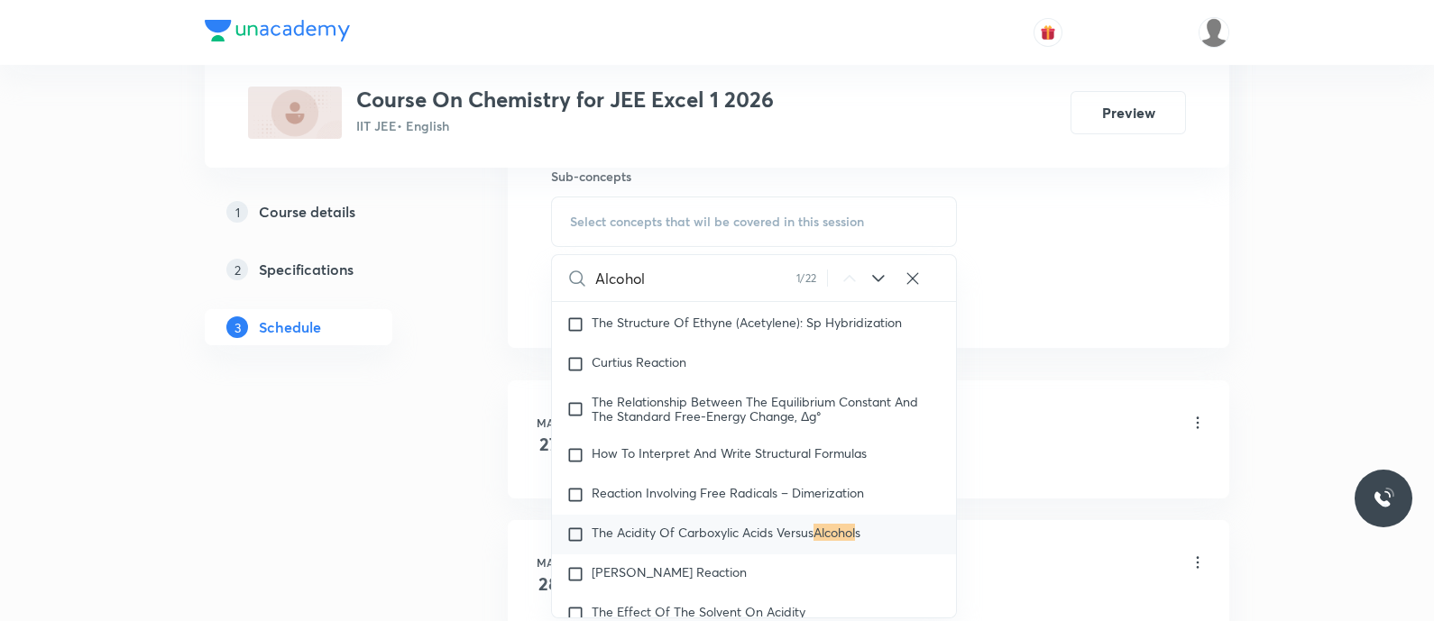
type input "Alcohol"
click at [870, 269] on icon at bounding box center [879, 279] width 22 height 22
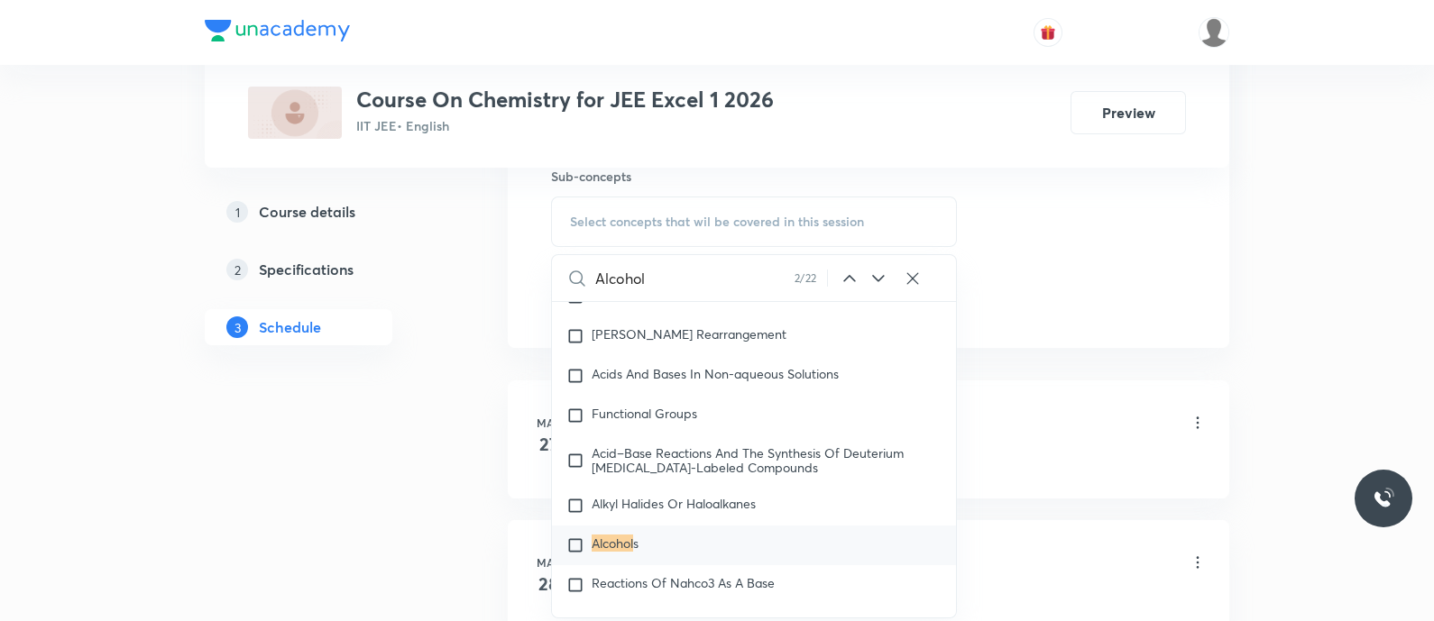
scroll to position [31794, 0]
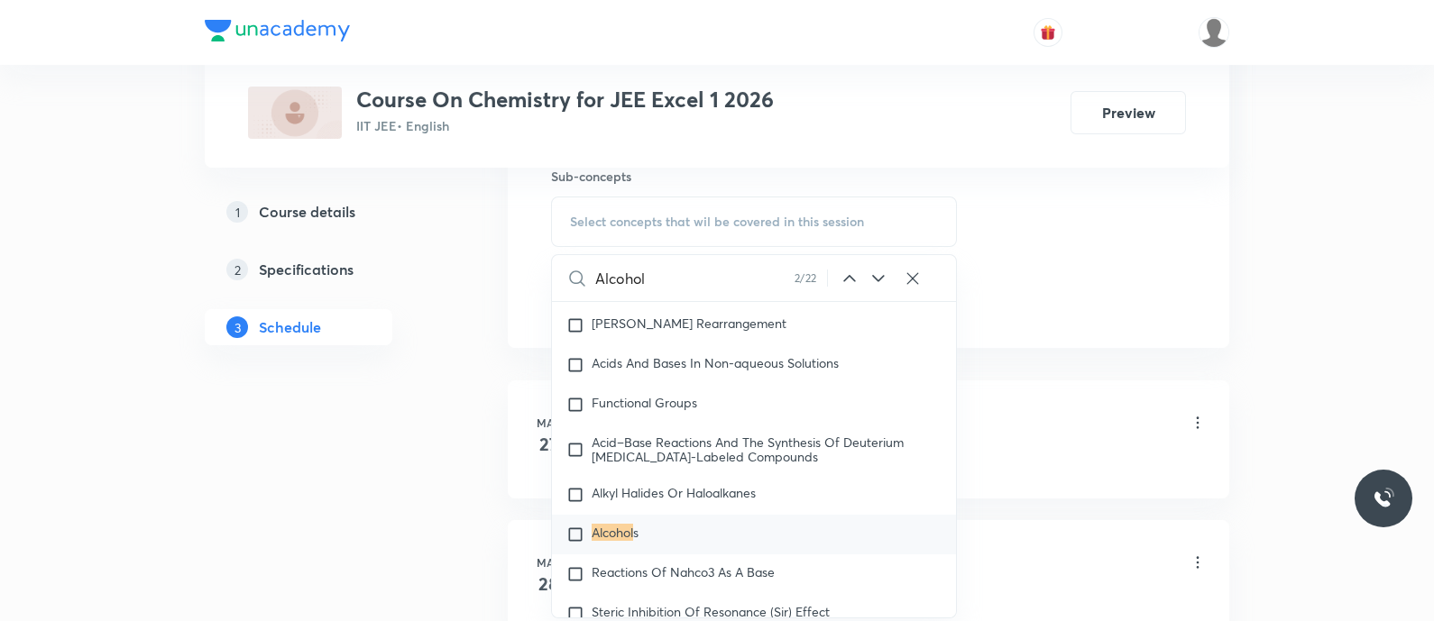
click at [622, 534] on mark "Alcohol" at bounding box center [612, 532] width 41 height 17
checkbox input "true"
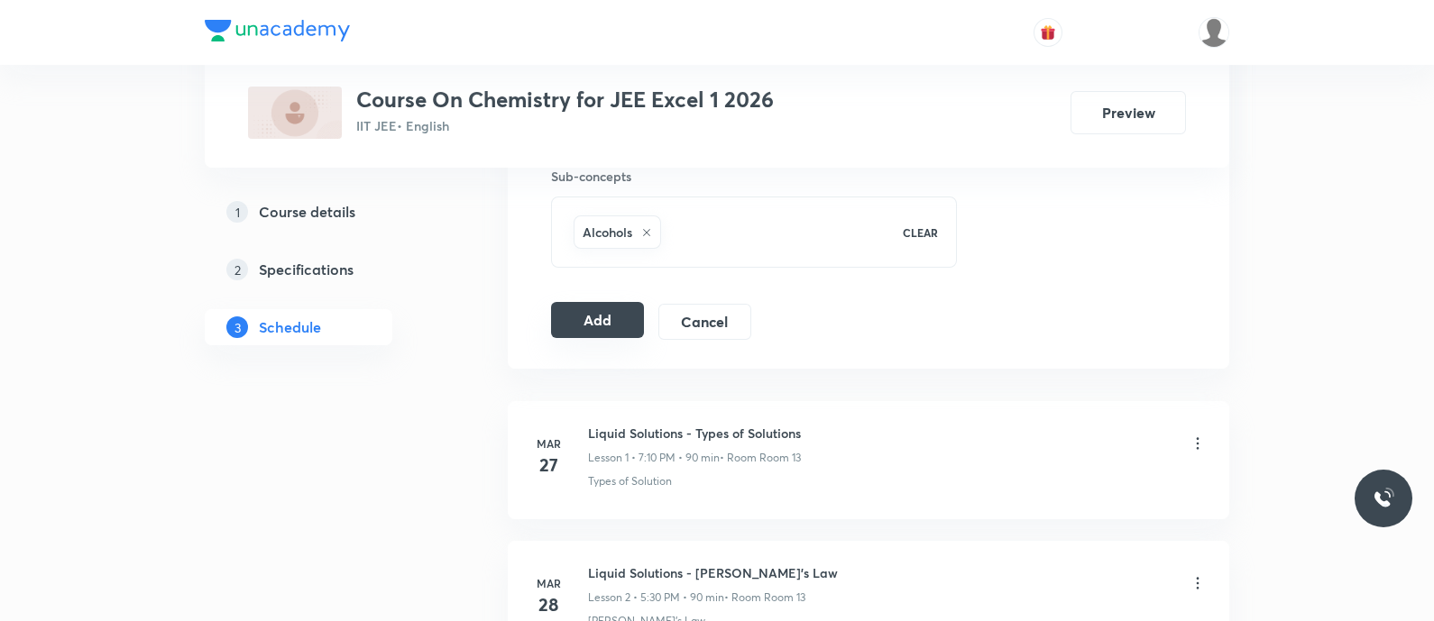
click at [586, 331] on button "Add" at bounding box center [597, 320] width 93 height 36
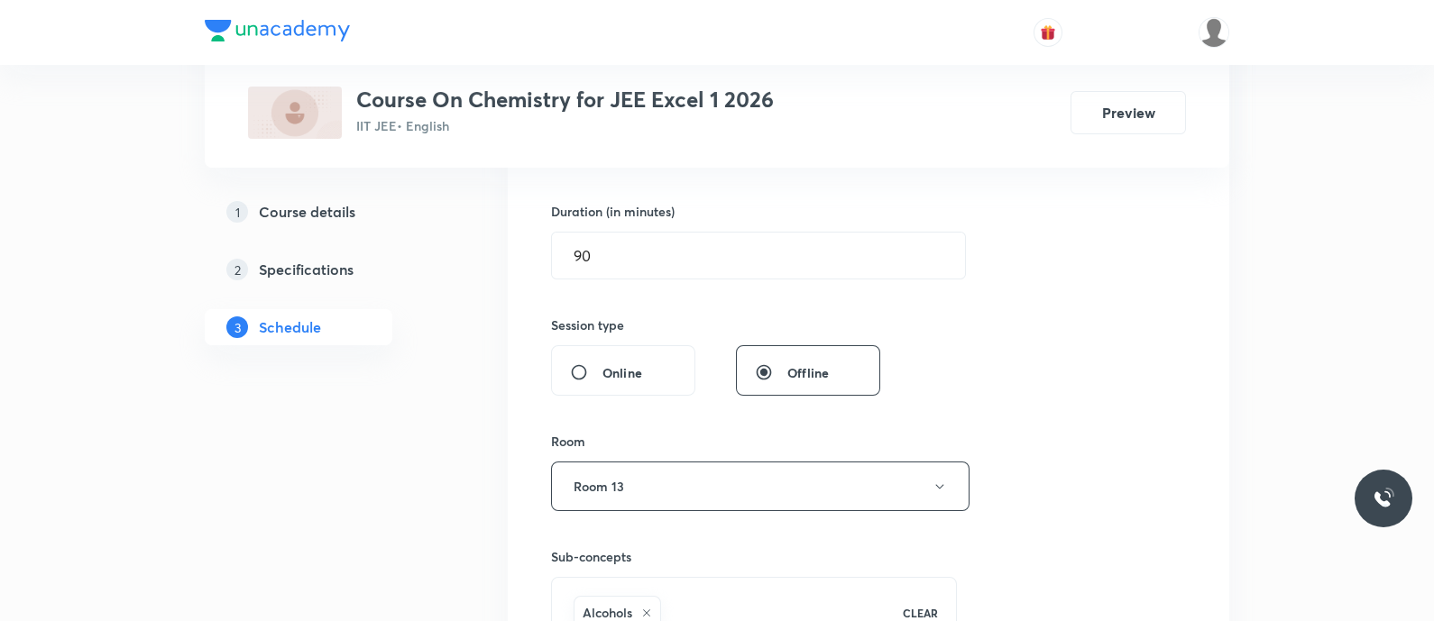
scroll to position [469, 0]
